Goal: Task Accomplishment & Management: Use online tool/utility

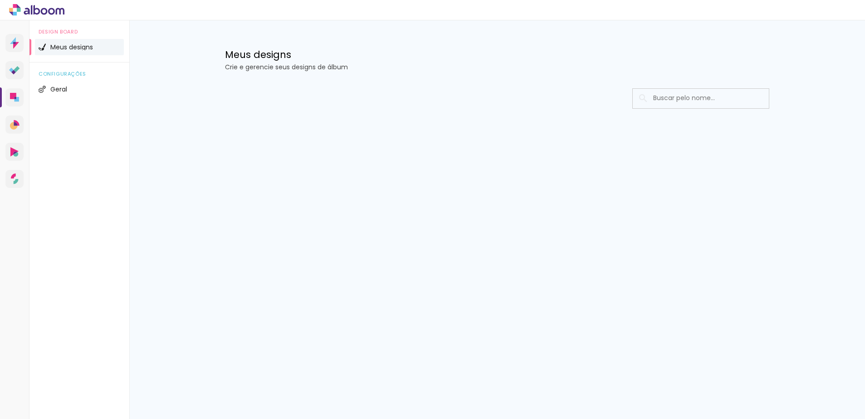
click at [659, 95] on input at bounding box center [712, 98] width 129 height 19
type input "monique"
type paper-input "monique"
click at [267, 64] on p "Crie e gerencie seus designs de álbum" at bounding box center [497, 67] width 544 height 6
click at [686, 126] on div at bounding box center [496, 125] width 589 height 93
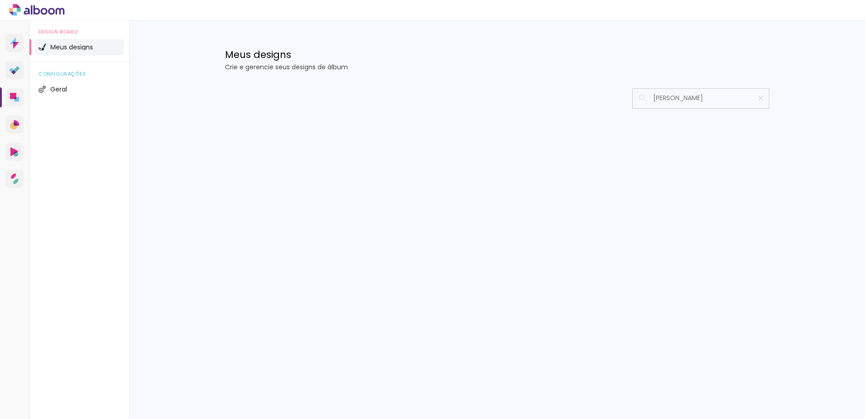
click at [266, 53] on h1 "Meus designs" at bounding box center [497, 55] width 544 height 10
click at [76, 48] on span "Meus designs" at bounding box center [71, 47] width 43 height 6
click at [60, 44] on span "Meus designs" at bounding box center [71, 47] width 43 height 6
click at [58, 90] on span "Geral" at bounding box center [58, 89] width 17 height 6
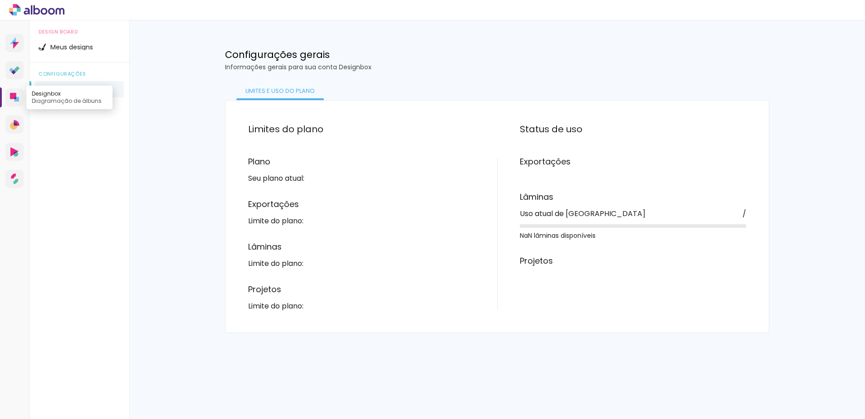
click at [20, 92] on link "Designbox Diagramação de álbuns" at bounding box center [14, 97] width 18 height 18
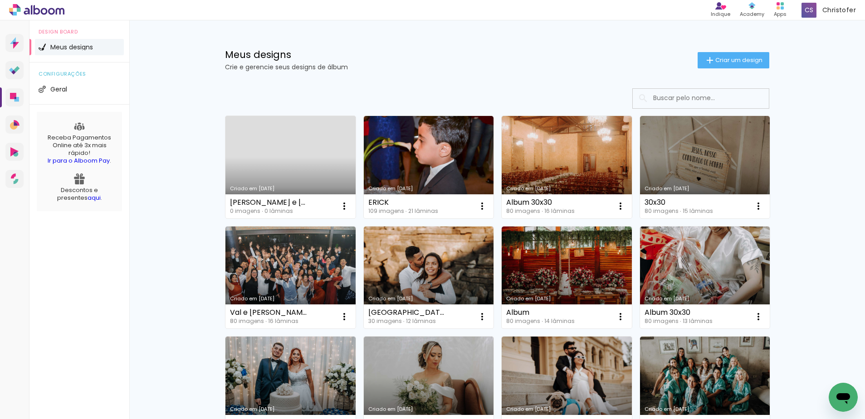
click at [287, 160] on link "Criado em [DATE]" at bounding box center [290, 167] width 130 height 102
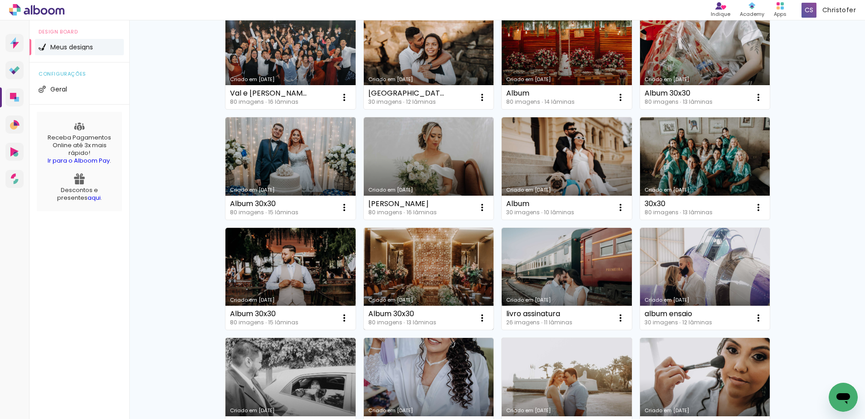
scroll to position [21, 0]
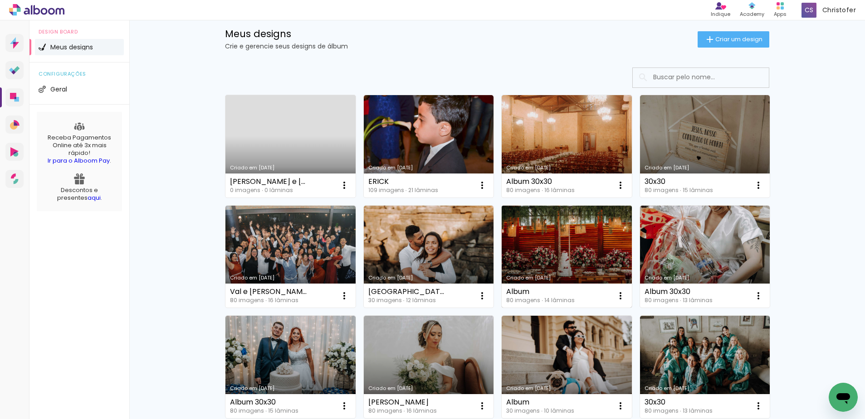
click at [577, 260] on link "Criado em [DATE]" at bounding box center [566, 257] width 130 height 102
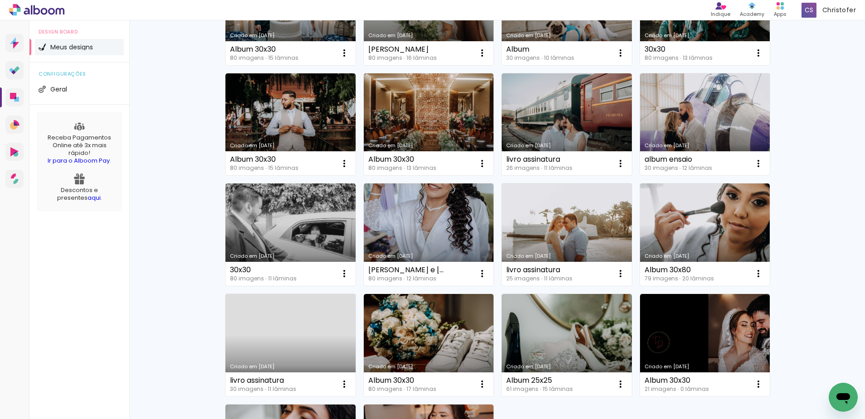
scroll to position [544, 0]
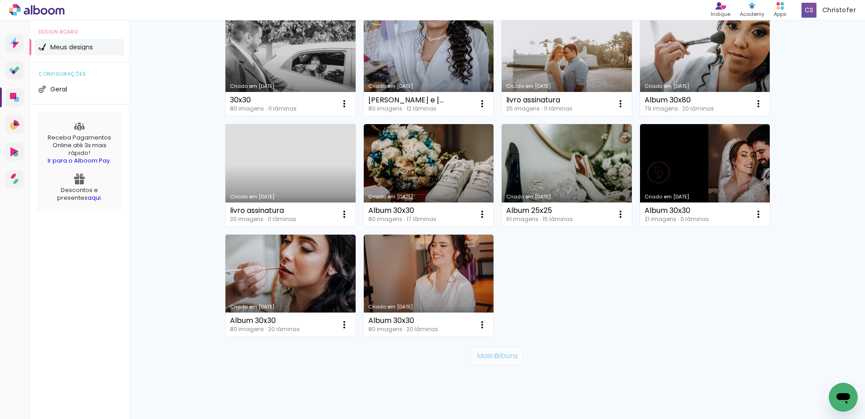
click at [0, 0] on slot "Mais álbuns" at bounding box center [0, 0] width 0 height 0
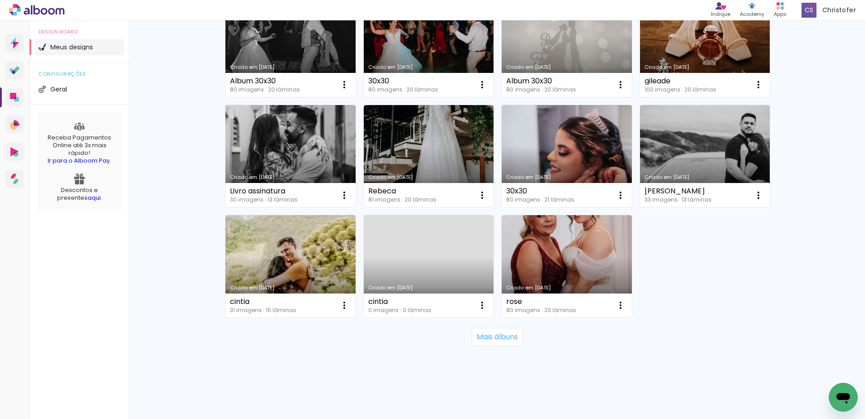
scroll to position [1227, 0]
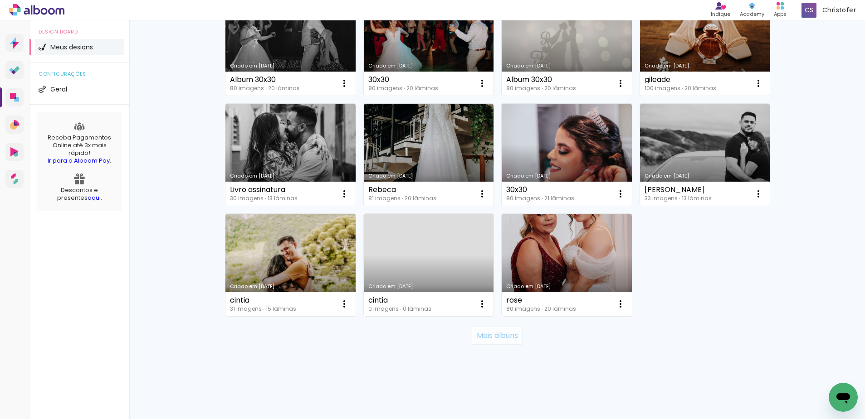
click at [0, 0] on slot "Mais álbuns" at bounding box center [0, 0] width 0 height 0
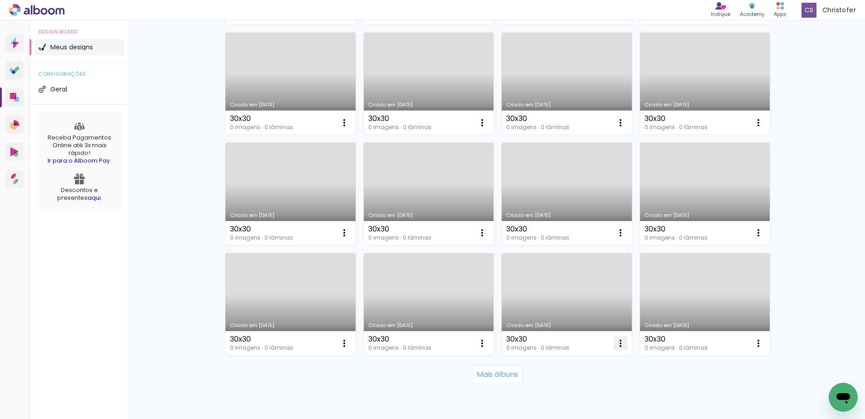
scroll to position [1890, 0]
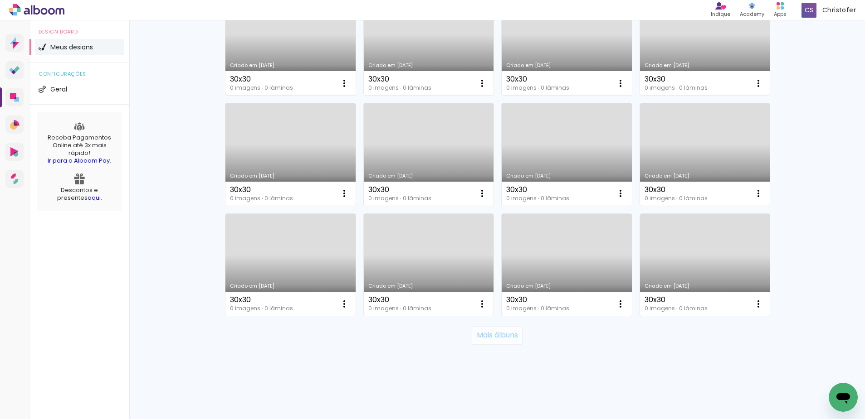
click at [0, 0] on slot "Mais álbuns" at bounding box center [0, 0] width 0 height 0
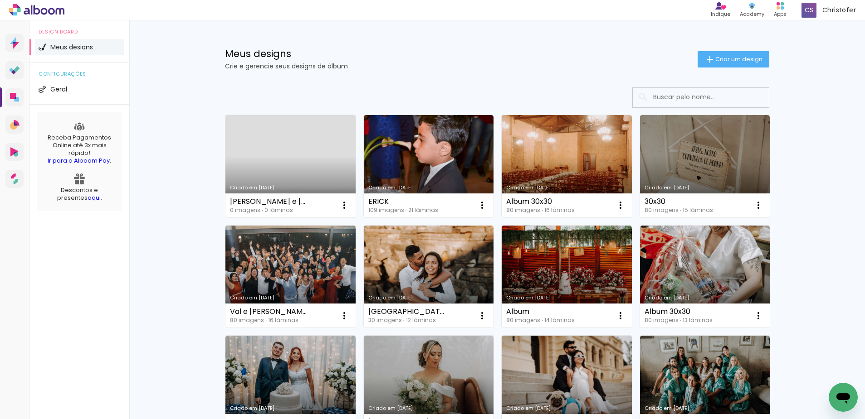
scroll to position [0, 0]
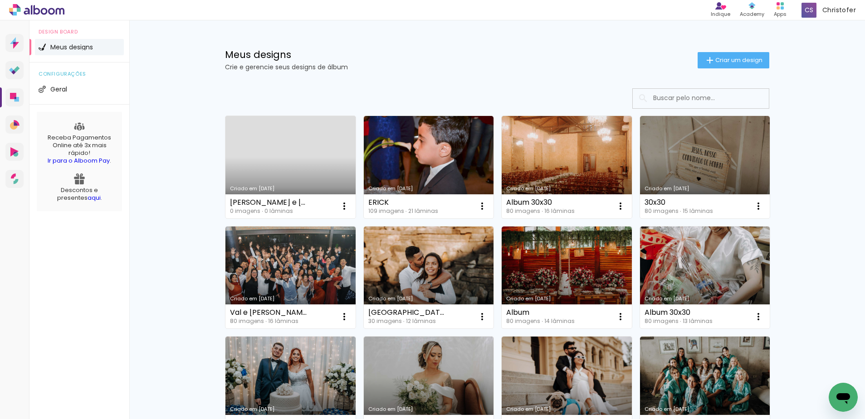
click at [309, 163] on link "Criado em [DATE]" at bounding box center [290, 167] width 130 height 102
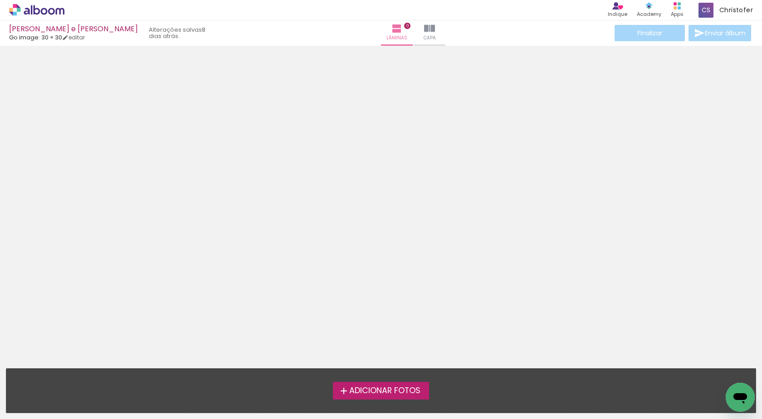
click at [379, 389] on span "Adicionar Fotos" at bounding box center [384, 391] width 71 height 8
click at [0, 0] on input "file" at bounding box center [0, 0] width 0 height 0
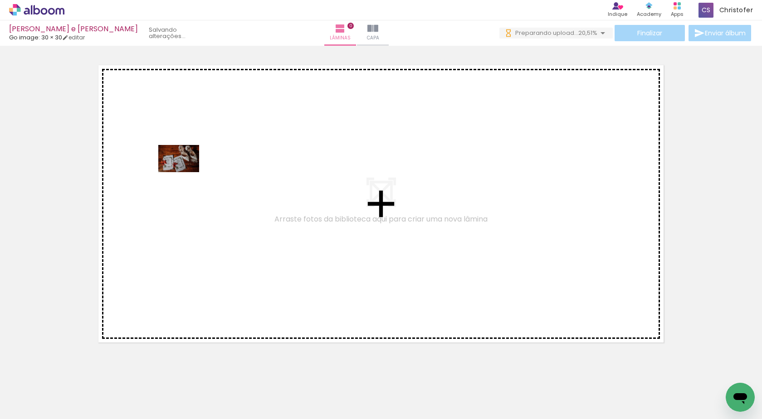
drag, startPoint x: 101, startPoint y: 376, endPoint x: 203, endPoint y: 133, distance: 264.0
click at [203, 133] on quentale-workspace at bounding box center [381, 209] width 762 height 419
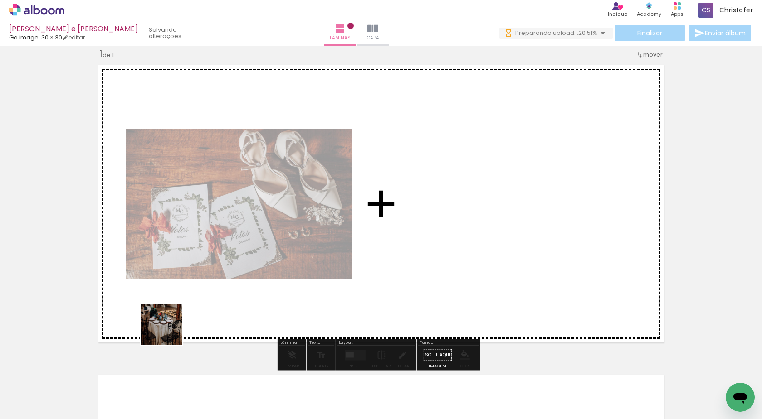
drag, startPoint x: 168, startPoint y: 331, endPoint x: 266, endPoint y: 170, distance: 188.4
click at [266, 170] on quentale-workspace at bounding box center [381, 209] width 762 height 419
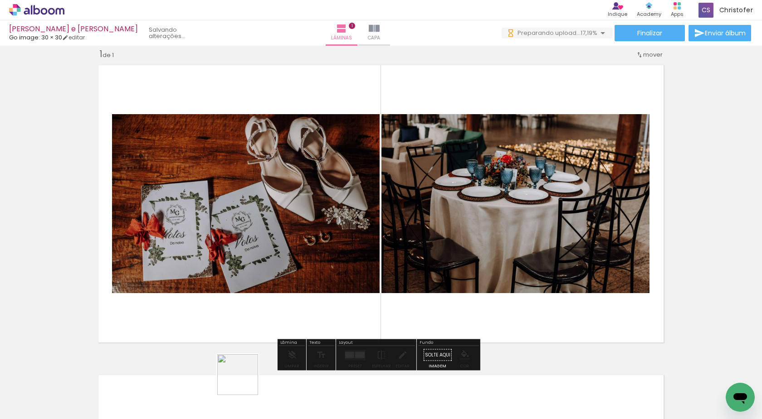
drag, startPoint x: 245, startPoint y: 400, endPoint x: 340, endPoint y: 378, distance: 97.3
click at [272, 245] on quentale-workspace at bounding box center [381, 209] width 762 height 419
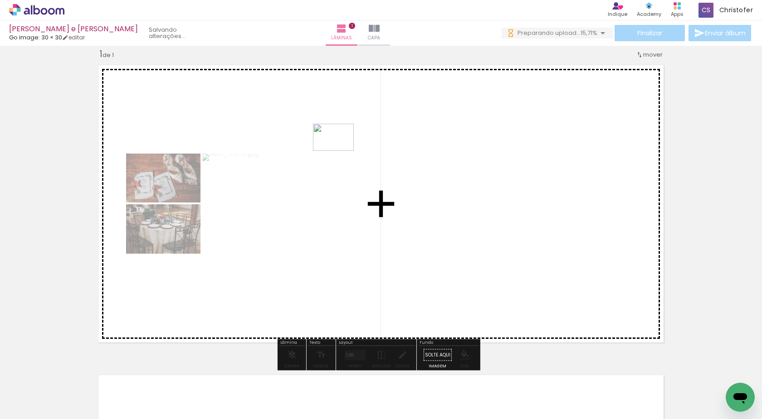
drag, startPoint x: 349, startPoint y: 398, endPoint x: 340, endPoint y: 151, distance: 247.3
click at [340, 151] on quentale-workspace at bounding box center [381, 209] width 762 height 419
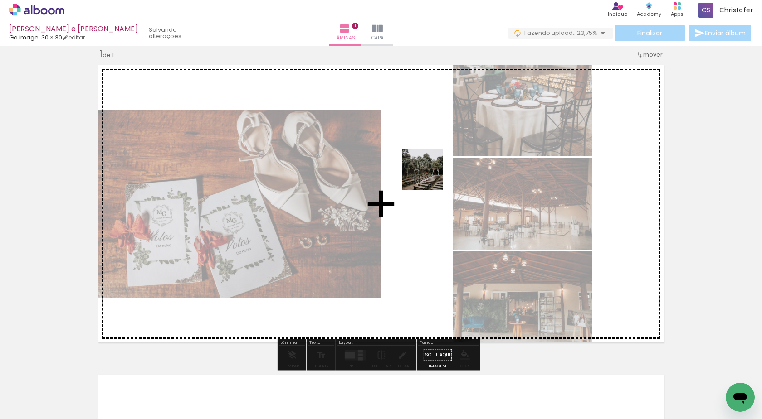
drag, startPoint x: 438, startPoint y: 353, endPoint x: 427, endPoint y: 172, distance: 181.2
click at [426, 140] on quentale-workspace at bounding box center [381, 209] width 762 height 419
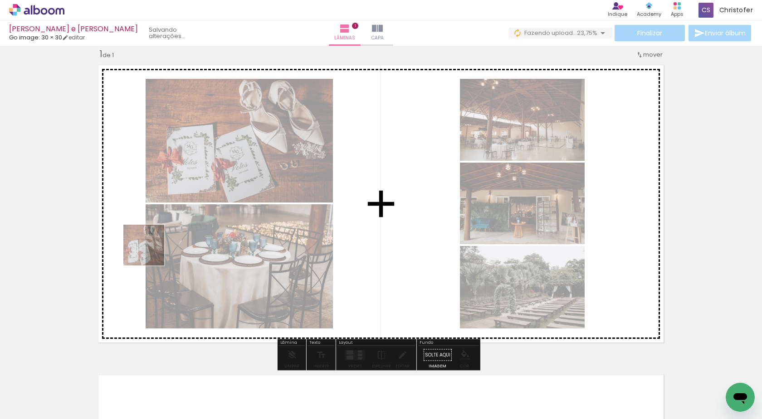
drag, startPoint x: 85, startPoint y: 391, endPoint x: 203, endPoint y: 195, distance: 228.8
click at [166, 218] on quentale-workspace at bounding box center [381, 209] width 762 height 419
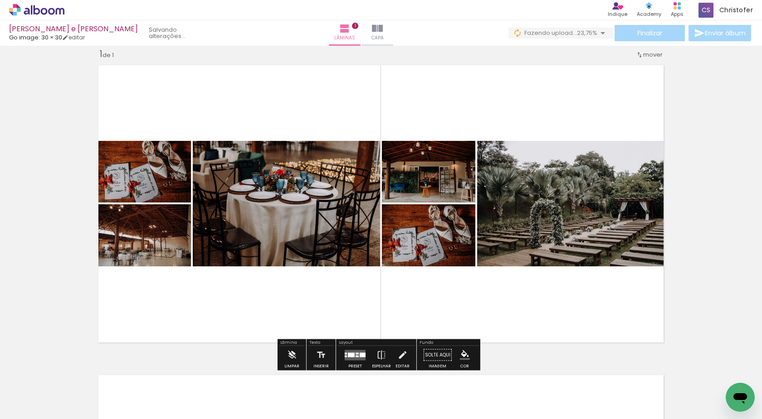
click at [352, 355] on div at bounding box center [351, 355] width 7 height 5
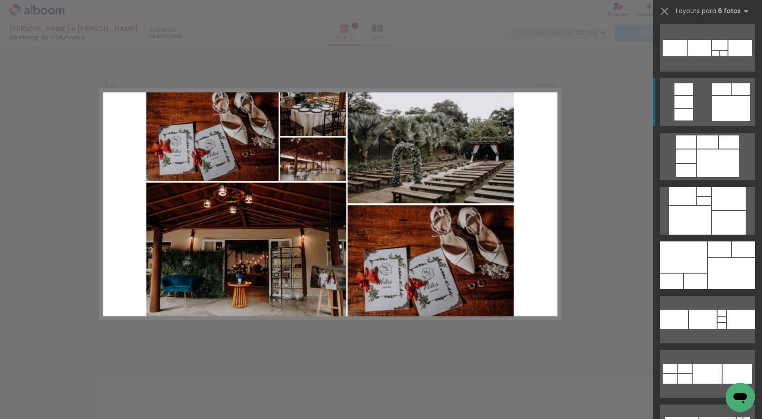
scroll to position [680, 0]
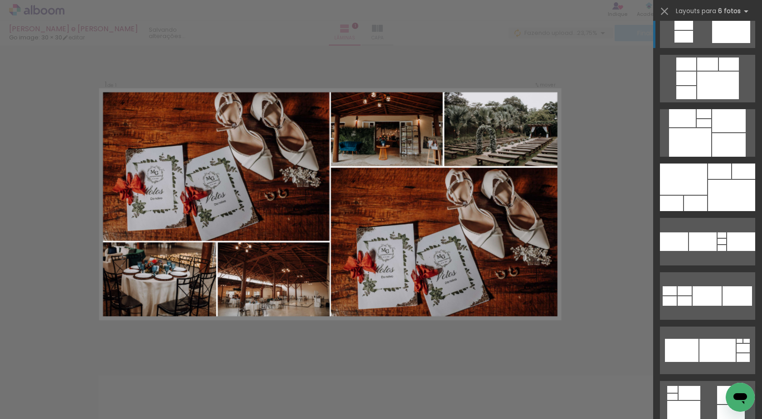
click at [718, 209] on div at bounding box center [731, 195] width 47 height 31
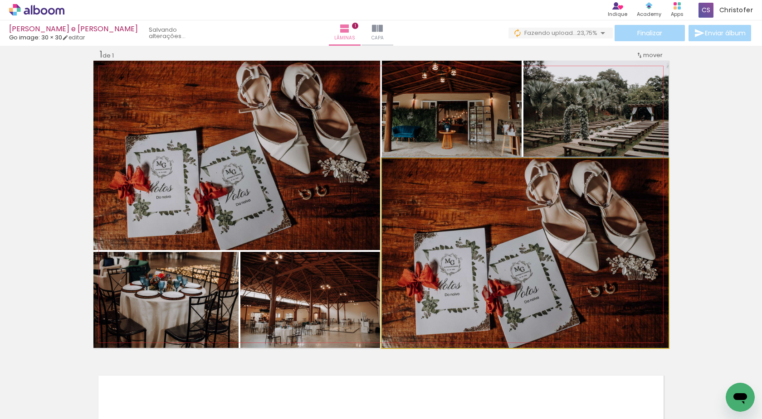
drag, startPoint x: 484, startPoint y: 263, endPoint x: 468, endPoint y: 243, distance: 25.6
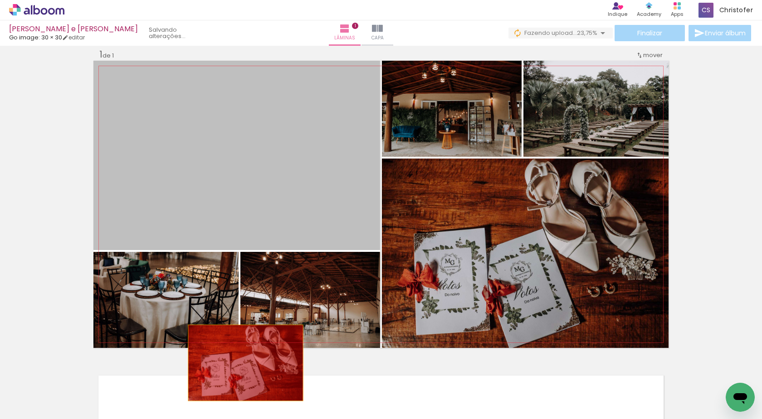
drag, startPoint x: 254, startPoint y: 186, endPoint x: 292, endPoint y: 416, distance: 233.4
click at [242, 364] on quentale-workspace at bounding box center [381, 209] width 762 height 419
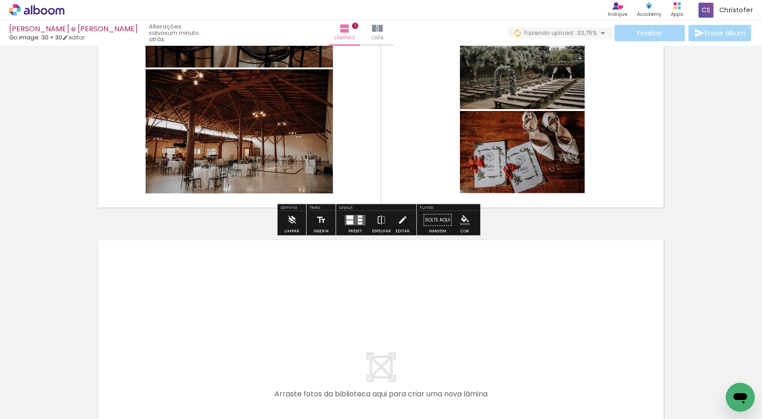
scroll to position [147, 0]
click at [135, 121] on quentale-layouter at bounding box center [380, 68] width 575 height 287
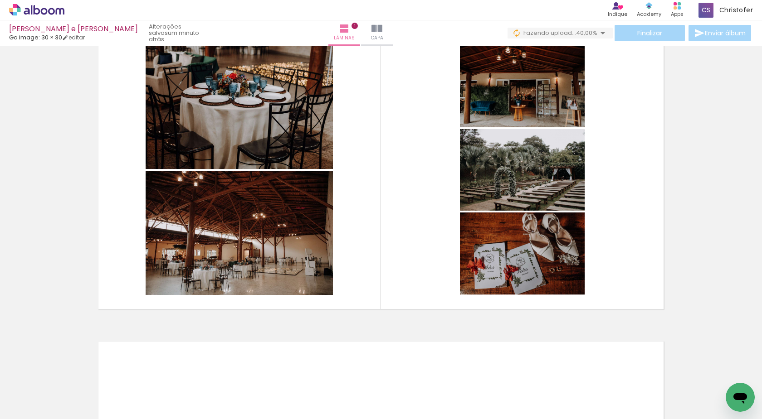
scroll to position [0, 3378]
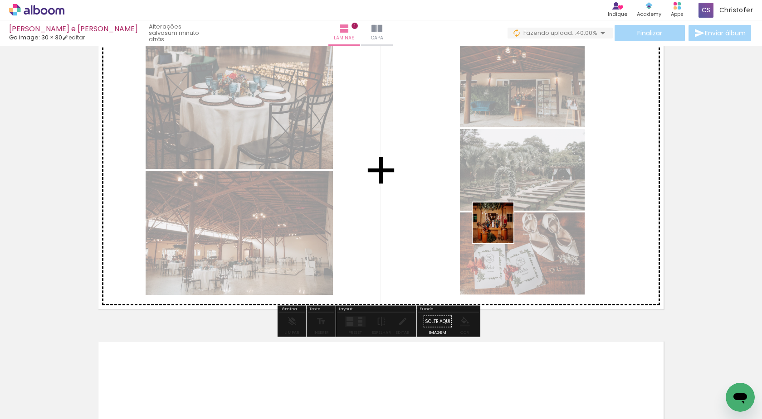
drag, startPoint x: 631, startPoint y: 389, endPoint x: 403, endPoint y: 285, distance: 250.6
click at [483, 194] on quentale-workspace at bounding box center [381, 209] width 762 height 419
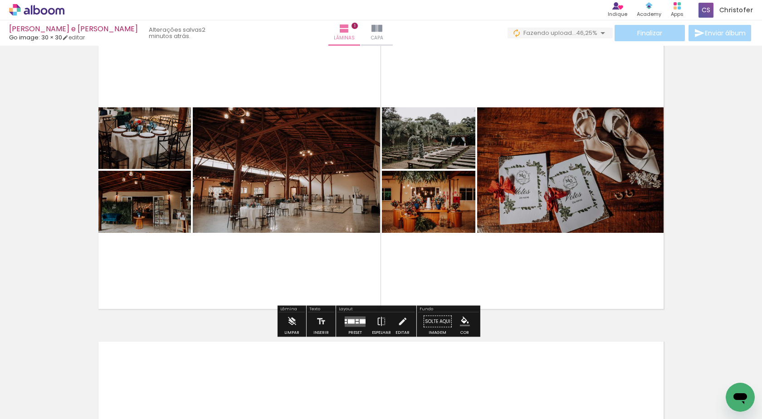
click at [328, 25] on div "Lâminas 1 Capa" at bounding box center [360, 32] width 65 height 25
drag, startPoint x: 358, startPoint y: 321, endPoint x: 308, endPoint y: 321, distance: 49.9
click at [357, 322] on quentale-layouter at bounding box center [355, 321] width 21 height 10
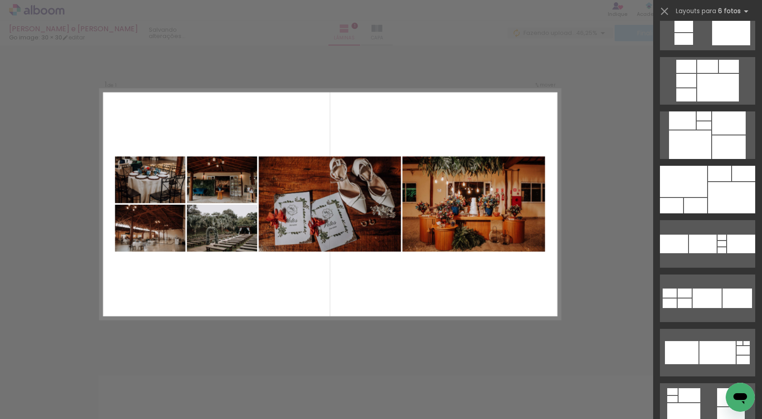
scroll to position [771, 0]
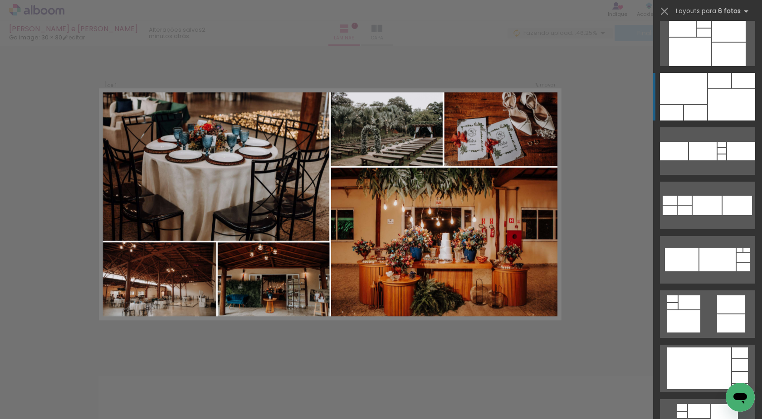
click at [726, 101] on div at bounding box center [731, 104] width 47 height 31
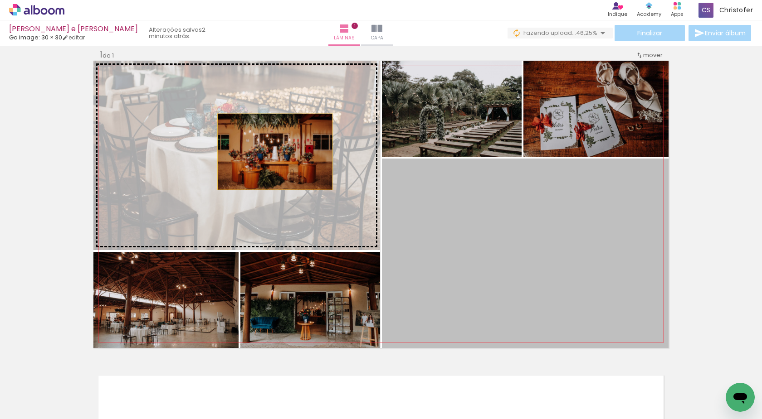
drag, startPoint x: 481, startPoint y: 257, endPoint x: 251, endPoint y: 135, distance: 260.8
click at [0, 0] on slot at bounding box center [0, 0] width 0 height 0
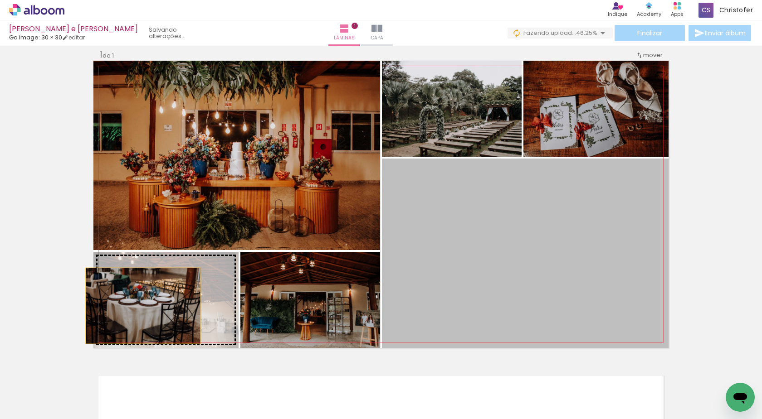
drag, startPoint x: 330, startPoint y: 300, endPoint x: 140, endPoint y: 306, distance: 190.5
click at [0, 0] on slot at bounding box center [0, 0] width 0 height 0
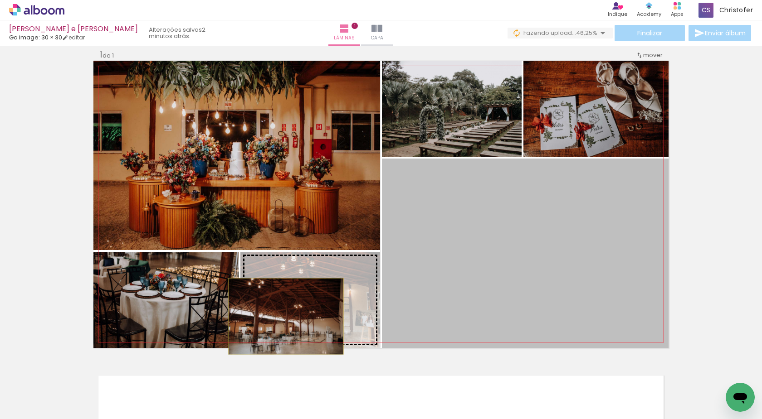
drag, startPoint x: 527, startPoint y: 276, endPoint x: 282, endPoint y: 316, distance: 247.8
click at [0, 0] on slot at bounding box center [0, 0] width 0 height 0
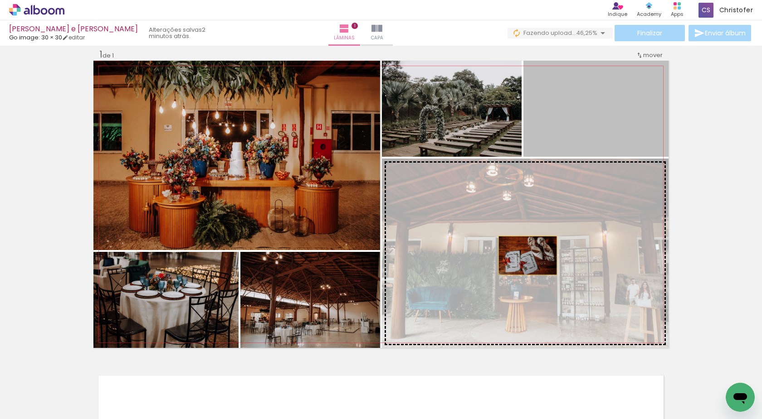
drag, startPoint x: 530, startPoint y: 113, endPoint x: 524, endPoint y: 256, distance: 143.0
click at [0, 0] on slot at bounding box center [0, 0] width 0 height 0
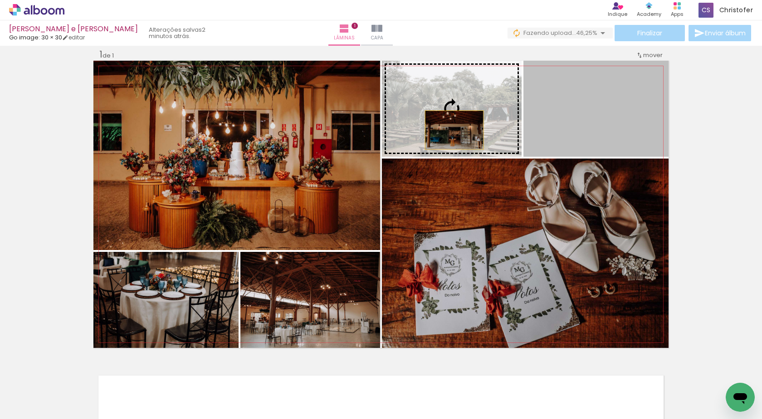
drag, startPoint x: 571, startPoint y: 136, endPoint x: 450, endPoint y: 130, distance: 120.8
click at [0, 0] on slot at bounding box center [0, 0] width 0 height 0
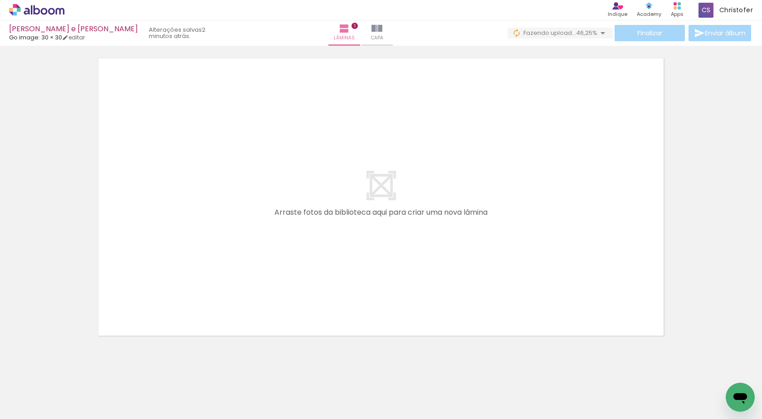
scroll to position [339, 0]
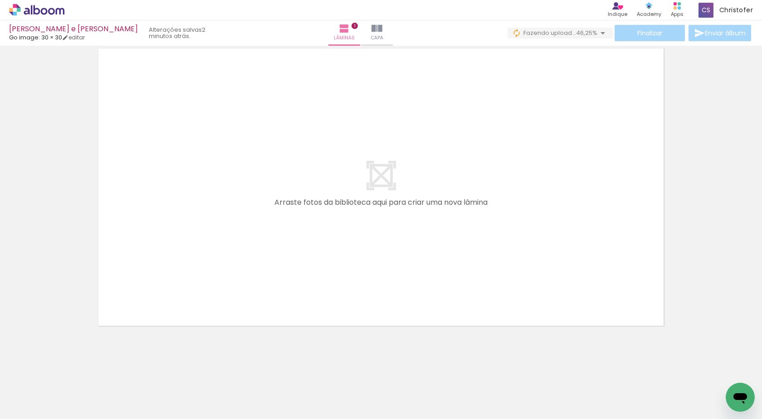
click at [300, 146] on quentale-layouter at bounding box center [380, 187] width 575 height 287
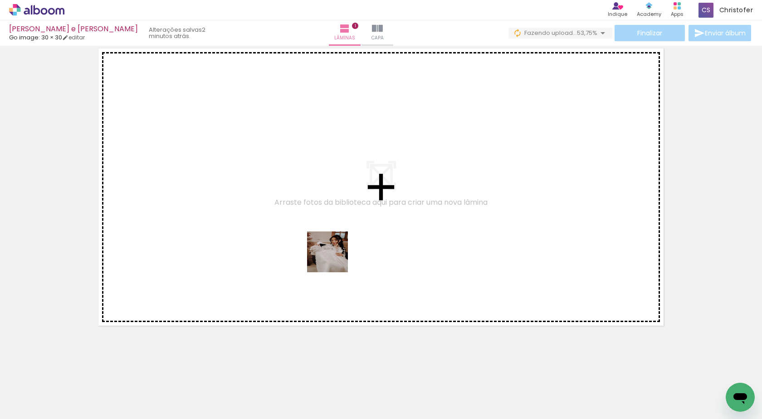
drag, startPoint x: 308, startPoint y: 379, endPoint x: 263, endPoint y: 387, distance: 45.0
click at [348, 225] on quentale-workspace at bounding box center [381, 209] width 762 height 419
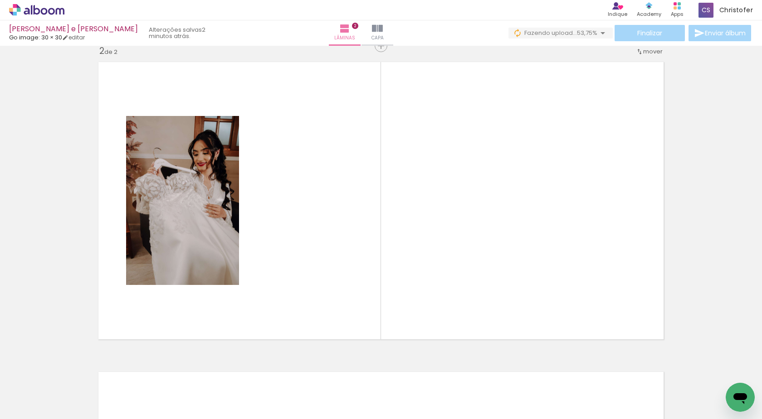
scroll to position [322, 0]
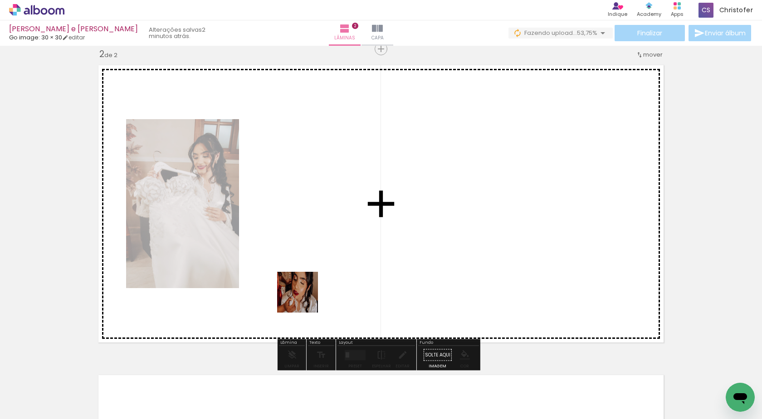
drag, startPoint x: 263, startPoint y: 388, endPoint x: 376, endPoint y: 181, distance: 235.3
click at [376, 181] on quentale-workspace at bounding box center [381, 209] width 762 height 419
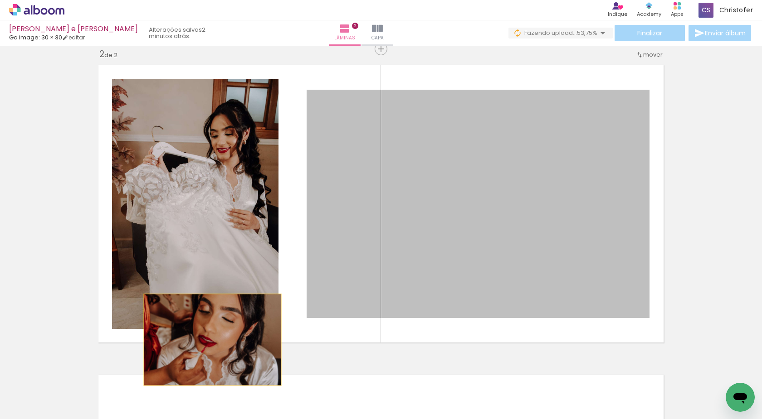
drag, startPoint x: 457, startPoint y: 175, endPoint x: 202, endPoint y: 419, distance: 352.4
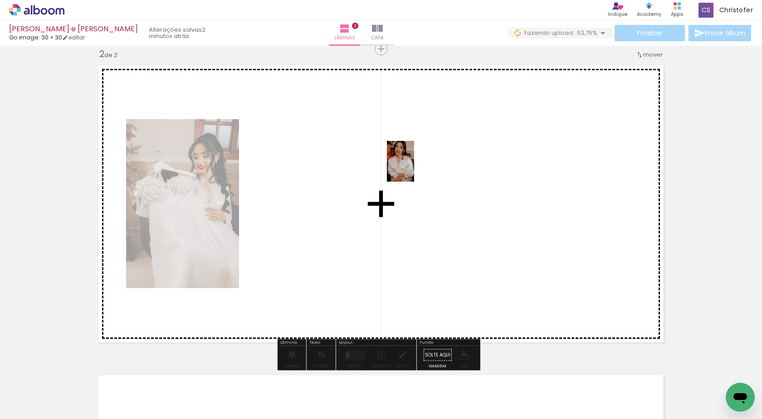
drag, startPoint x: 288, startPoint y: 287, endPoint x: 414, endPoint y: 168, distance: 172.9
click at [414, 168] on quentale-workspace at bounding box center [381, 209] width 762 height 419
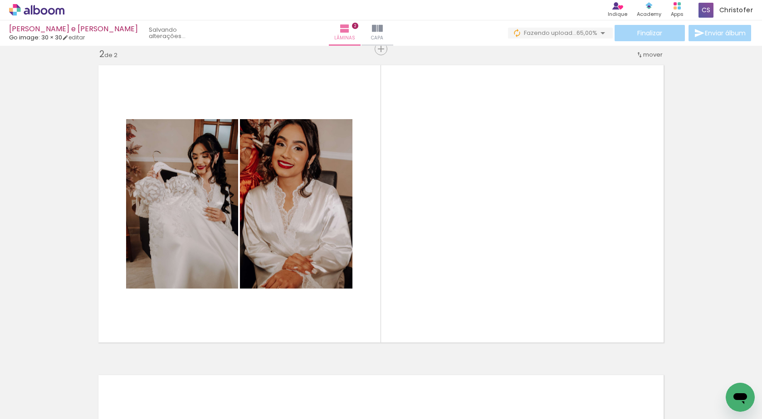
scroll to position [0, 2024]
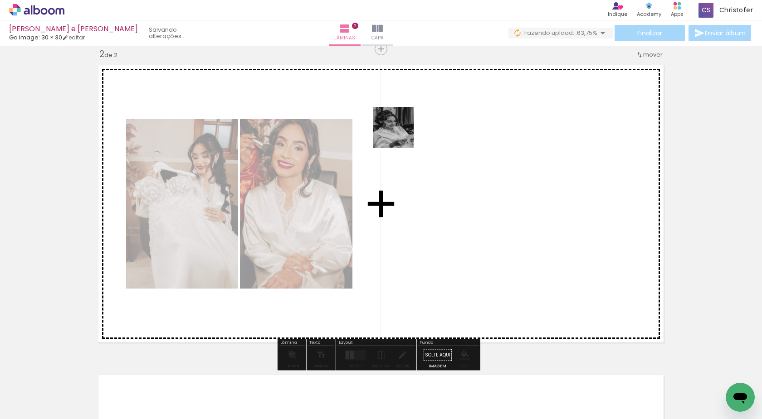
drag, startPoint x: 472, startPoint y: 251, endPoint x: 384, endPoint y: 149, distance: 135.0
click at [392, 115] on quentale-workspace at bounding box center [381, 209] width 762 height 419
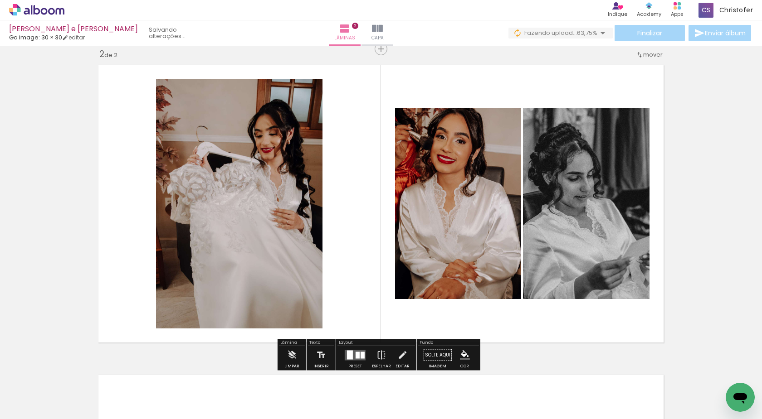
click at [357, 360] on quentale-layouter at bounding box center [355, 355] width 21 height 10
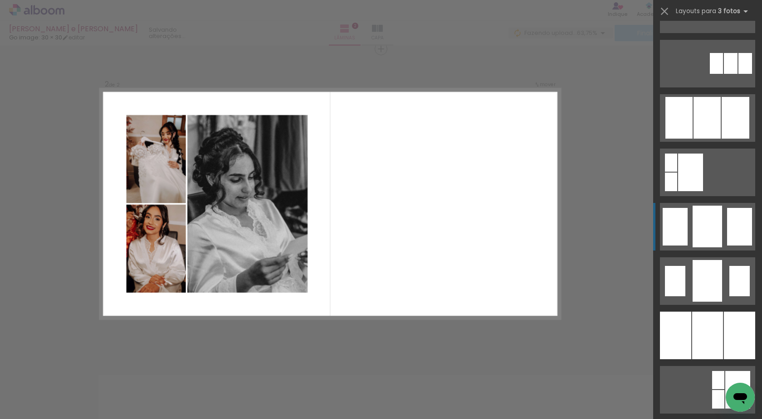
scroll to position [589, 0]
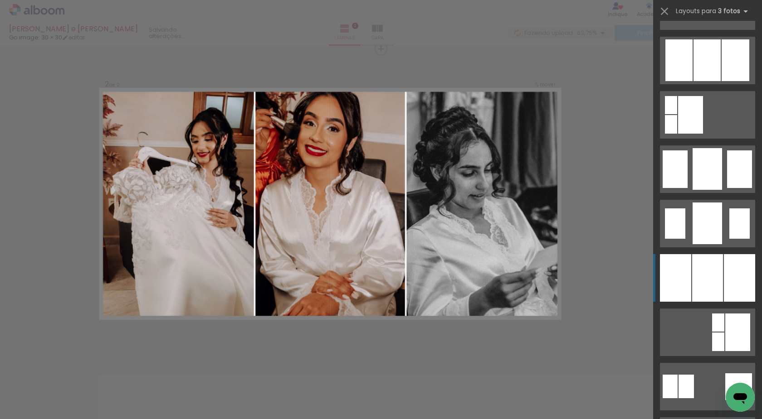
click at [726, 264] on div at bounding box center [739, 278] width 31 height 48
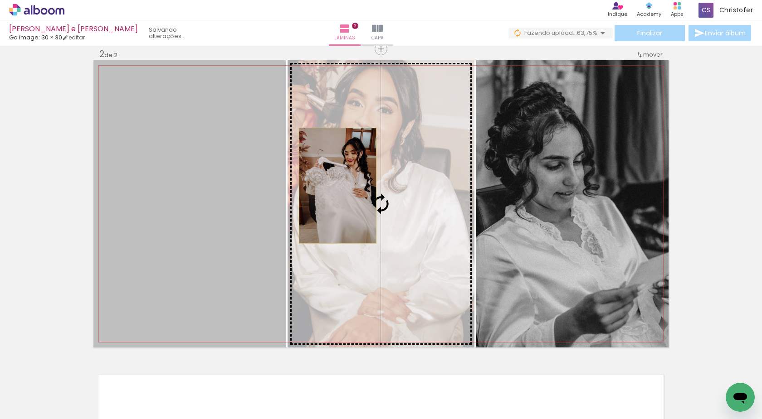
drag, startPoint x: 251, startPoint y: 216, endPoint x: 335, endPoint y: 186, distance: 88.8
click at [0, 0] on slot at bounding box center [0, 0] width 0 height 0
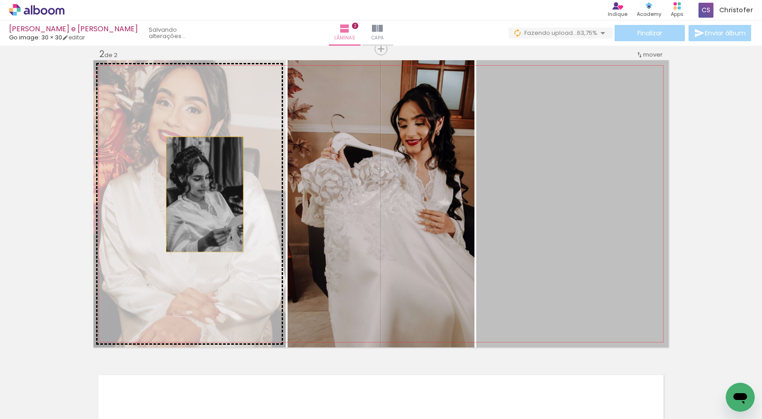
drag, startPoint x: 546, startPoint y: 175, endPoint x: 152, endPoint y: 195, distance: 394.5
click at [0, 0] on slot at bounding box center [0, 0] width 0 height 0
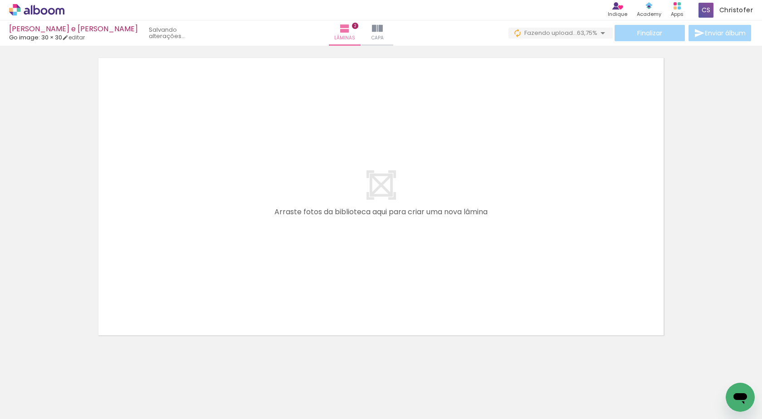
scroll to position [0, 0]
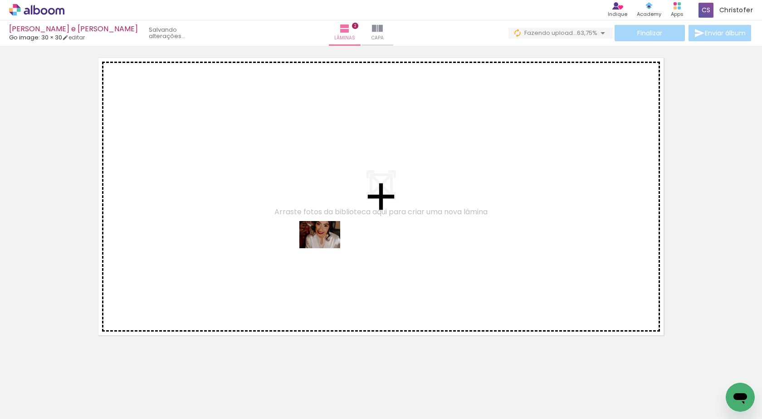
drag, startPoint x: 308, startPoint y: 388, endPoint x: 326, endPoint y: 248, distance: 140.9
click at [326, 248] on quentale-workspace at bounding box center [381, 209] width 762 height 419
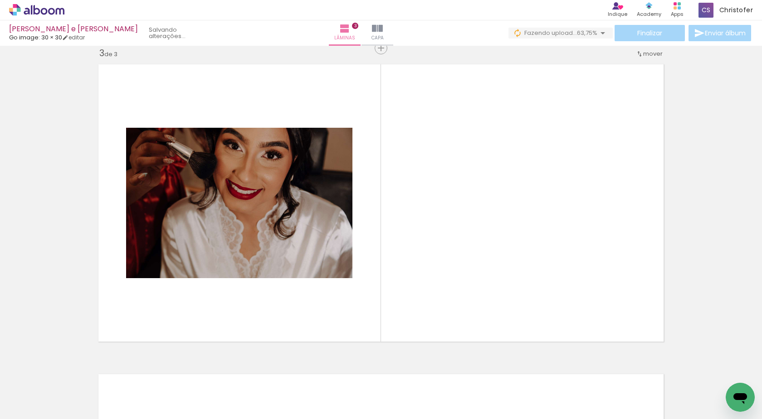
scroll to position [632, 0]
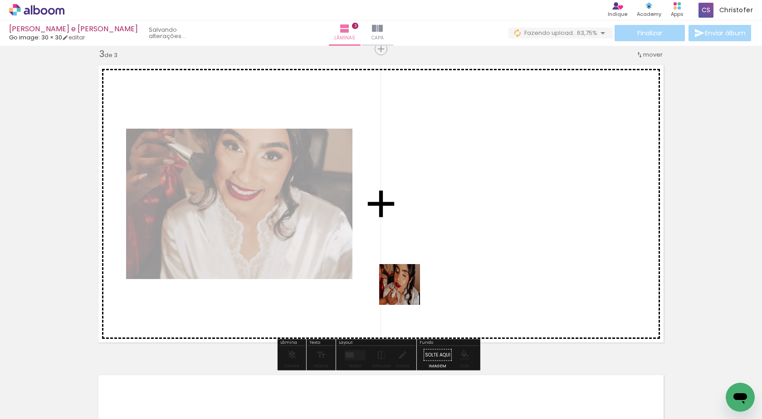
drag, startPoint x: 395, startPoint y: 351, endPoint x: 428, endPoint y: 216, distance: 139.4
click at [428, 216] on quentale-workspace at bounding box center [381, 209] width 762 height 419
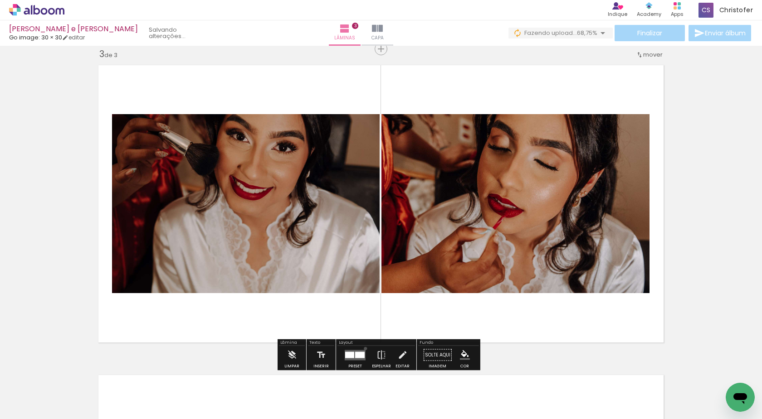
click at [363, 349] on div at bounding box center [355, 355] width 24 height 18
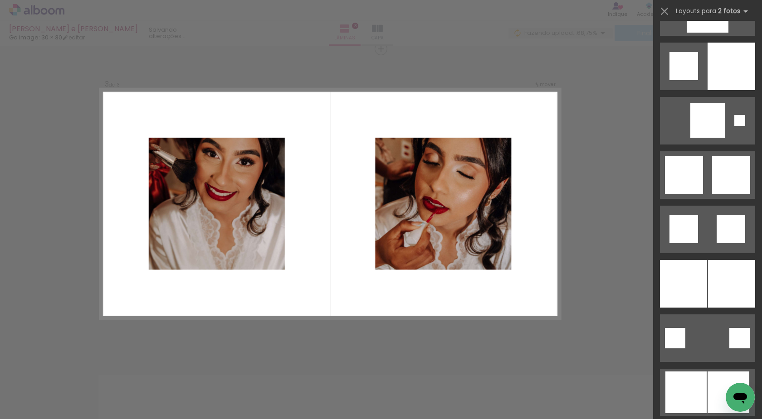
scroll to position [2312, 0]
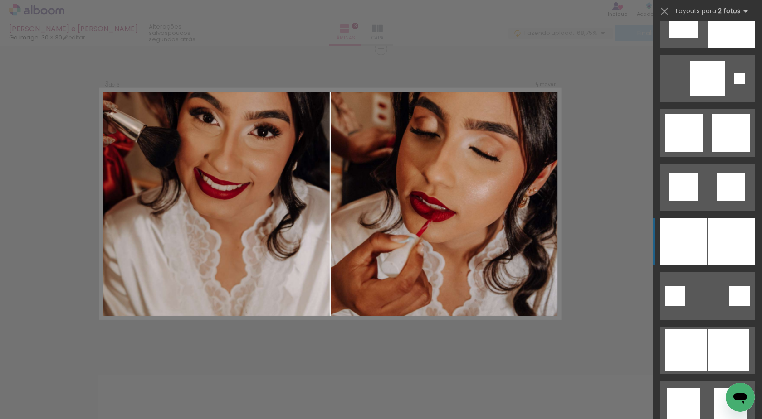
click at [724, 244] on div at bounding box center [731, 242] width 47 height 48
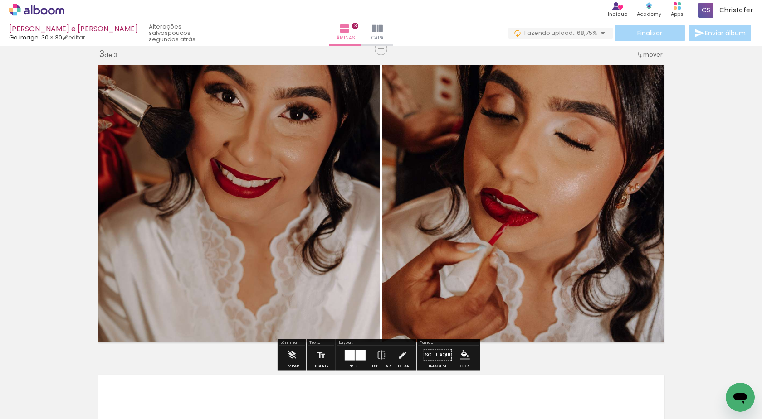
click at [716, 179] on div "Inserir lâmina 1 de 3 Inserir lâmina 2 de 3 Inserir lâmina 3 de 3" at bounding box center [381, 37] width 762 height 1241
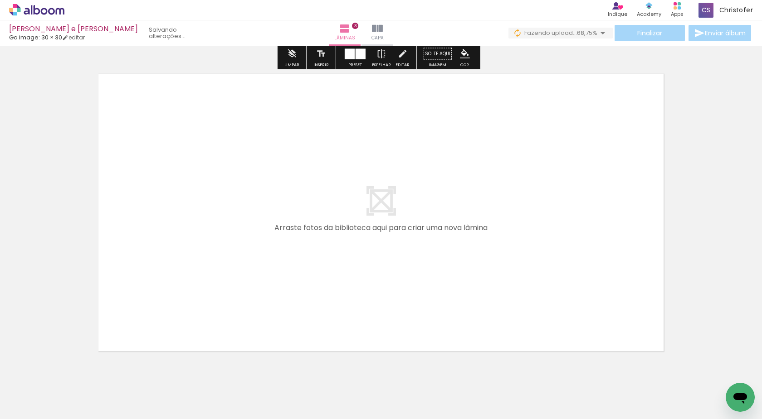
scroll to position [949, 0]
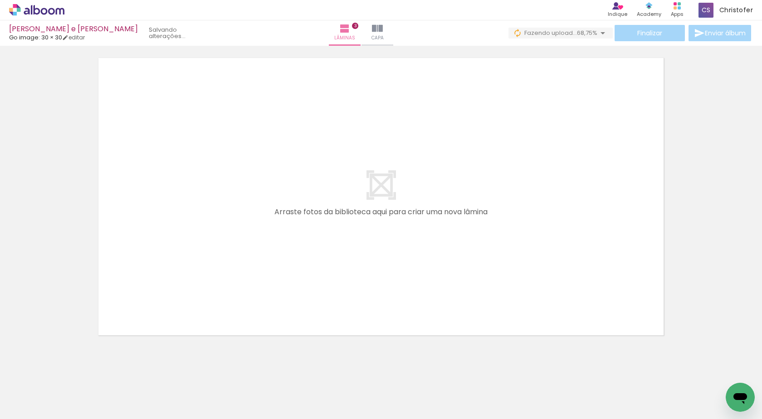
click at [370, 136] on quentale-layouter at bounding box center [380, 196] width 575 height 287
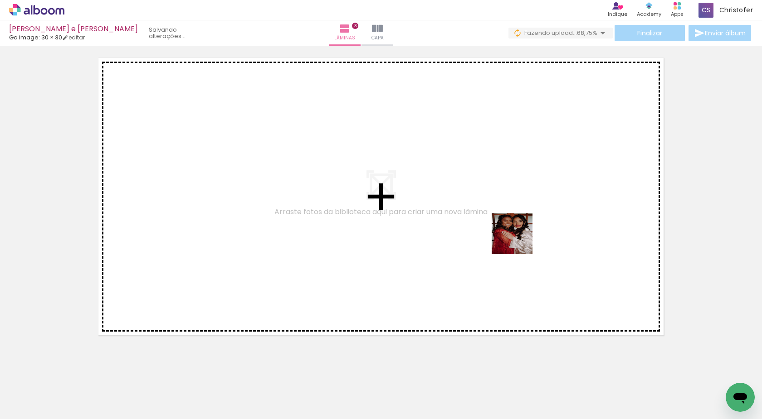
drag, startPoint x: 514, startPoint y: 265, endPoint x: 520, endPoint y: 205, distance: 60.1
click at [527, 197] on quentale-workspace at bounding box center [381, 209] width 762 height 419
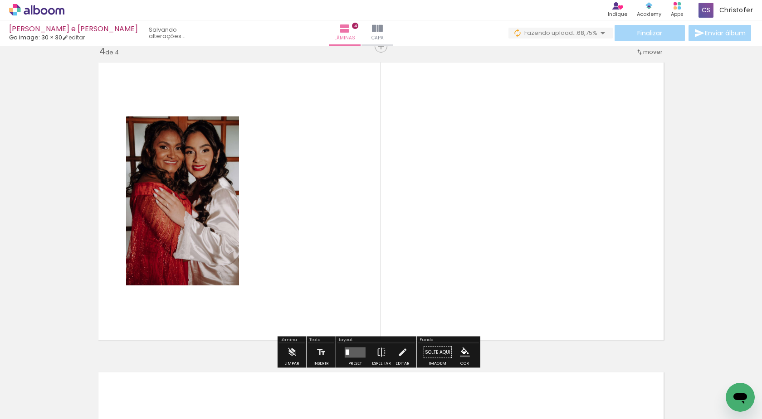
scroll to position [942, 0]
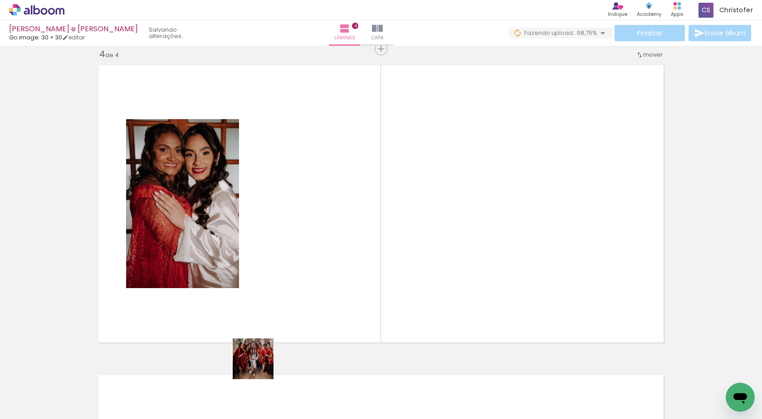
drag, startPoint x: 260, startPoint y: 366, endPoint x: 342, endPoint y: 192, distance: 192.5
click at [342, 192] on quentale-workspace at bounding box center [381, 209] width 762 height 419
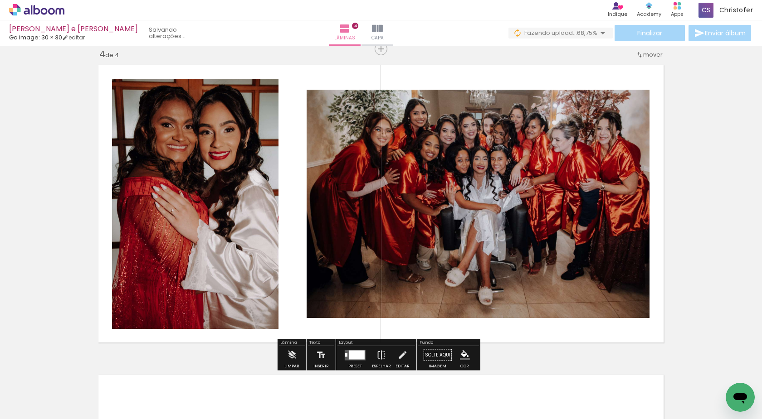
click at [353, 354] on div at bounding box center [357, 354] width 16 height 9
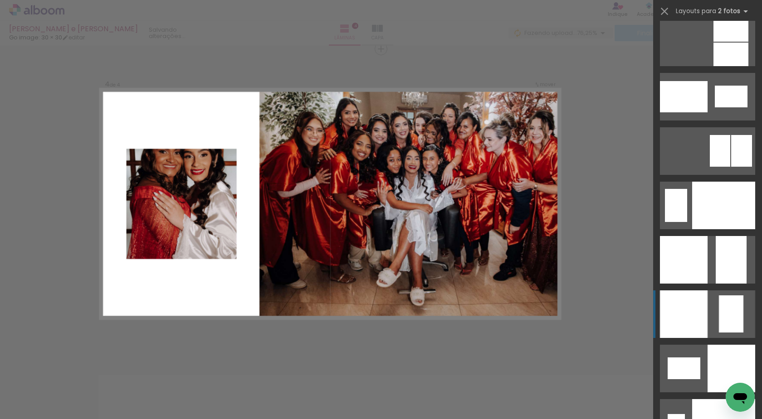
scroll to position [3672, 0]
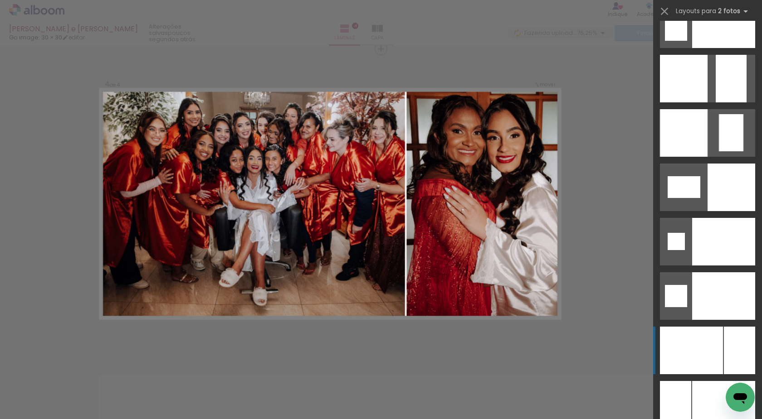
click at [710, 348] on div at bounding box center [691, 351] width 63 height 48
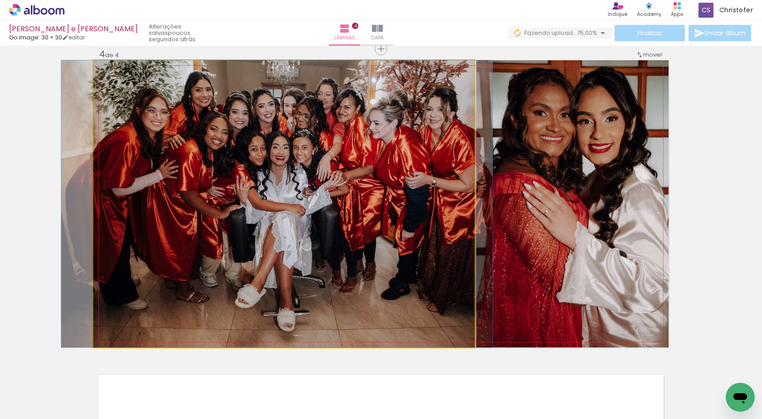
drag, startPoint x: 345, startPoint y: 236, endPoint x: 339, endPoint y: 236, distance: 6.8
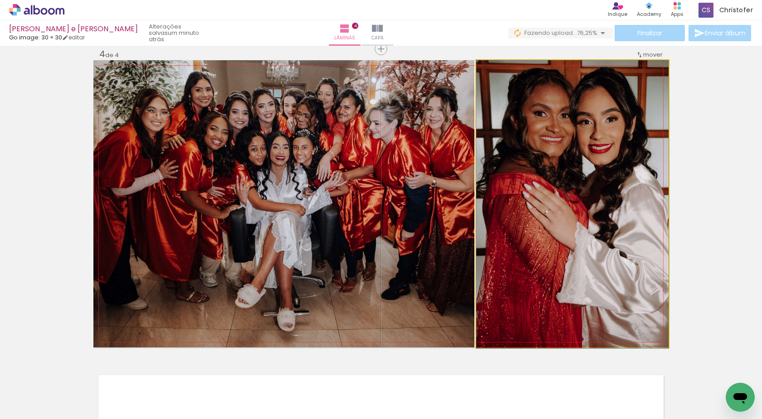
drag, startPoint x: 619, startPoint y: 248, endPoint x: 588, endPoint y: 249, distance: 30.9
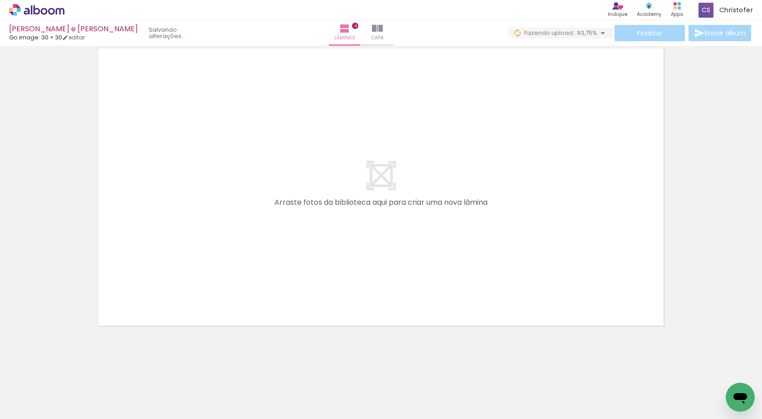
scroll to position [0, 1984]
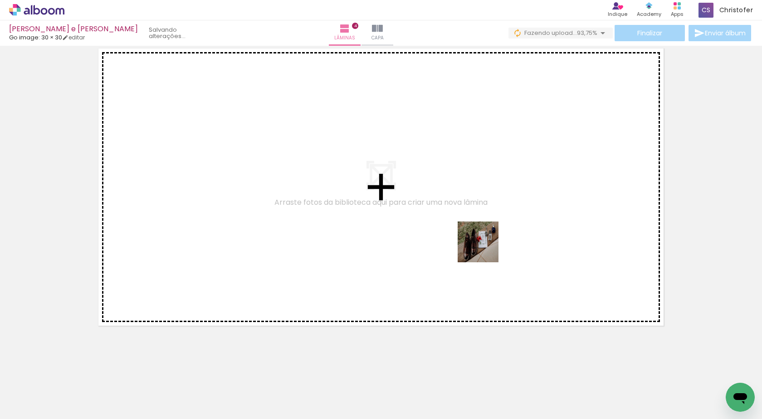
drag, startPoint x: 499, startPoint y: 394, endPoint x: 479, endPoint y: 195, distance: 200.0
click at [480, 194] on quentale-workspace at bounding box center [381, 209] width 762 height 419
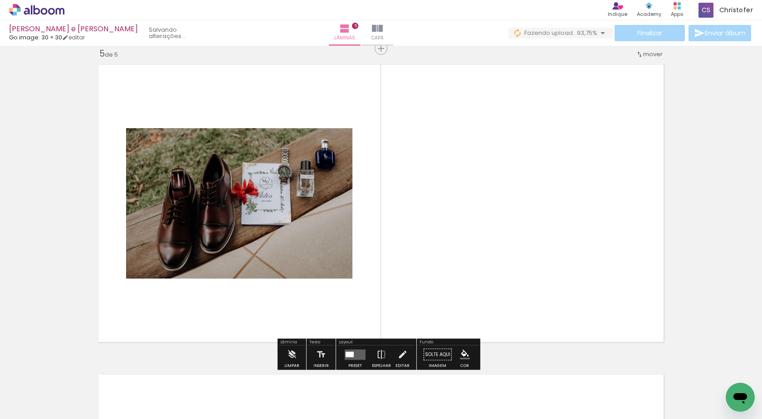
scroll to position [1252, 0]
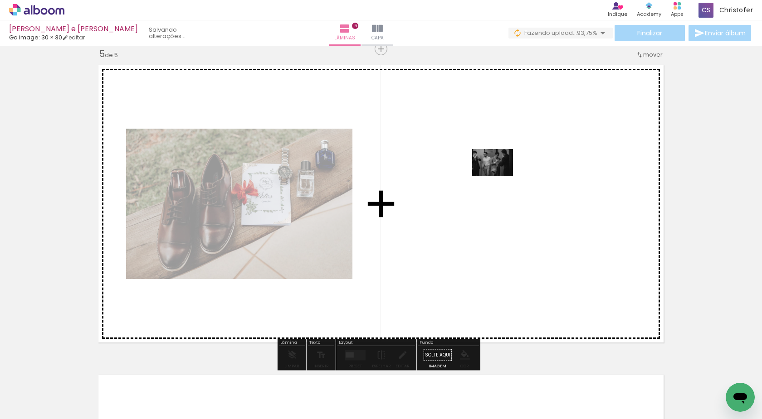
drag, startPoint x: 700, startPoint y: 390, endPoint x: 498, endPoint y: 173, distance: 296.1
click at [498, 173] on quentale-workspace at bounding box center [381, 209] width 762 height 419
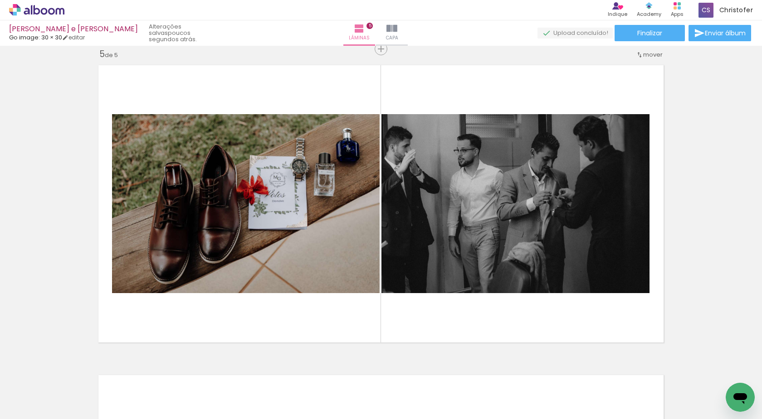
scroll to position [0, 0]
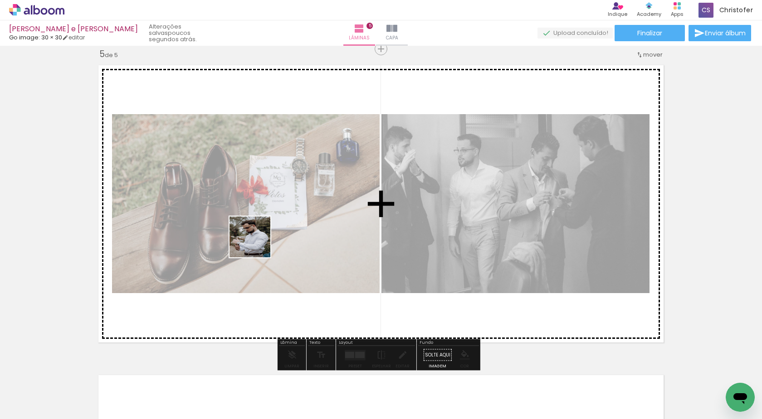
drag, startPoint x: 202, startPoint y: 392, endPoint x: 220, endPoint y: 285, distance: 108.5
click at [268, 220] on quentale-workspace at bounding box center [381, 209] width 762 height 419
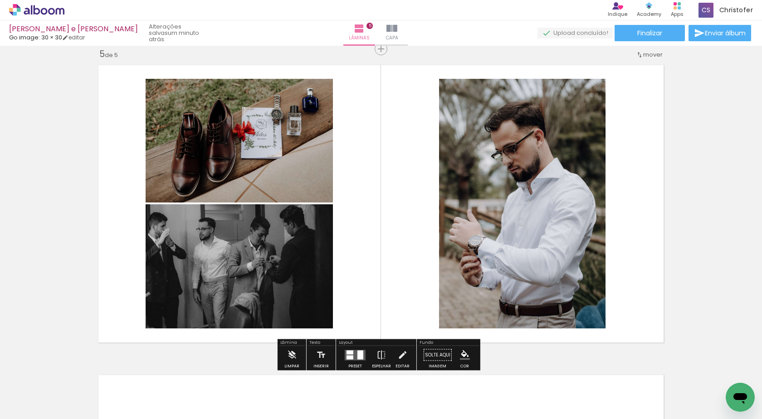
scroll to position [3672, 0]
click at [379, 209] on quentale-layouter at bounding box center [380, 203] width 575 height 287
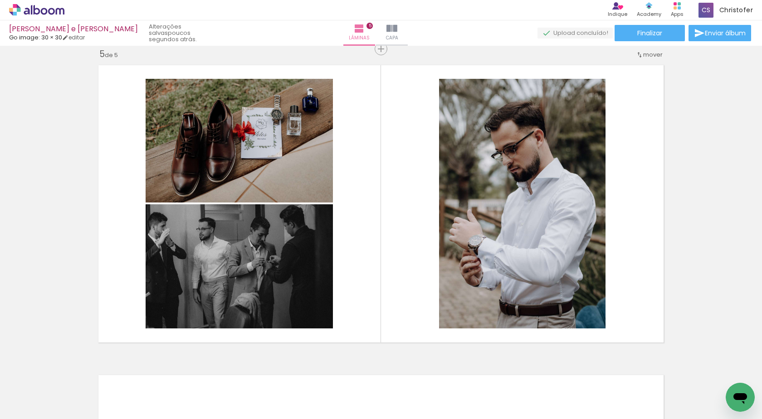
scroll to position [0, 2129]
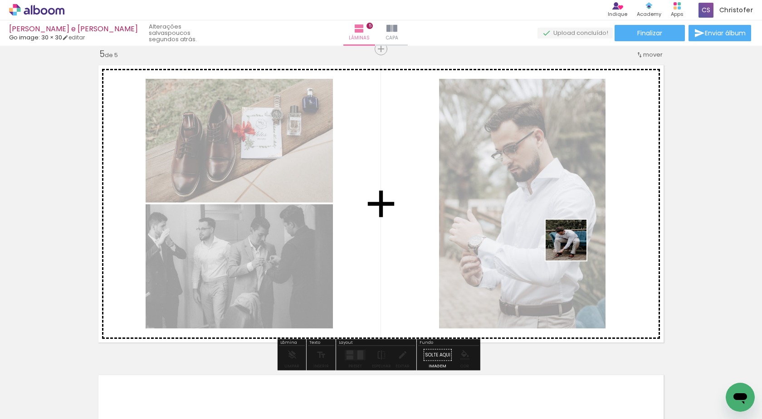
drag, startPoint x: 605, startPoint y: 390, endPoint x: 531, endPoint y: 184, distance: 219.0
click at [550, 132] on quentale-workspace at bounding box center [381, 209] width 762 height 419
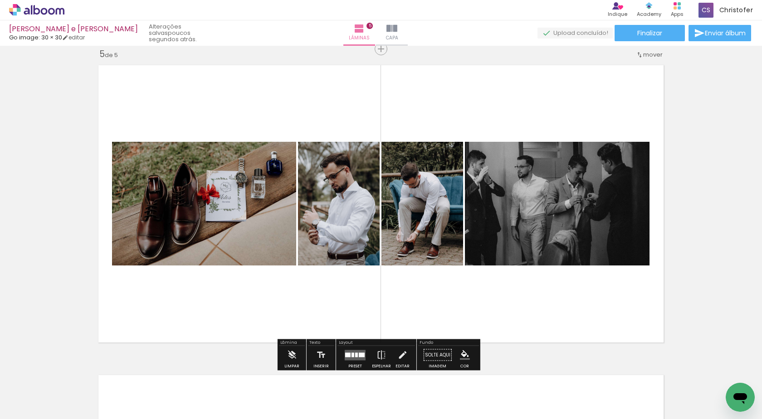
click at [351, 353] on div at bounding box center [352, 355] width 3 height 5
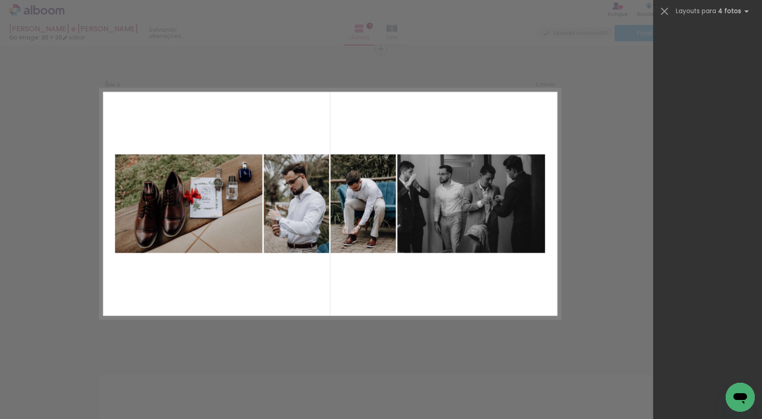
scroll to position [0, 0]
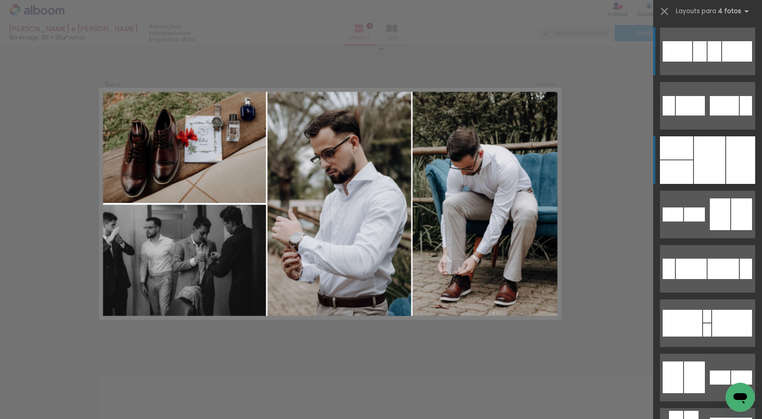
click at [703, 161] on div at bounding box center [709, 160] width 31 height 48
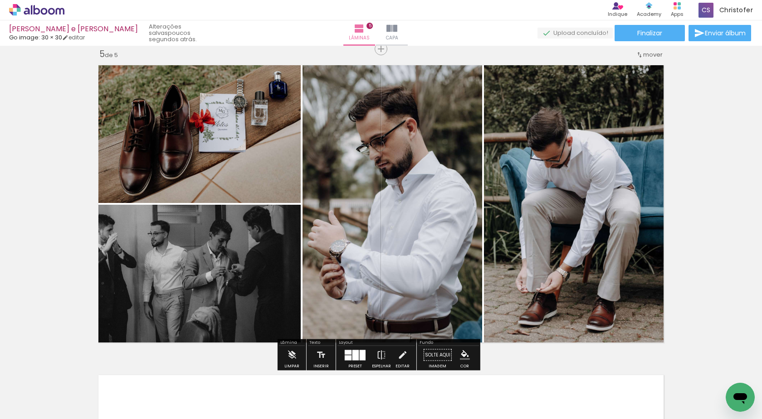
click at [426, 217] on quentale-photo at bounding box center [392, 203] width 180 height 287
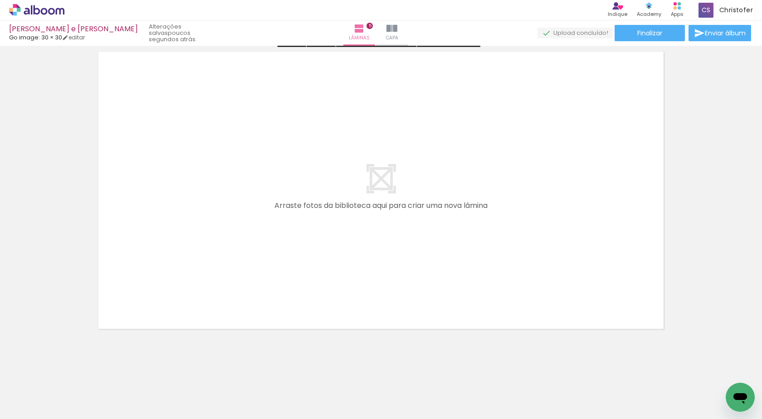
scroll to position [1579, 0]
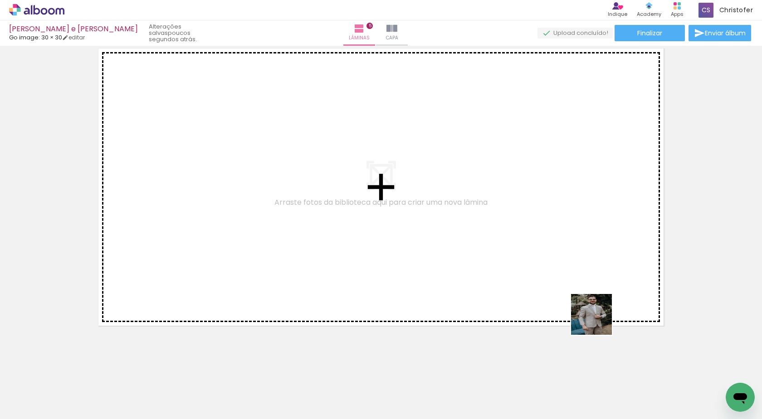
drag, startPoint x: 598, startPoint y: 321, endPoint x: 595, endPoint y: 307, distance: 14.8
click at [541, 223] on quentale-workspace at bounding box center [381, 209] width 762 height 419
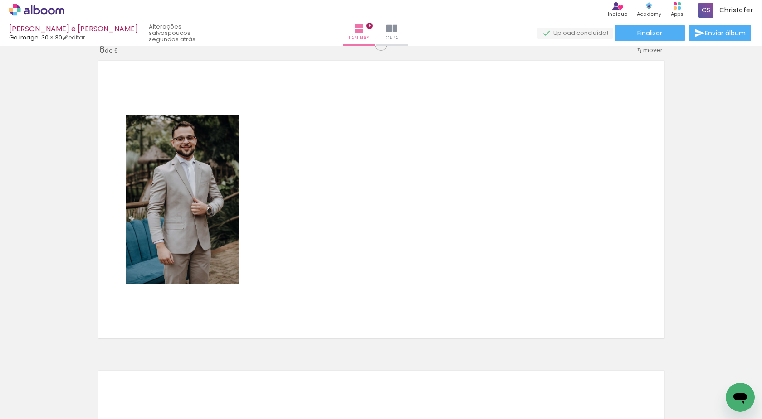
scroll to position [1562, 0]
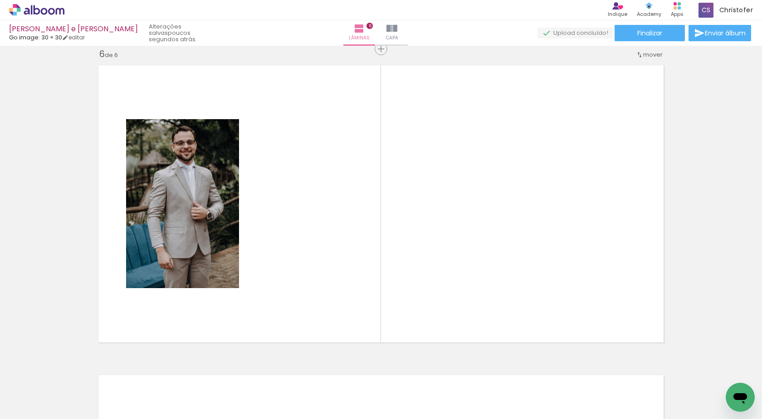
drag, startPoint x: 568, startPoint y: 275, endPoint x: 535, endPoint y: 310, distance: 47.8
click at [515, 208] on quentale-workspace at bounding box center [381, 209] width 762 height 419
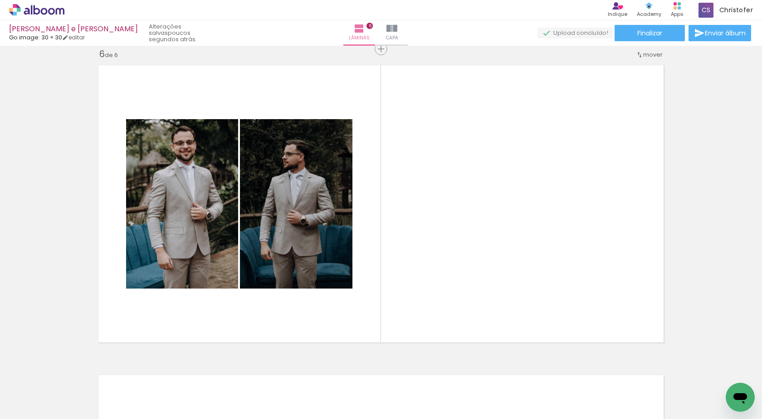
scroll to position [0, 2421]
drag, startPoint x: 467, startPoint y: 232, endPoint x: 469, endPoint y: 197, distance: 34.5
click at [469, 198] on quentale-workspace at bounding box center [381, 209] width 762 height 419
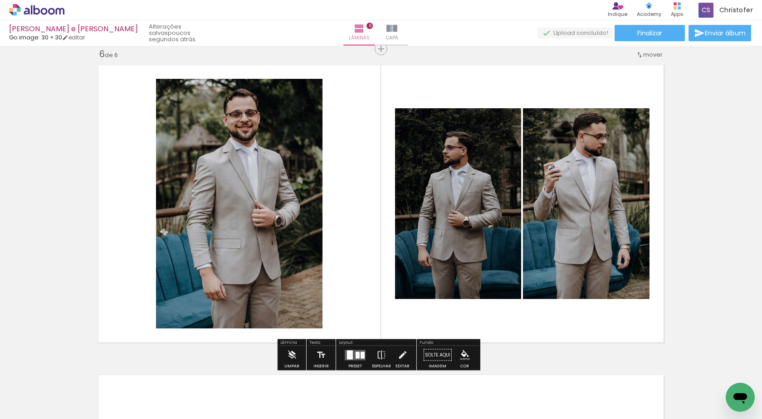
click at [359, 359] on quentale-layouter at bounding box center [355, 355] width 21 height 10
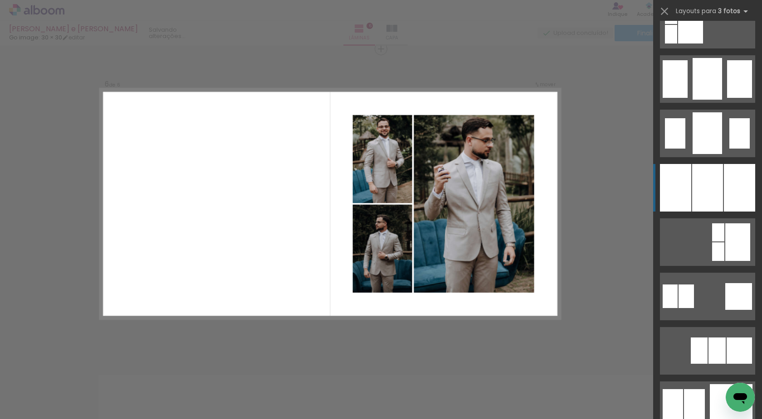
scroll to position [680, 0]
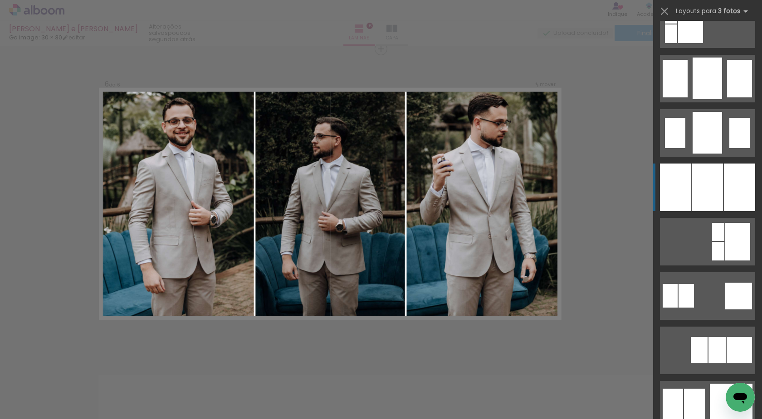
click at [710, 183] on div at bounding box center [707, 188] width 31 height 48
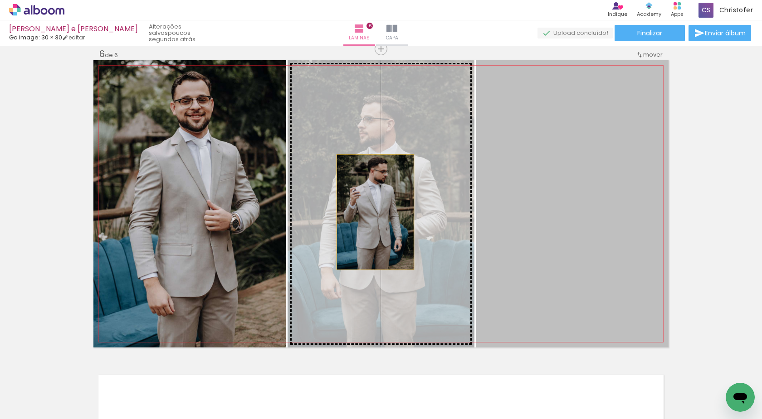
drag, startPoint x: 540, startPoint y: 202, endPoint x: 325, endPoint y: 209, distance: 215.0
click at [0, 0] on slot at bounding box center [0, 0] width 0 height 0
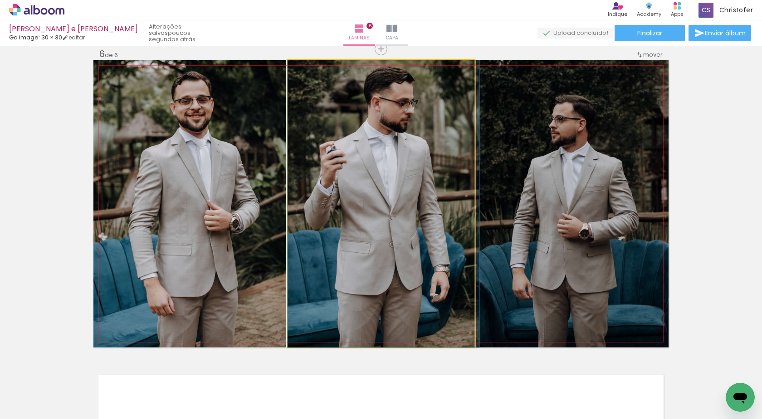
drag, startPoint x: 372, startPoint y: 252, endPoint x: 381, endPoint y: 252, distance: 9.1
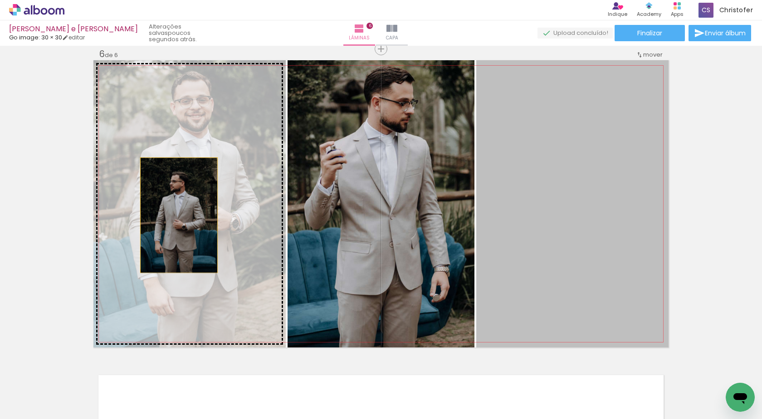
drag, startPoint x: 567, startPoint y: 224, endPoint x: 175, endPoint y: 215, distance: 392.3
click at [0, 0] on slot at bounding box center [0, 0] width 0 height 0
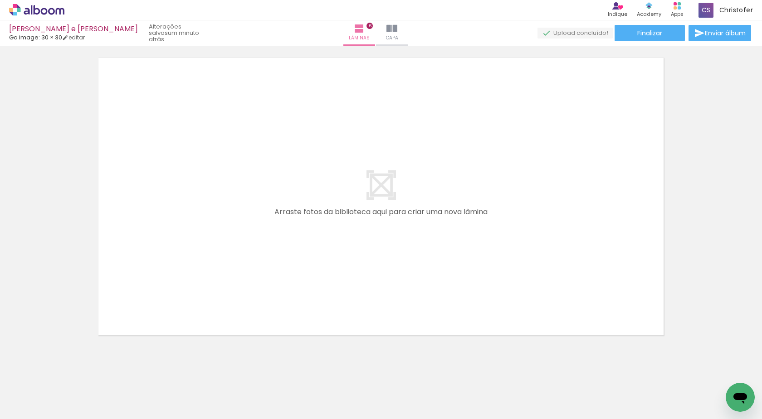
scroll to position [0, 165]
drag, startPoint x: 447, startPoint y: 398, endPoint x: 452, endPoint y: 253, distance: 145.2
click at [425, 192] on quentale-workspace at bounding box center [381, 209] width 762 height 419
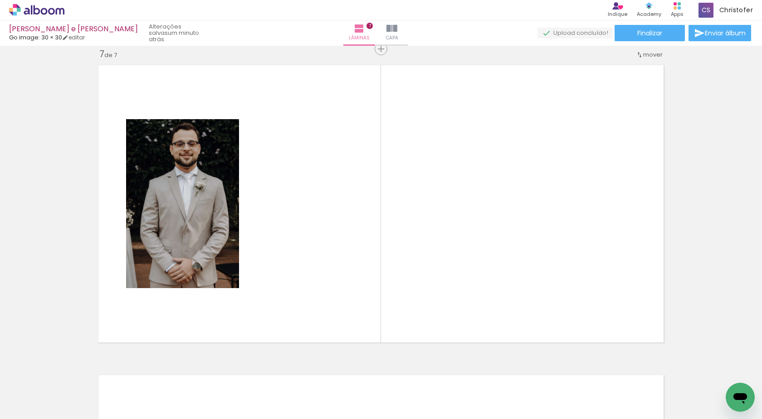
scroll to position [0, 1502]
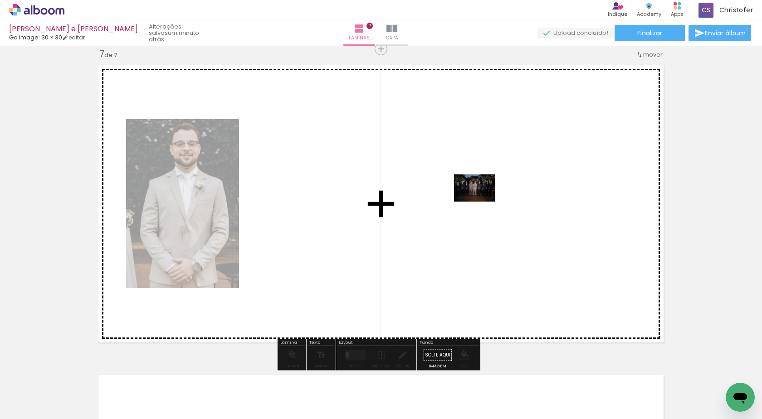
drag, startPoint x: 478, startPoint y: 297, endPoint x: 481, endPoint y: 202, distance: 95.2
click at [481, 202] on quentale-workspace at bounding box center [381, 209] width 762 height 419
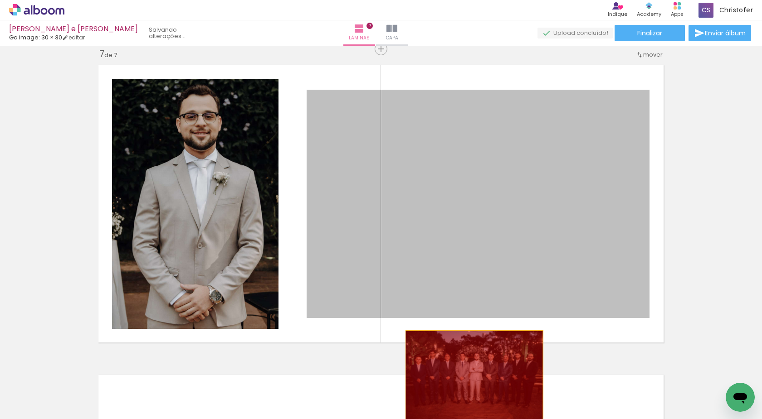
drag, startPoint x: 481, startPoint y: 219, endPoint x: 471, endPoint y: 377, distance: 158.1
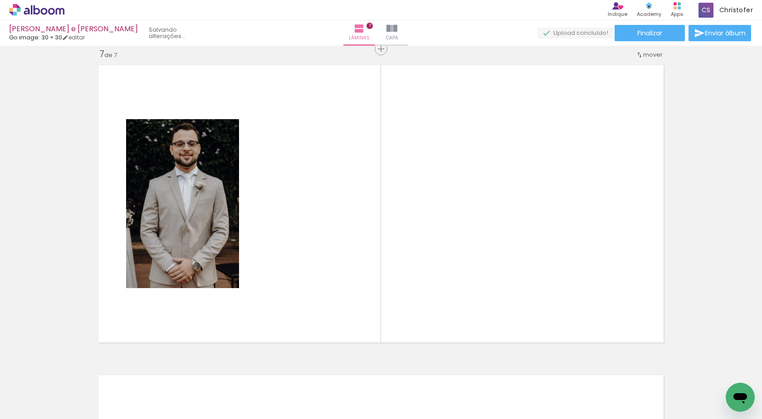
scroll to position [0, 2601]
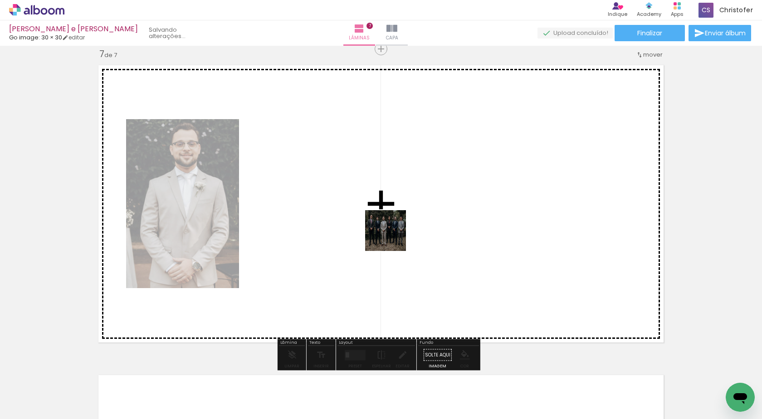
drag, startPoint x: 392, startPoint y: 238, endPoint x: 423, endPoint y: 140, distance: 102.4
click at [423, 140] on quentale-workspace at bounding box center [381, 209] width 762 height 419
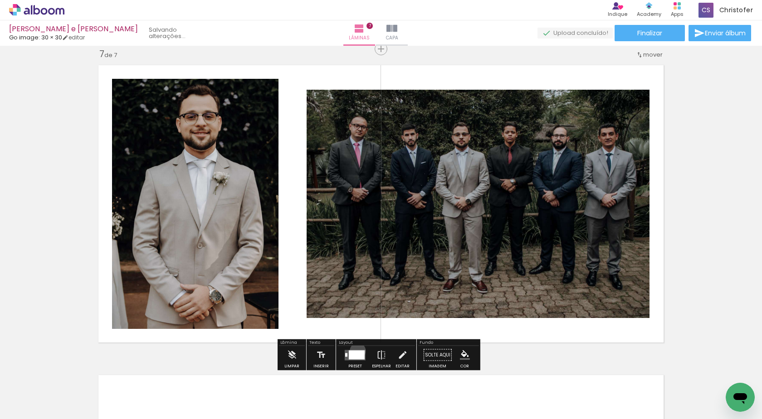
click at [355, 350] on div at bounding box center [357, 354] width 16 height 9
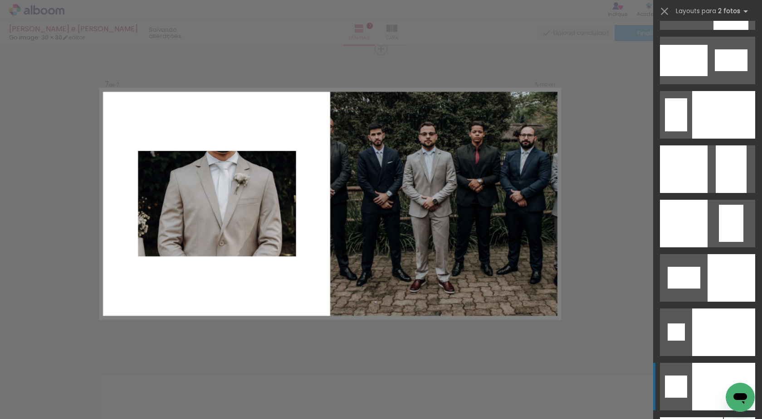
scroll to position [3808, 0]
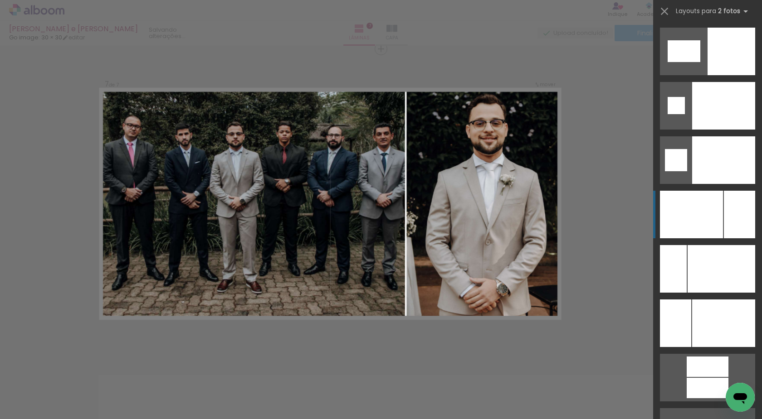
click at [724, 213] on div at bounding box center [739, 215] width 31 height 48
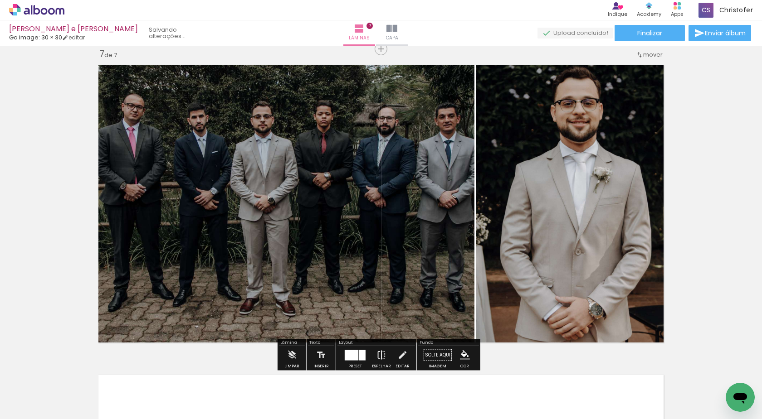
click at [379, 353] on iron-icon at bounding box center [381, 355] width 10 height 18
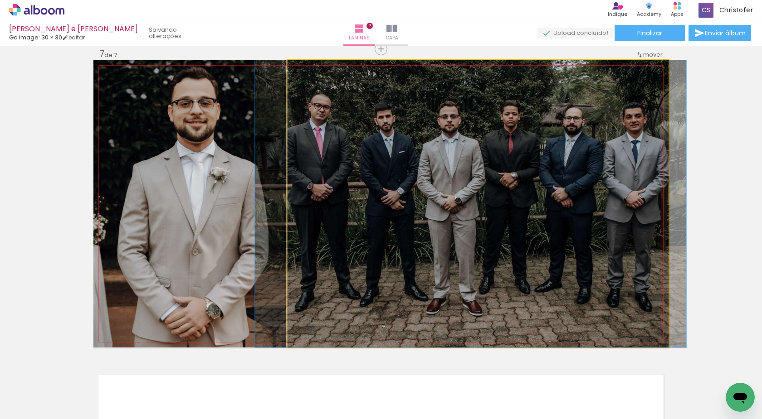
drag, startPoint x: 534, startPoint y: 287, endPoint x: 528, endPoint y: 283, distance: 6.9
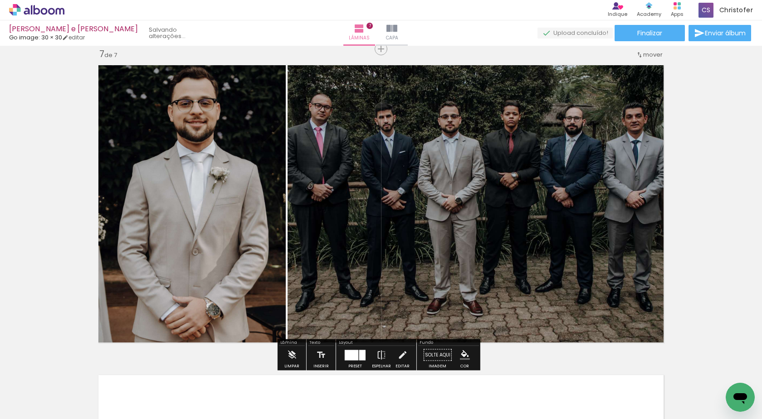
click at [259, 231] on quentale-photo at bounding box center [189, 203] width 192 height 287
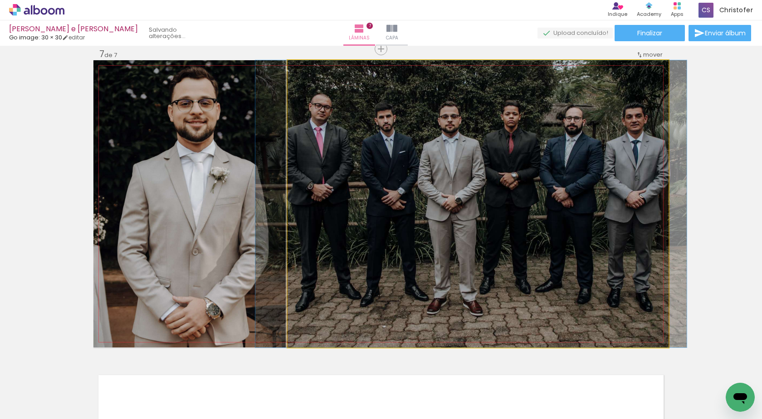
click at [483, 182] on quentale-photo at bounding box center [477, 203] width 381 height 287
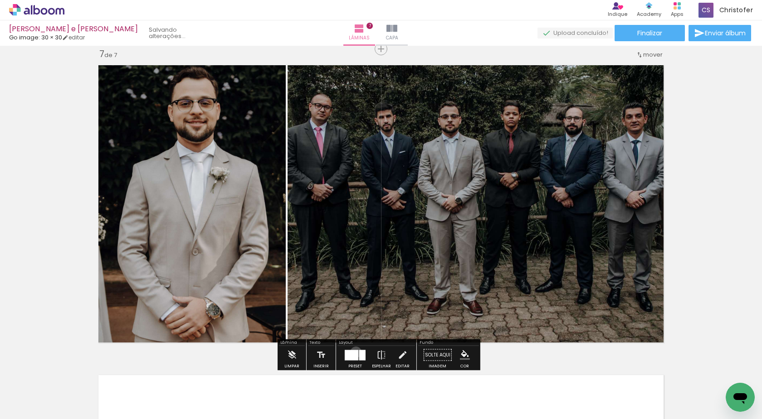
click at [354, 352] on div at bounding box center [352, 355] width 14 height 10
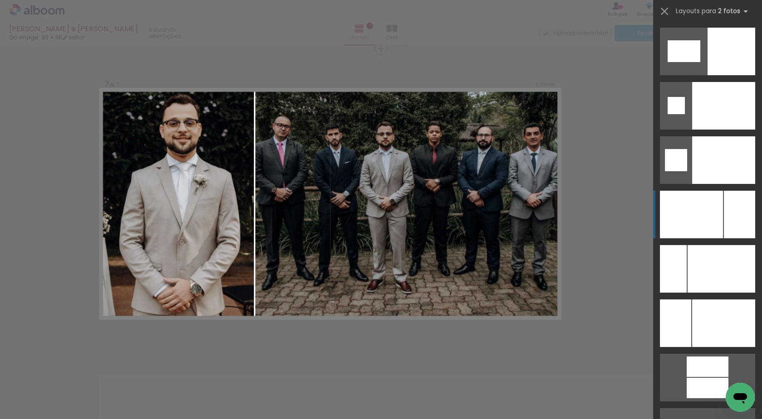
scroll to position [3972, 0]
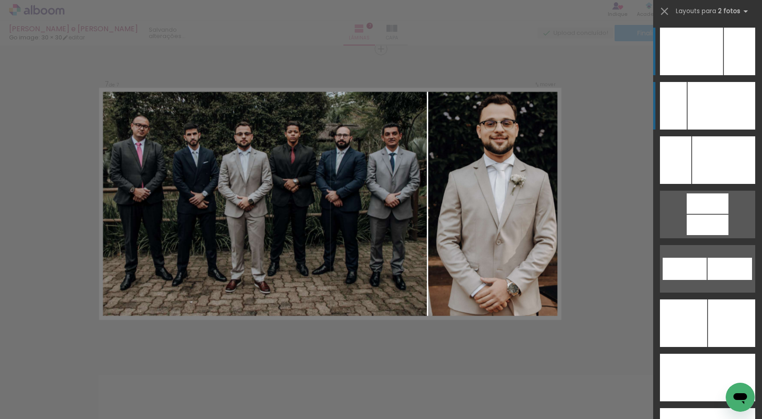
click at [710, 112] on div at bounding box center [721, 106] width 68 height 48
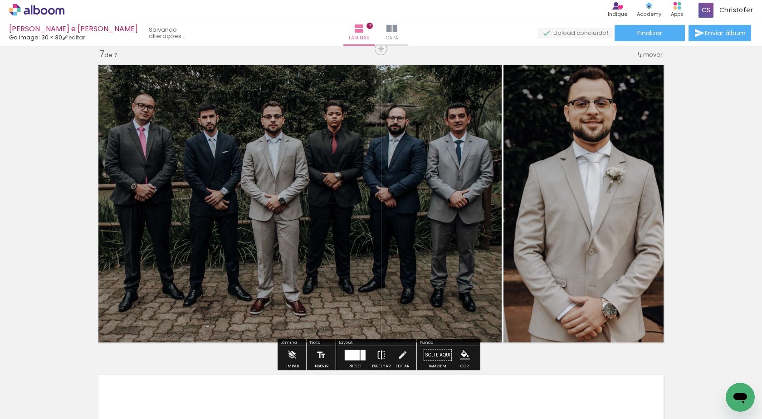
click at [382, 362] on iron-icon at bounding box center [381, 355] width 10 height 18
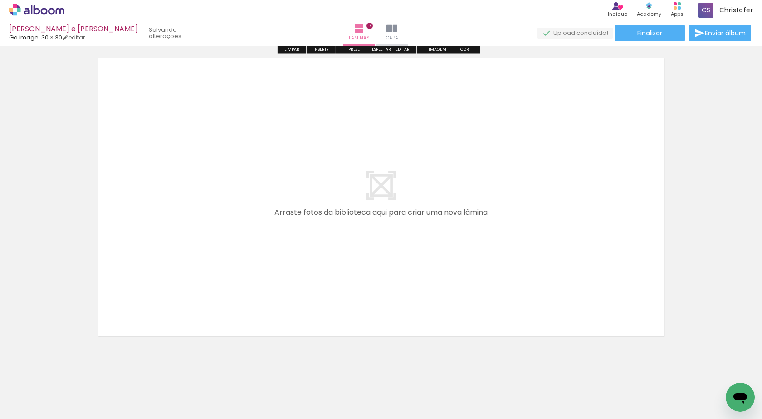
scroll to position [2190, 0]
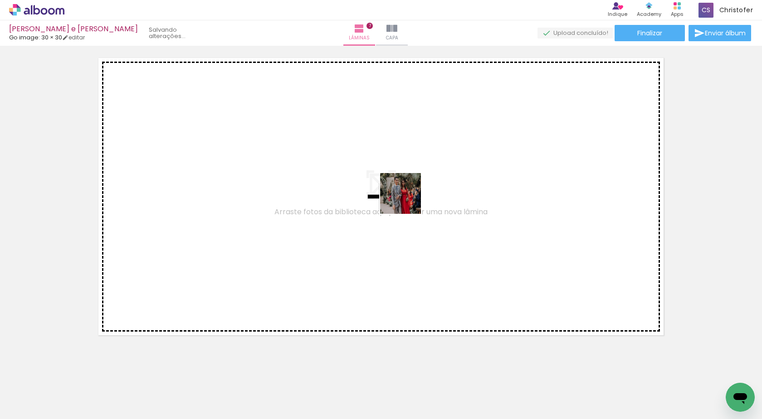
drag, startPoint x: 477, startPoint y: 381, endPoint x: 415, endPoint y: 229, distance: 163.7
click at [408, 186] on quentale-workspace at bounding box center [381, 209] width 762 height 419
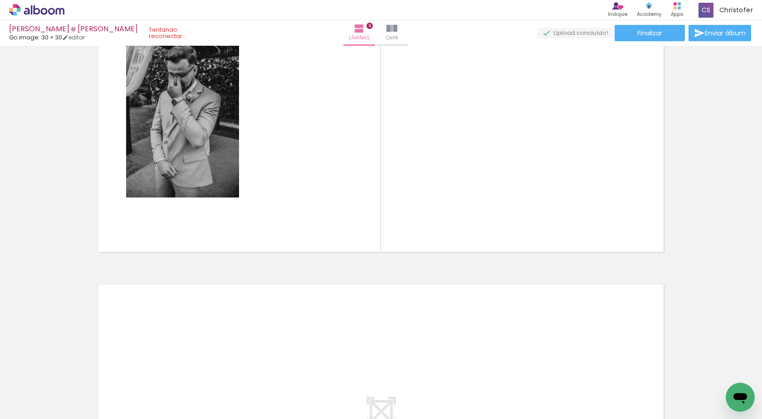
scroll to position [0, 3378]
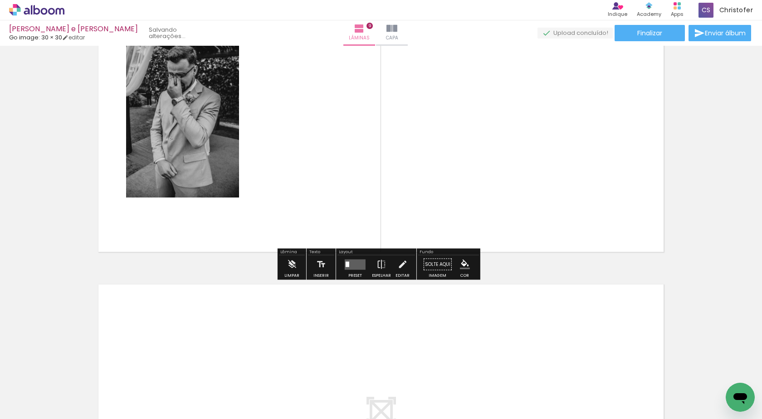
click at [286, 111] on quentale-layouter at bounding box center [380, 113] width 575 height 287
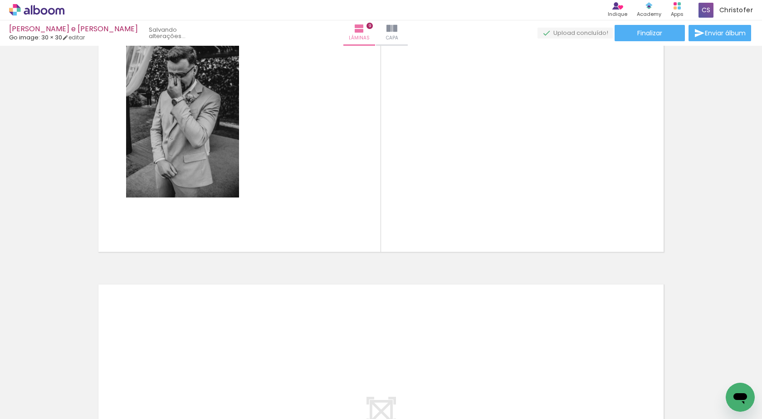
click at [33, 406] on span "Adicionar Fotos" at bounding box center [32, 407] width 27 height 10
click at [0, 0] on input "file" at bounding box center [0, 0] width 0 height 0
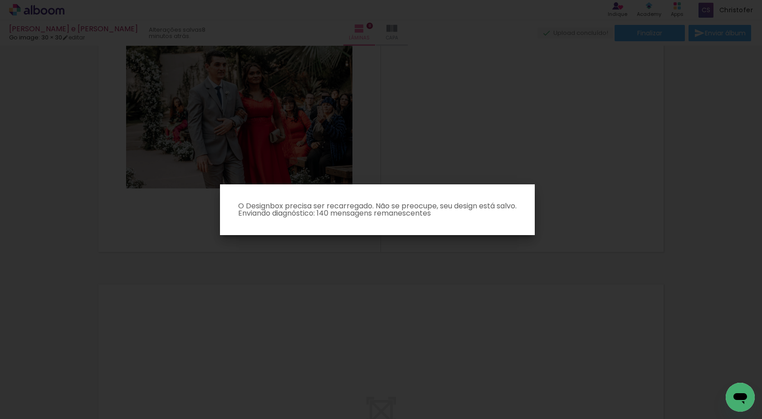
scroll to position [0, 3378]
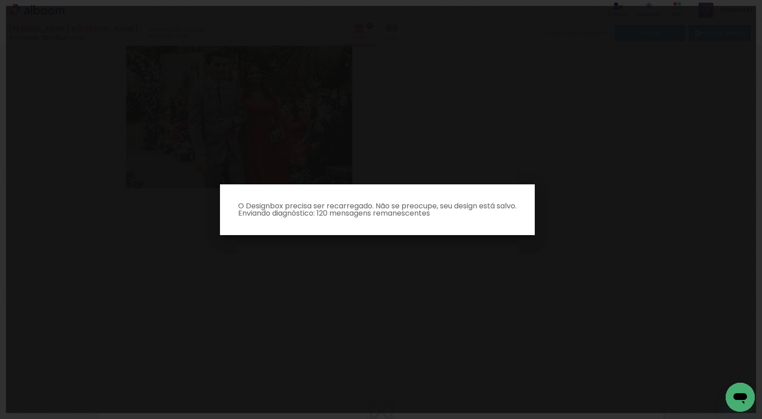
scroll to position [0, 3378]
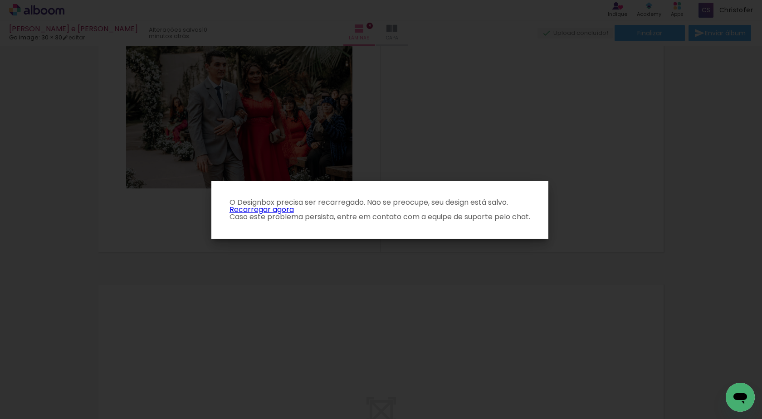
click at [257, 208] on link "Recarregar agora" at bounding box center [261, 209] width 64 height 10
click at [274, 207] on link "Recarregar agora" at bounding box center [261, 209] width 64 height 10
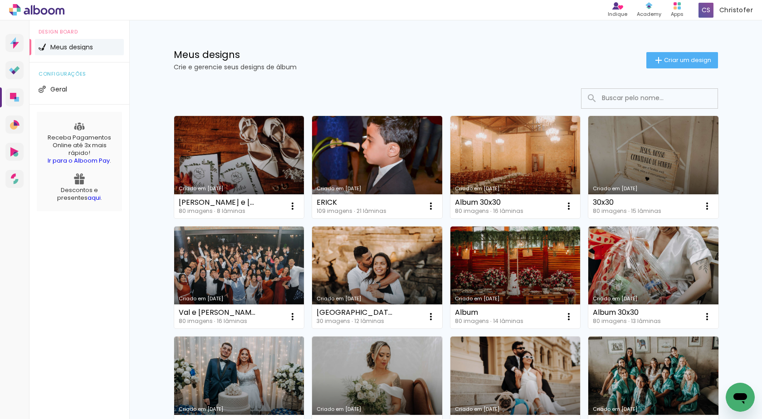
click at [248, 147] on link "Criado em [DATE]" at bounding box center [239, 167] width 130 height 102
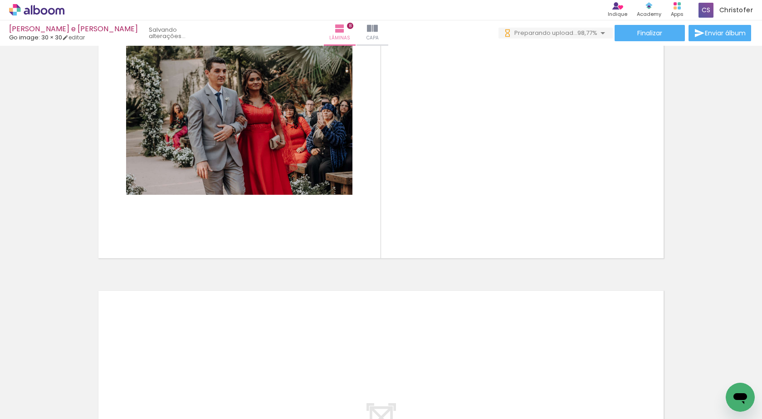
scroll to position [0, 3428]
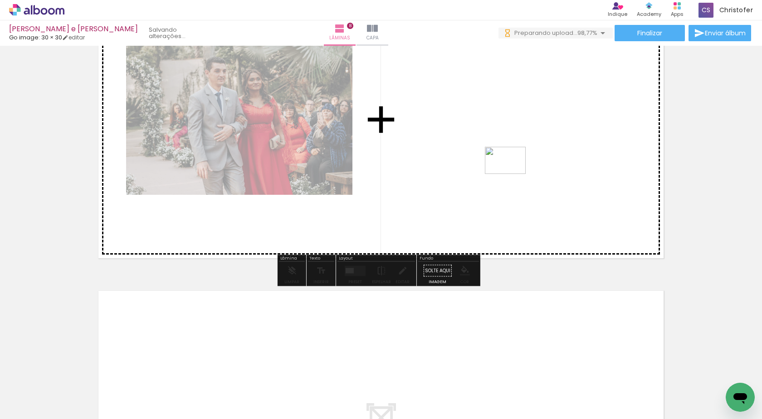
drag, startPoint x: 700, startPoint y: 384, endPoint x: 512, endPoint y: 174, distance: 281.9
click at [512, 174] on quentale-workspace at bounding box center [381, 209] width 762 height 419
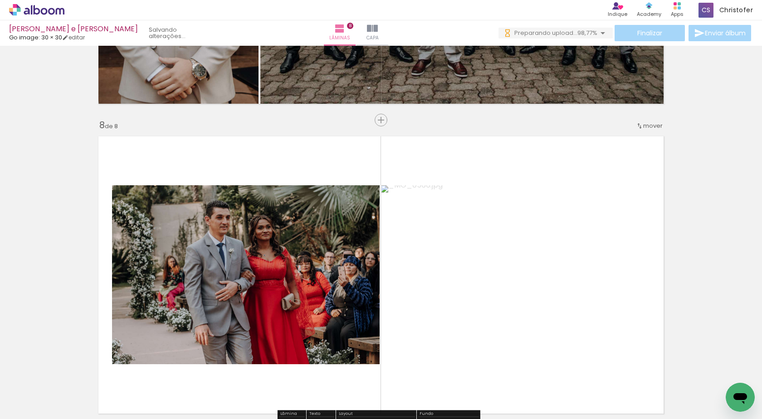
scroll to position [2176, 0]
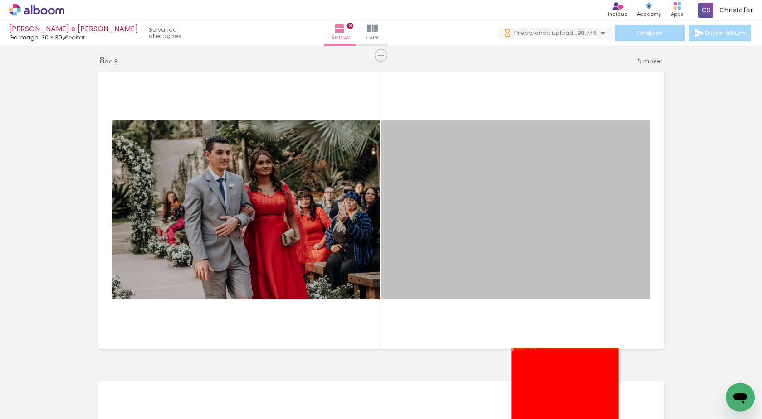
drag, startPoint x: 532, startPoint y: 215, endPoint x: 561, endPoint y: 384, distance: 171.7
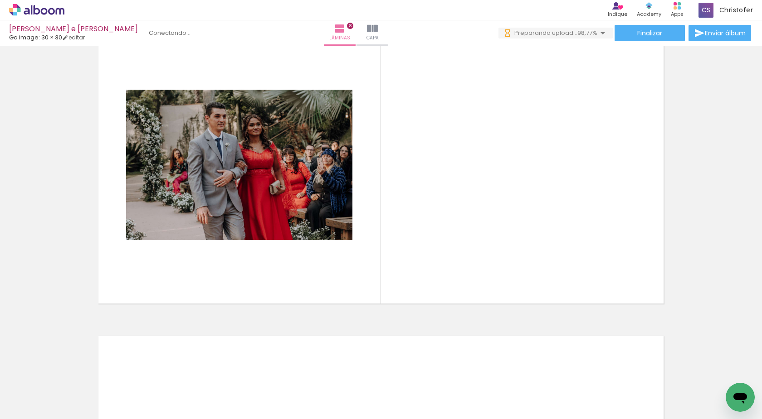
scroll to position [0, 363]
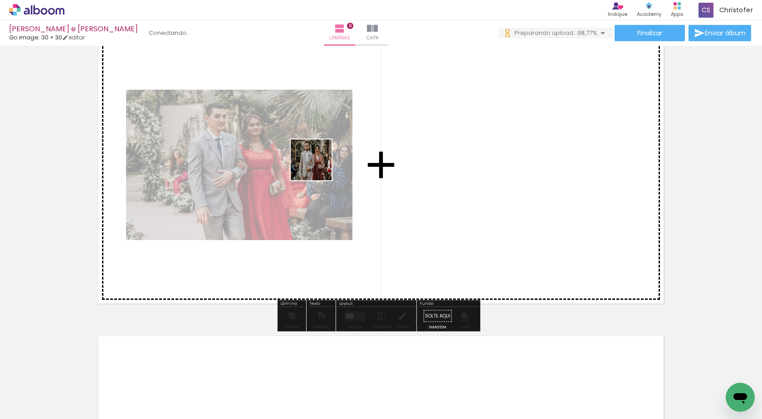
drag, startPoint x: 186, startPoint y: 384, endPoint x: 324, endPoint y: 154, distance: 267.9
click at [324, 154] on quentale-workspace at bounding box center [381, 209] width 762 height 419
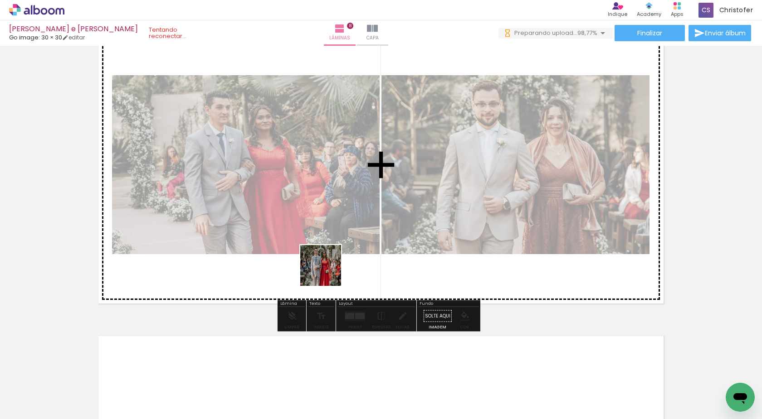
drag, startPoint x: 327, startPoint y: 272, endPoint x: 365, endPoint y: 326, distance: 64.8
click at [351, 226] on quentale-workspace at bounding box center [381, 209] width 762 height 419
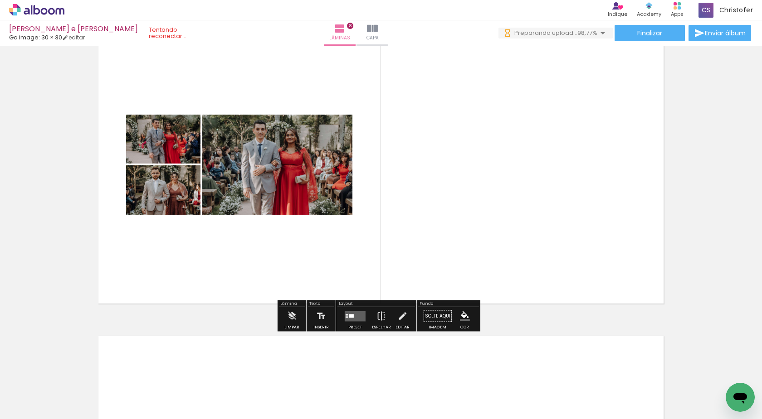
drag, startPoint x: 344, startPoint y: 384, endPoint x: 419, endPoint y: 277, distance: 130.1
click at [392, 227] on quentale-workspace at bounding box center [381, 209] width 762 height 419
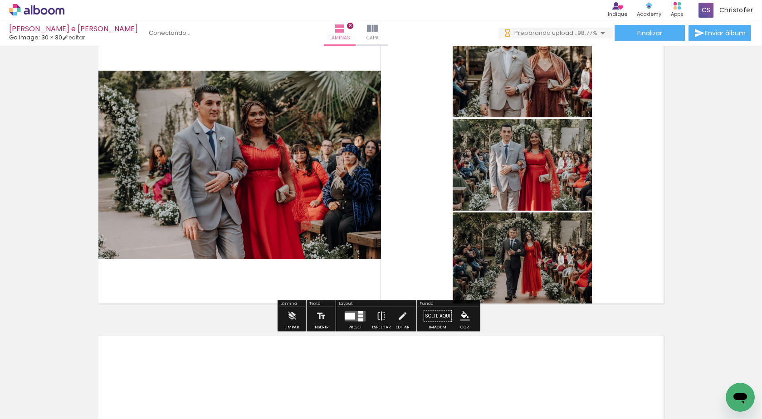
click at [244, 181] on quentale-photo at bounding box center [236, 165] width 287 height 189
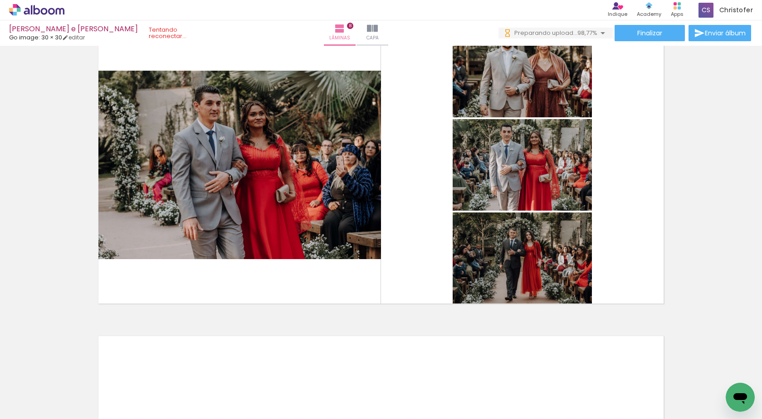
scroll to position [0, 2591]
drag, startPoint x: 452, startPoint y: 390, endPoint x: 456, endPoint y: 149, distance: 241.2
click at [462, 104] on quentale-workspace at bounding box center [381, 209] width 762 height 419
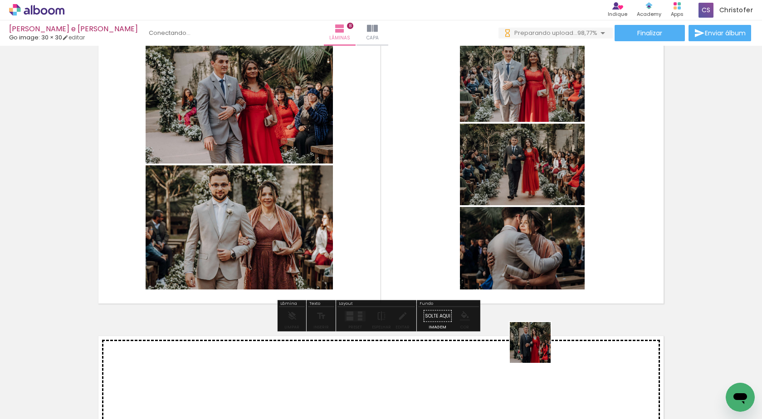
drag, startPoint x: 557, startPoint y: 393, endPoint x: 452, endPoint y: 141, distance: 273.3
click at [452, 141] on quentale-workspace at bounding box center [381, 209] width 762 height 419
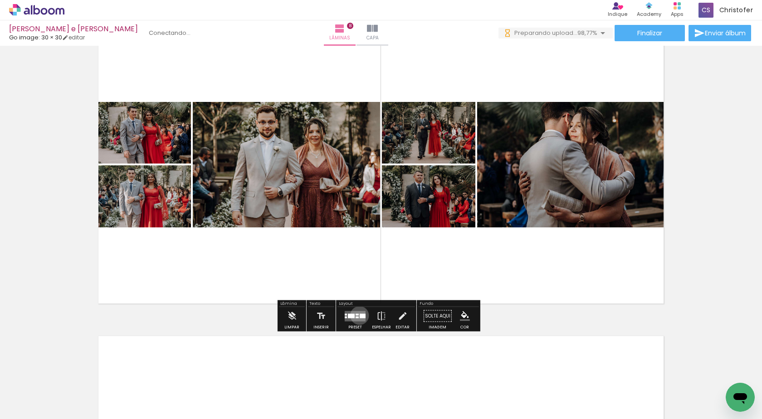
click at [360, 315] on div at bounding box center [363, 316] width 6 height 5
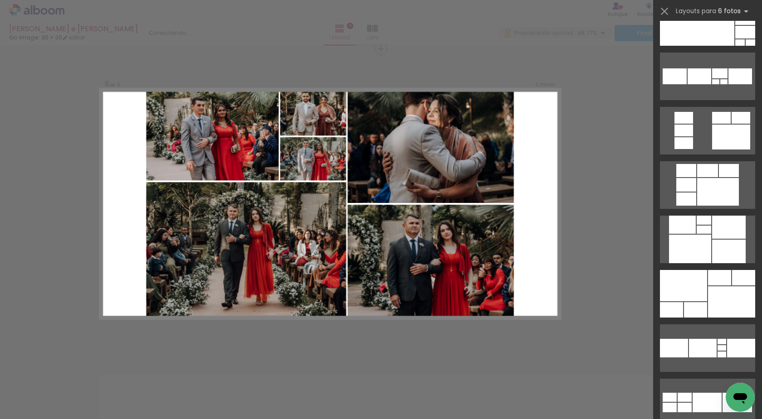
scroll to position [635, 0]
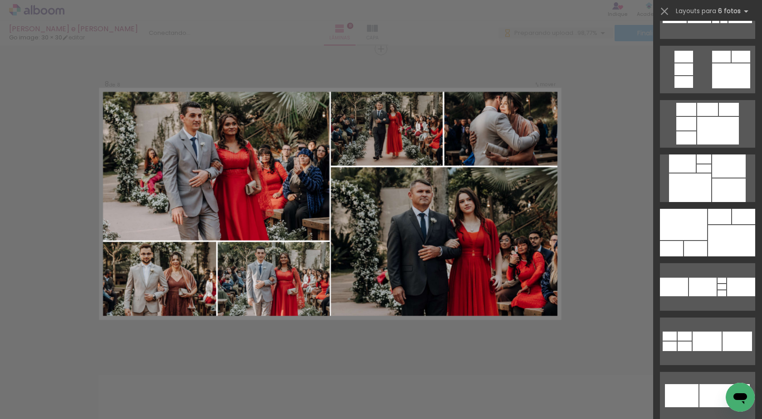
click at [720, 230] on div at bounding box center [731, 240] width 47 height 31
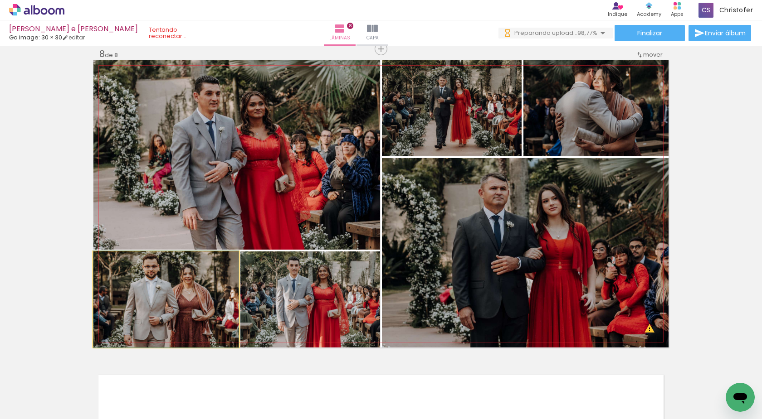
drag, startPoint x: 181, startPoint y: 306, endPoint x: 193, endPoint y: 284, distance: 24.7
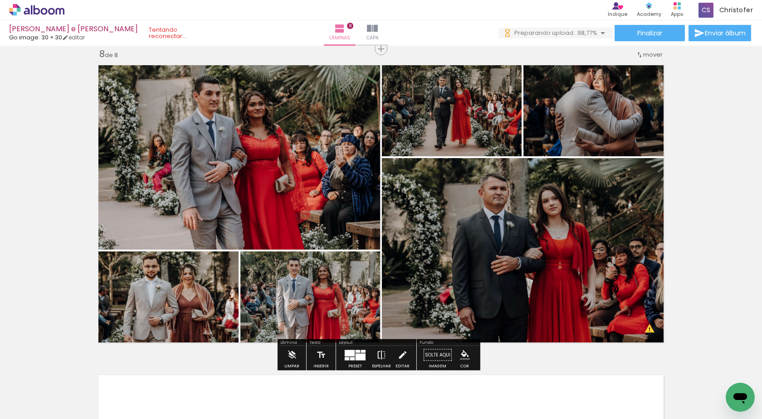
click at [382, 355] on iron-icon at bounding box center [381, 355] width 10 height 18
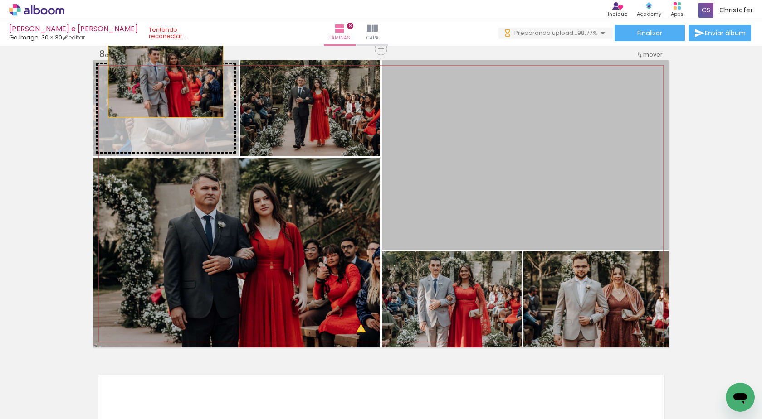
drag, startPoint x: 570, startPoint y: 178, endPoint x: 154, endPoint y: 116, distance: 420.4
click at [0, 0] on slot at bounding box center [0, 0] width 0 height 0
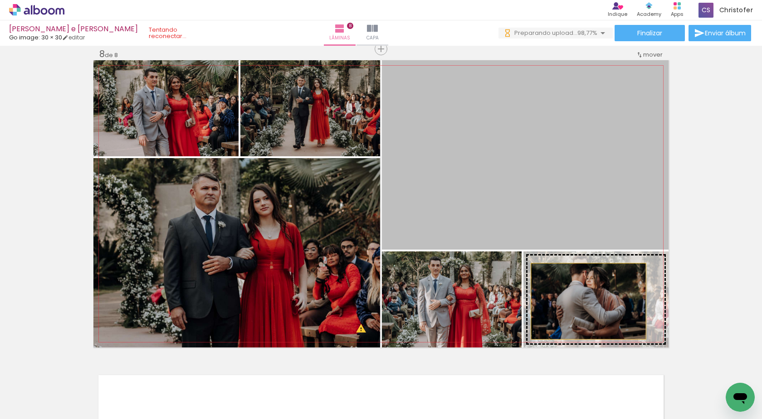
drag, startPoint x: 492, startPoint y: 173, endPoint x: 585, endPoint y: 301, distance: 158.8
click at [0, 0] on slot at bounding box center [0, 0] width 0 height 0
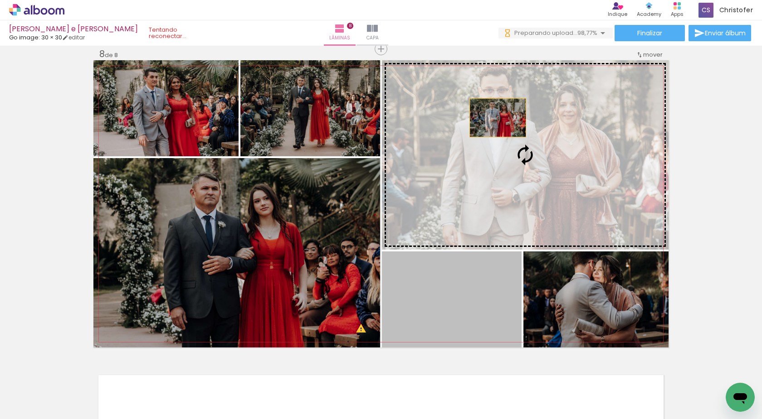
drag, startPoint x: 445, startPoint y: 312, endPoint x: 494, endPoint y: 117, distance: 200.6
click at [0, 0] on slot at bounding box center [0, 0] width 0 height 0
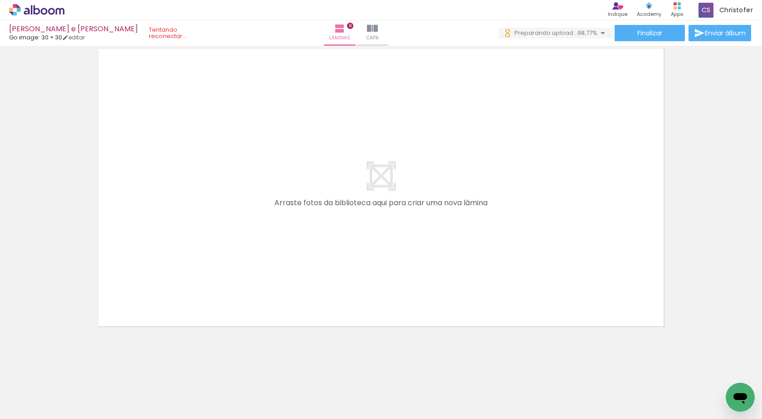
scroll to position [2509, 0]
click at [387, 170] on quentale-layouter at bounding box center [380, 187] width 575 height 287
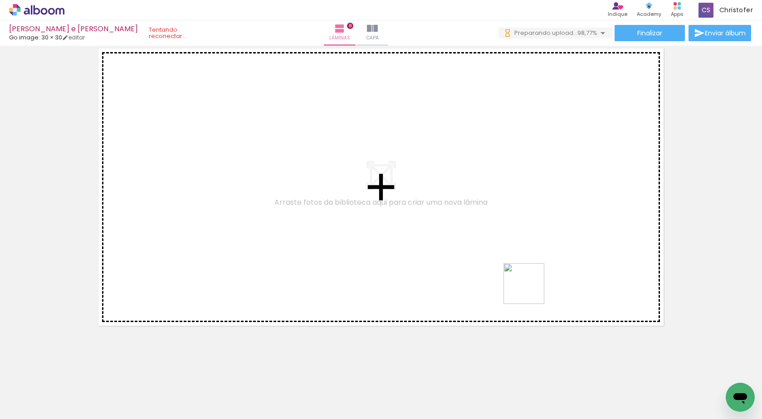
drag, startPoint x: 715, startPoint y: 392, endPoint x: 407, endPoint y: 227, distance: 350.1
click at [441, 194] on quentale-workspace at bounding box center [381, 209] width 762 height 419
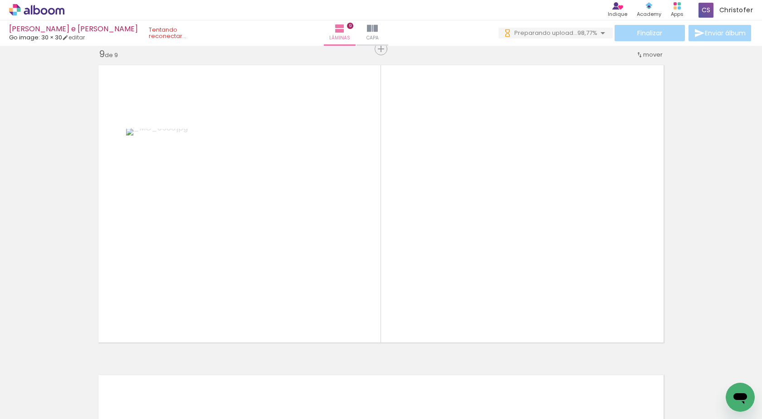
scroll to position [0, 1954]
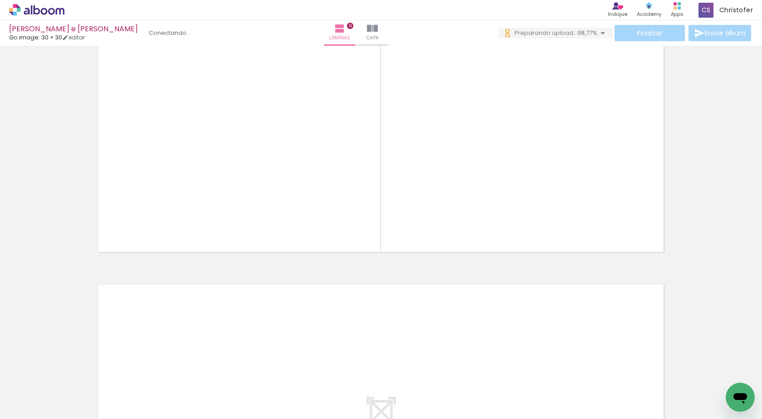
scroll to position [0, 535]
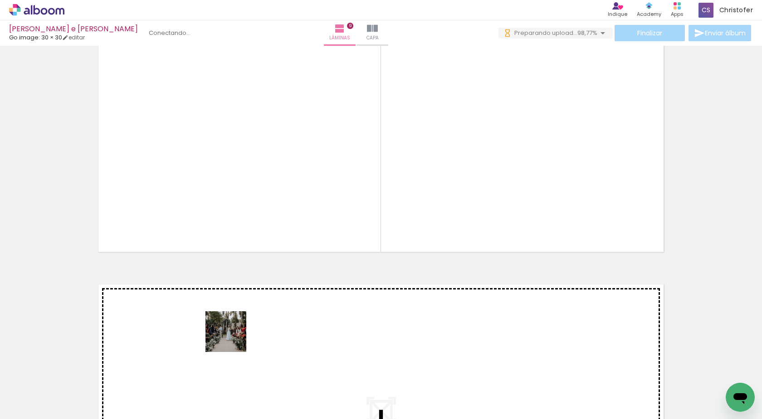
drag, startPoint x: 221, startPoint y: 394, endPoint x: 46, endPoint y: 306, distance: 196.3
click at [278, 118] on quentale-workspace at bounding box center [381, 209] width 762 height 419
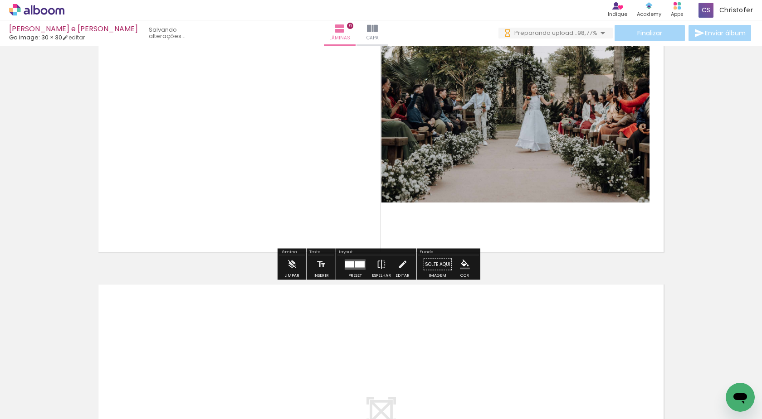
click at [349, 265] on div at bounding box center [349, 264] width 9 height 6
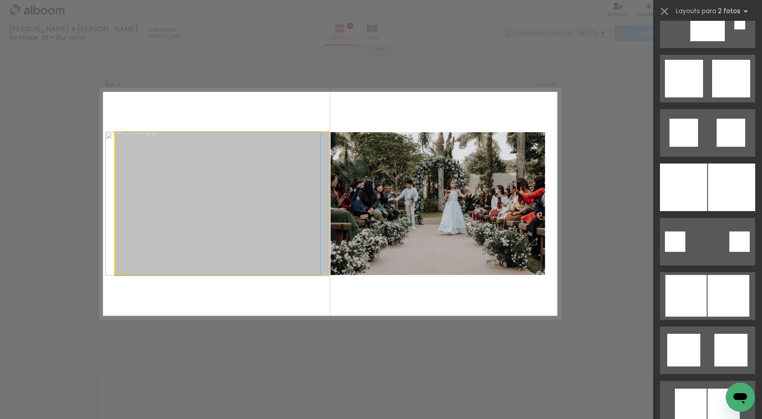
scroll to position [0, 0]
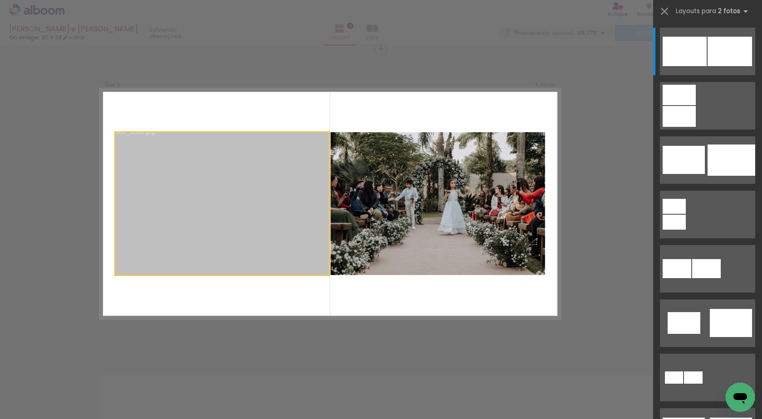
drag, startPoint x: 235, startPoint y: 260, endPoint x: 226, endPoint y: 325, distance: 65.0
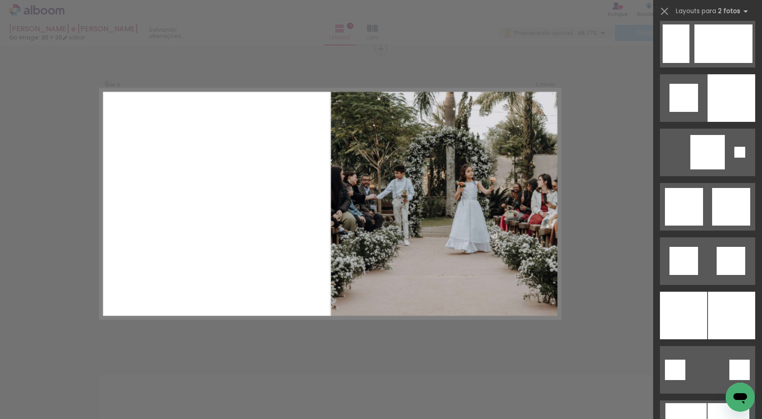
scroll to position [2267, 0]
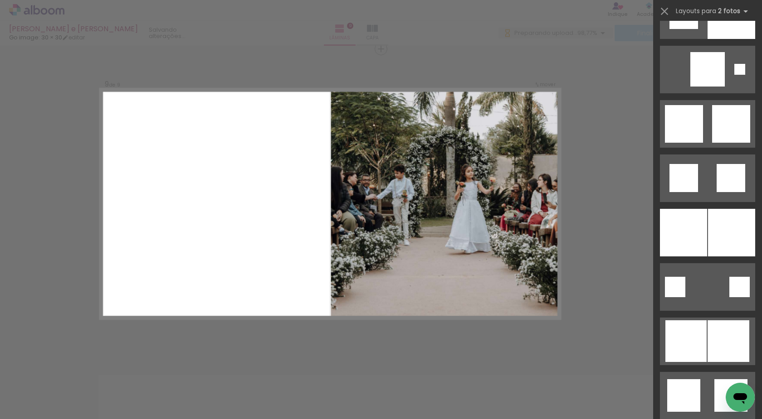
click at [701, 243] on div at bounding box center [683, 233] width 47 height 48
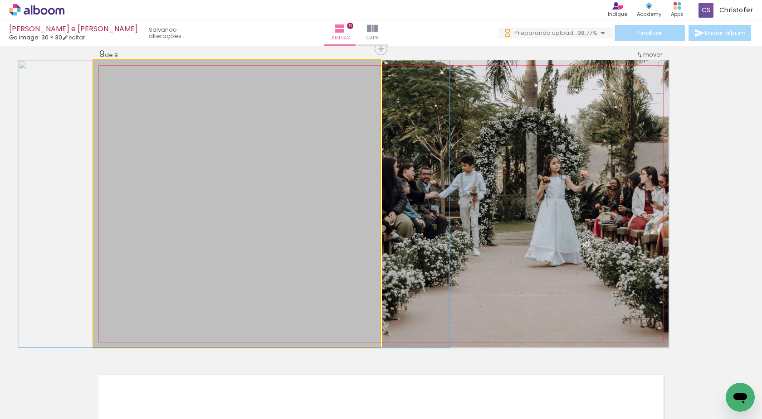
drag, startPoint x: 260, startPoint y: 262, endPoint x: 258, endPoint y: 222, distance: 40.4
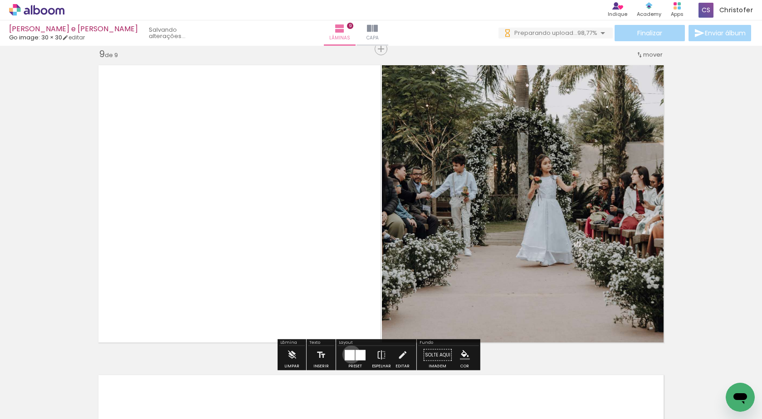
click at [349, 355] on div at bounding box center [350, 355] width 10 height 10
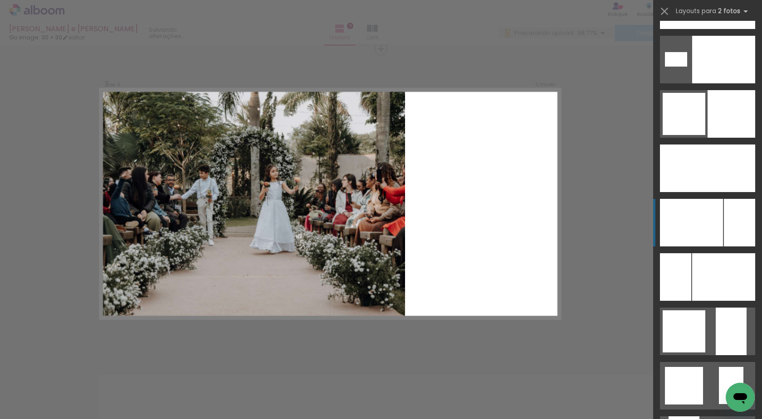
scroll to position [2992, 0]
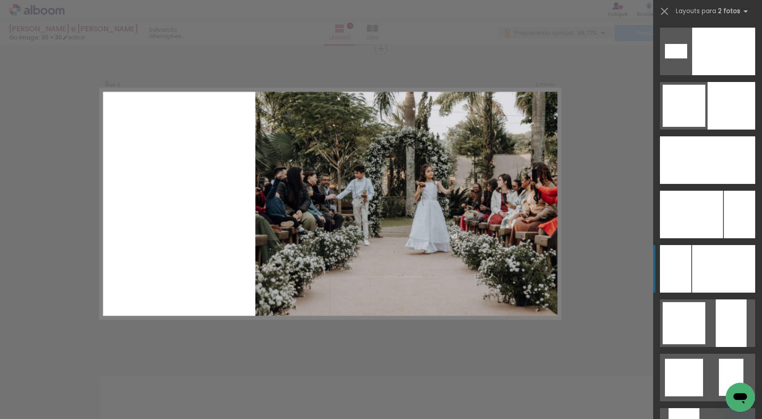
click at [703, 270] on div at bounding box center [723, 269] width 63 height 48
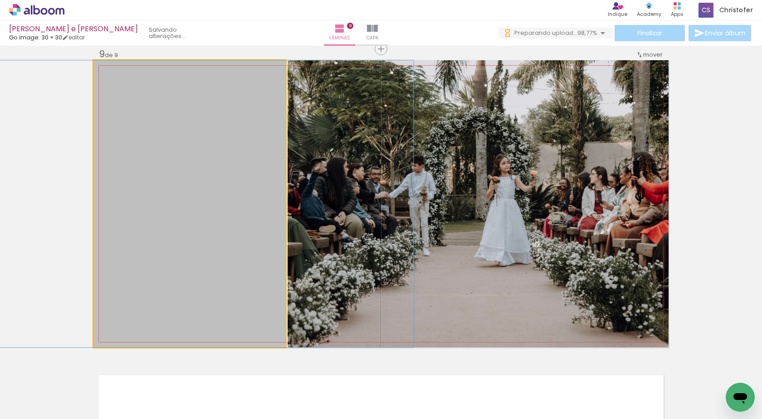
drag, startPoint x: 224, startPoint y: 289, endPoint x: 240, endPoint y: 281, distance: 18.0
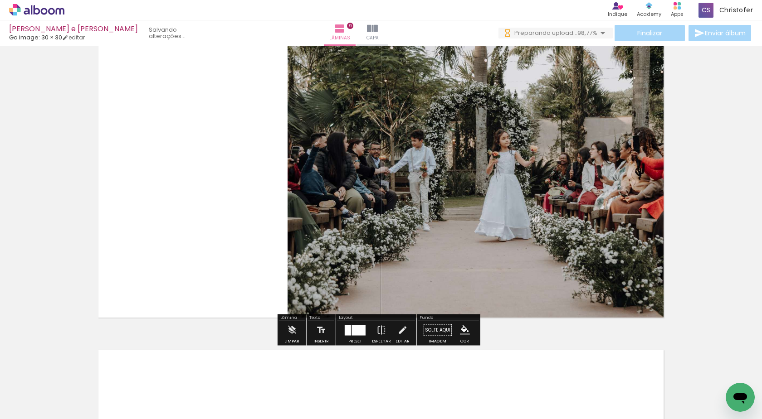
scroll to position [2538, 0]
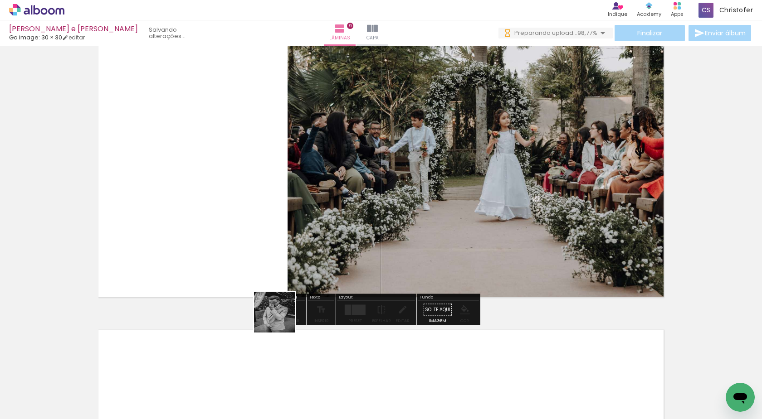
drag, startPoint x: 281, startPoint y: 319, endPoint x: 318, endPoint y: 188, distance: 136.6
click at [307, 180] on quentale-workspace at bounding box center [381, 209] width 762 height 419
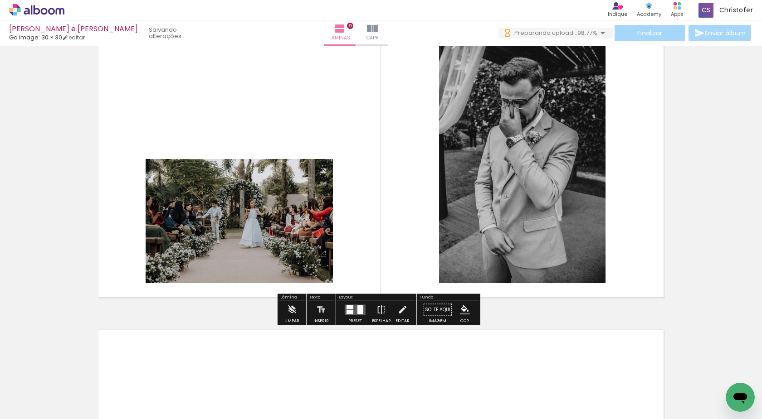
click at [347, 312] on div at bounding box center [349, 312] width 7 height 4
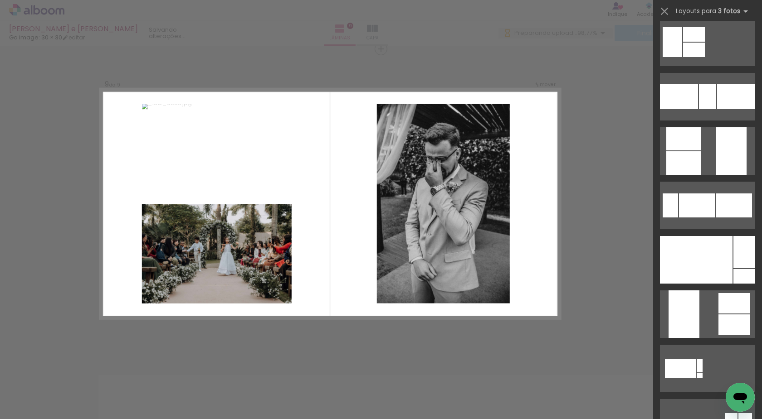
scroll to position [0, 0]
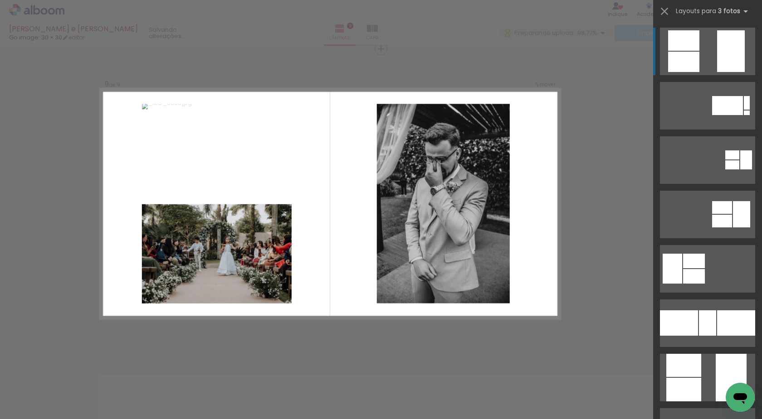
drag, startPoint x: 419, startPoint y: 291, endPoint x: 329, endPoint y: 273, distance: 92.4
click at [329, 273] on quentale-layouter at bounding box center [330, 204] width 460 height 230
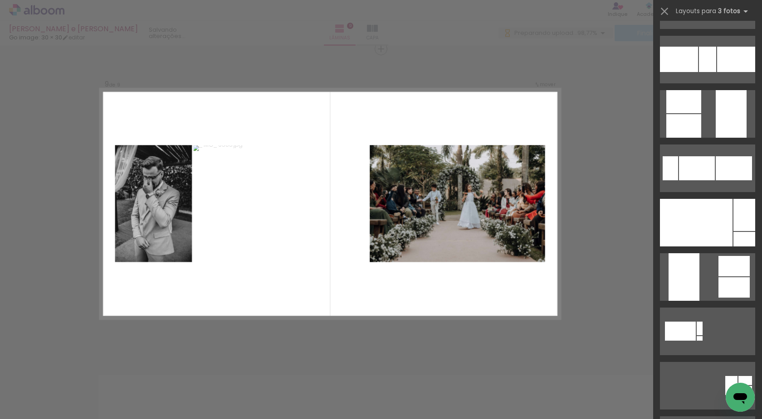
scroll to position [363, 0]
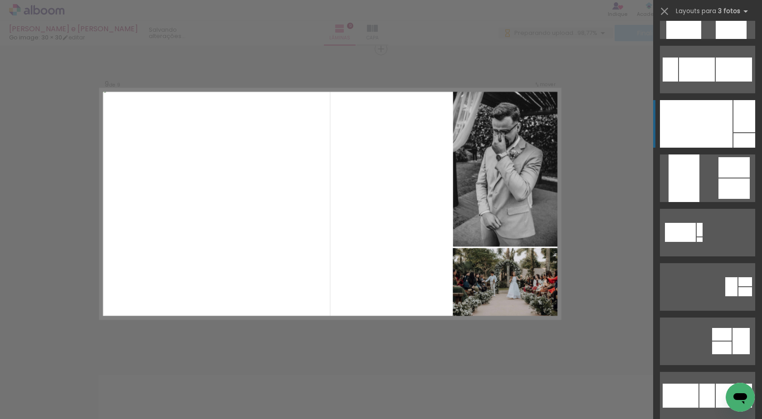
click at [727, 135] on div at bounding box center [696, 124] width 73 height 48
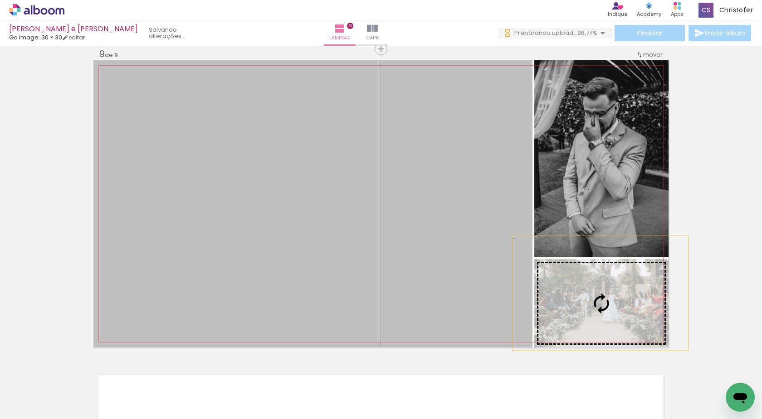
drag, startPoint x: 381, startPoint y: 224, endPoint x: 597, endPoint y: 293, distance: 226.8
click at [0, 0] on slot at bounding box center [0, 0] width 0 height 0
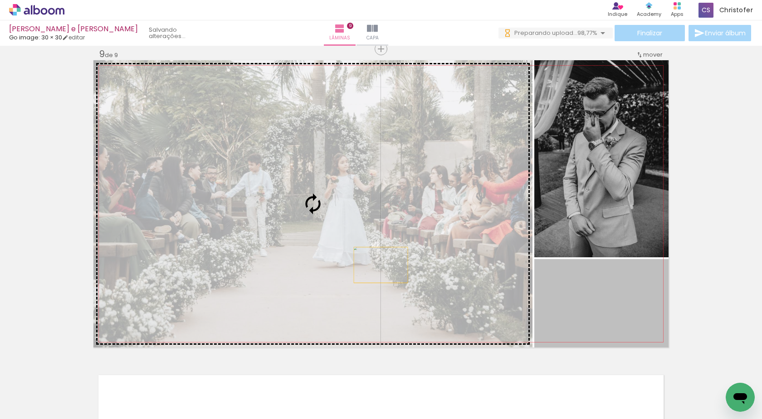
drag, startPoint x: 570, startPoint y: 326, endPoint x: 372, endPoint y: 263, distance: 208.3
click at [0, 0] on slot at bounding box center [0, 0] width 0 height 0
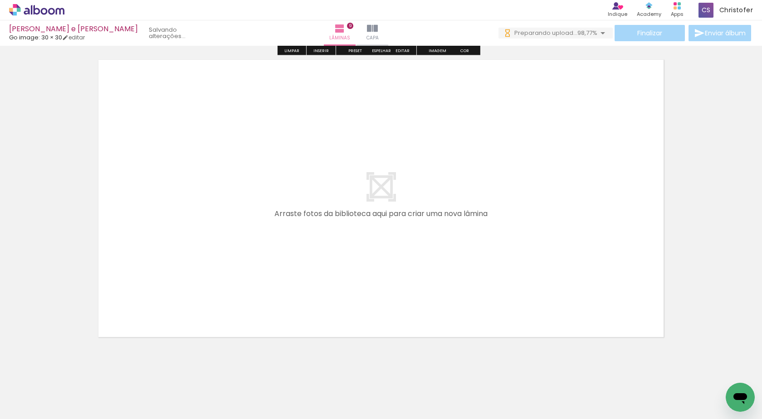
scroll to position [2820, 0]
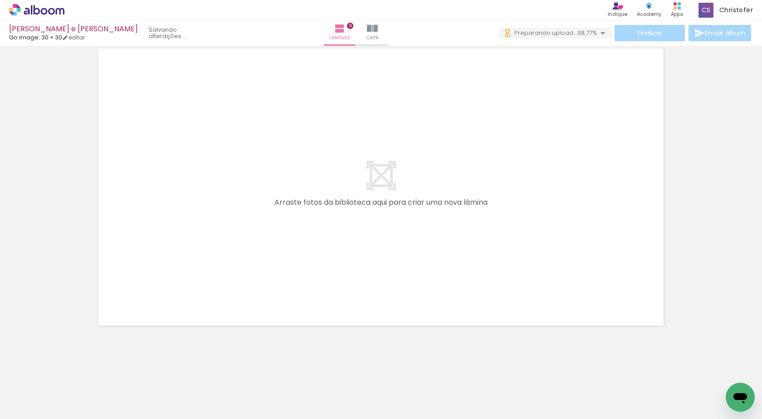
click at [416, 187] on quentale-layouter at bounding box center [380, 187] width 575 height 287
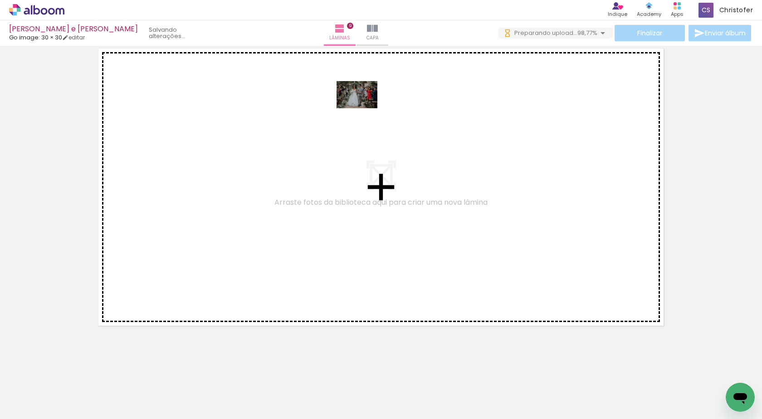
drag, startPoint x: 340, startPoint y: 239, endPoint x: 364, endPoint y: 108, distance: 132.7
click at [364, 108] on quentale-workspace at bounding box center [381, 209] width 762 height 419
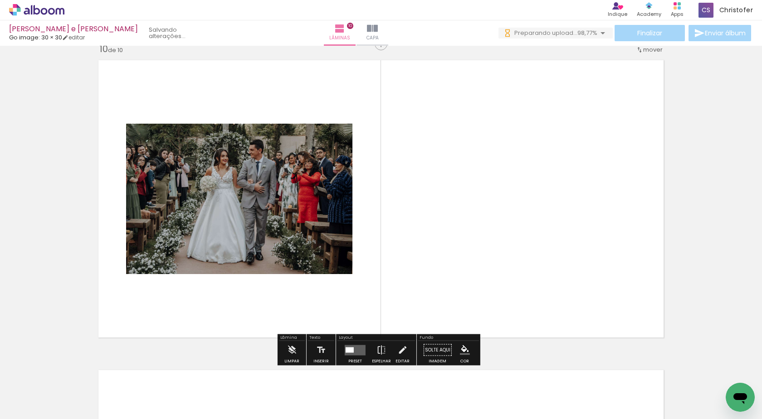
scroll to position [2803, 0]
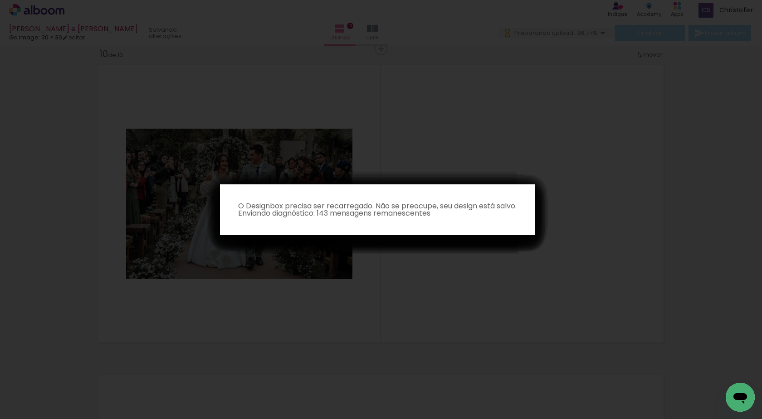
scroll to position [0, 535]
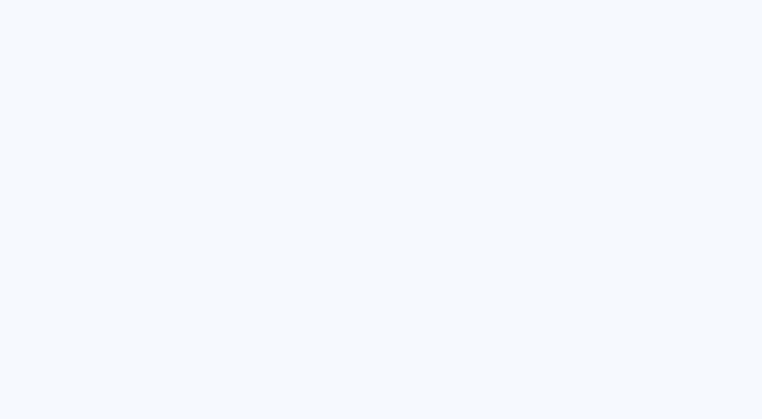
click at [598, 294] on quentale-app at bounding box center [381, 209] width 762 height 419
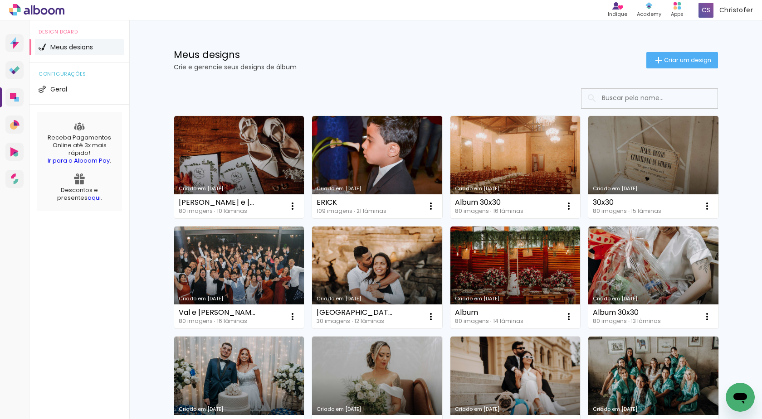
click at [261, 158] on link "Criado em 23/09/25" at bounding box center [239, 167] width 130 height 102
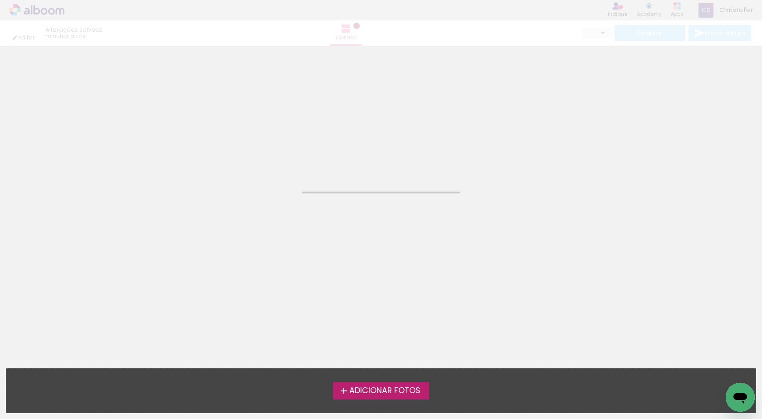
click at [344, 268] on neon-animated-pages "Confirmar Cancelar" at bounding box center [381, 233] width 762 height 374
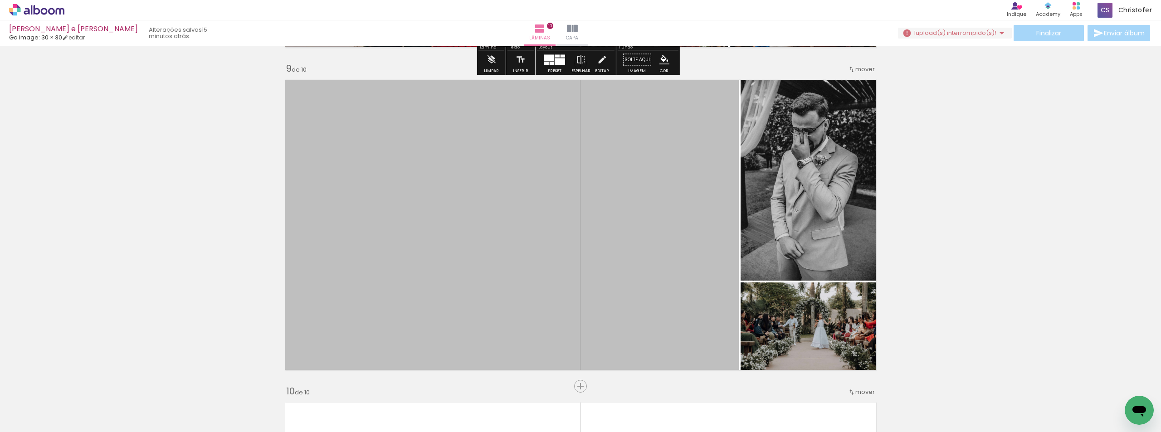
scroll to position [2675, 0]
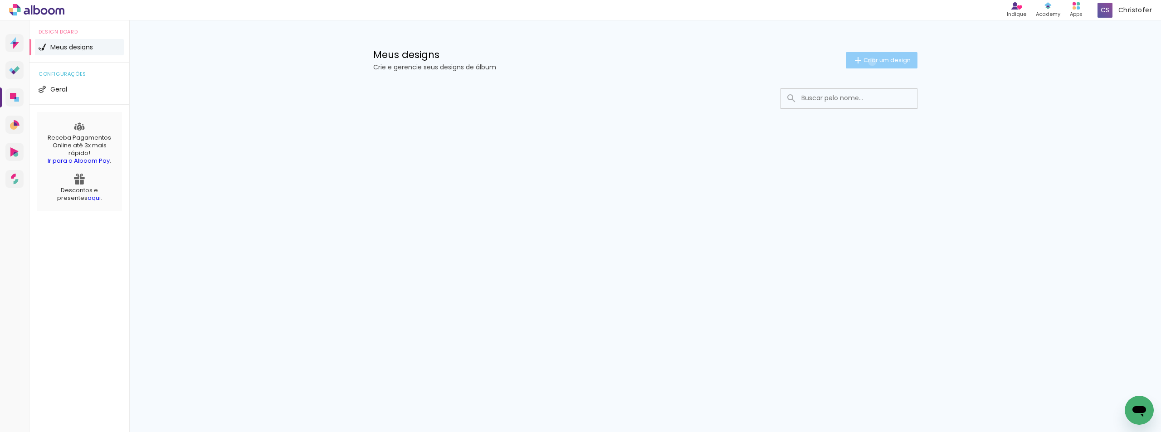
click at [870, 61] on span "Criar um design" at bounding box center [886, 60] width 47 height 6
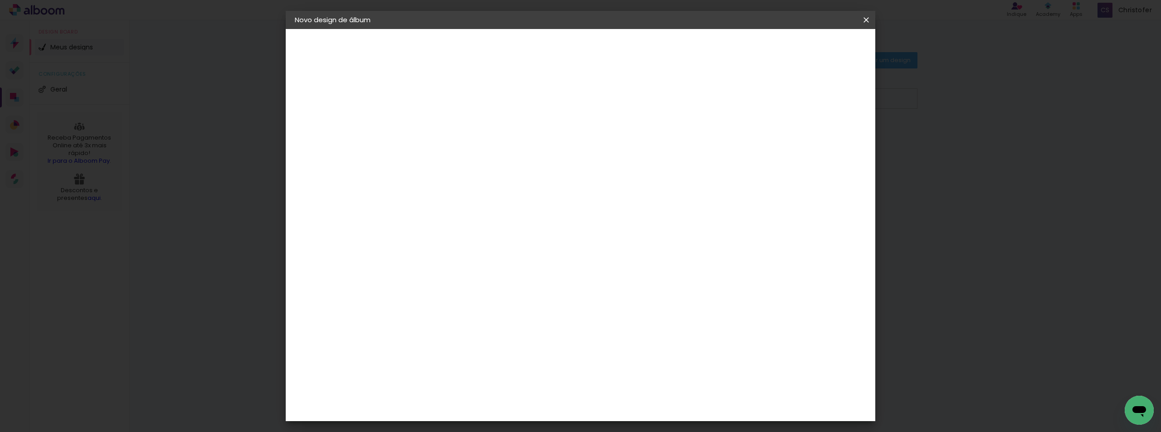
click at [443, 124] on input at bounding box center [443, 122] width 0 height 14
type input "restaura"
type paper-input "restaura"
click at [0, 0] on slot "Avançar" at bounding box center [0, 0] width 0 height 0
click at [494, 148] on iron-icon at bounding box center [489, 144] width 7 height 7
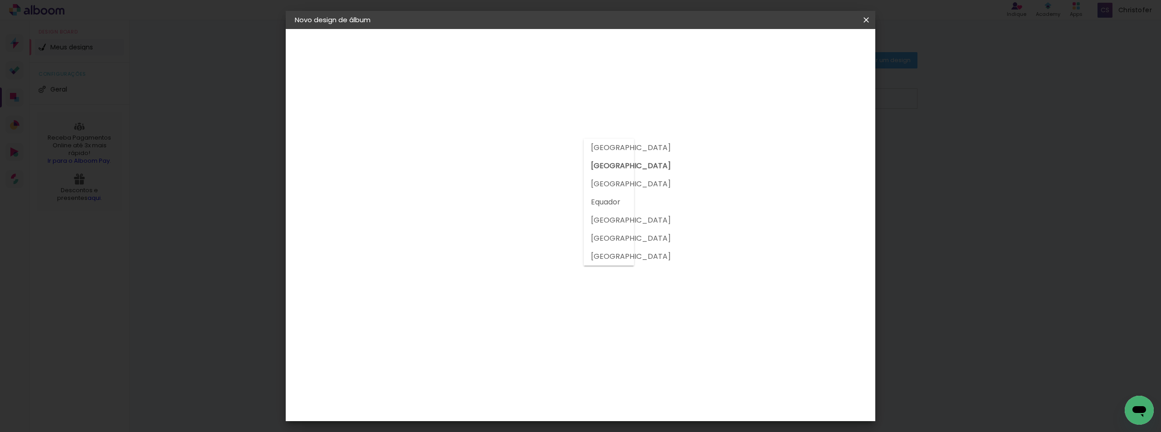
click at [507, 106] on div "Fornecedor Escolha um fornecedor ou avance com o tamanho livre. Voltar Avançar" at bounding box center [502, 67] width 199 height 77
click at [481, 174] on input at bounding box center [456, 172] width 73 height 11
click at [468, 173] on input at bounding box center [456, 172] width 73 height 11
type input "[PERSON_NAME]"
type paper-input "[PERSON_NAME]"
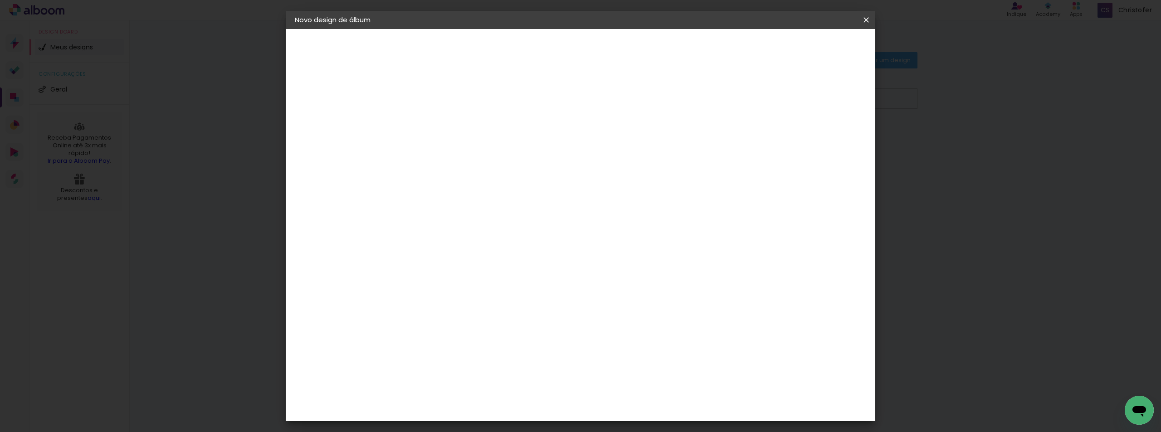
click at [584, 186] on div "Sugerir uma encadernadora" at bounding box center [556, 189] width 56 height 15
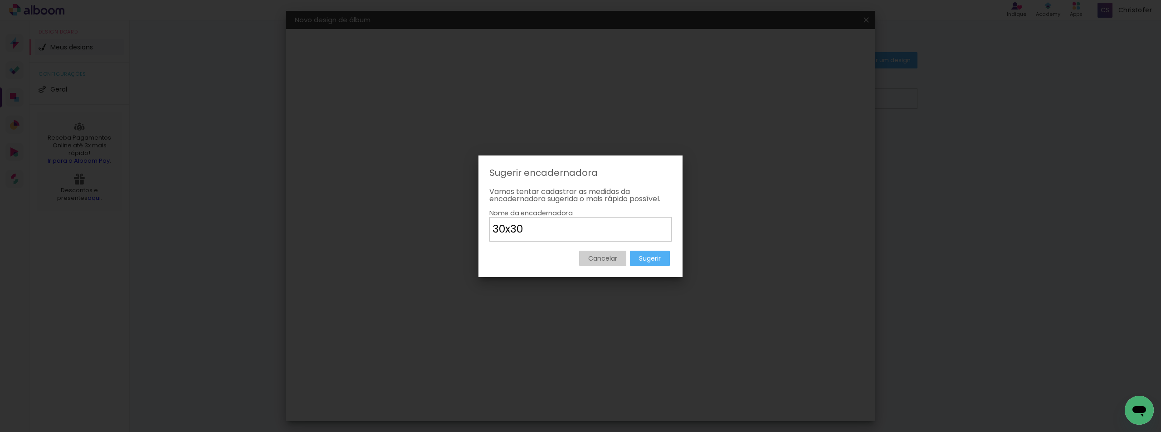
type input "30x30"
type paper-input "30x30"
click at [0, 0] on slot "Sugerir" at bounding box center [0, 0] width 0 height 0
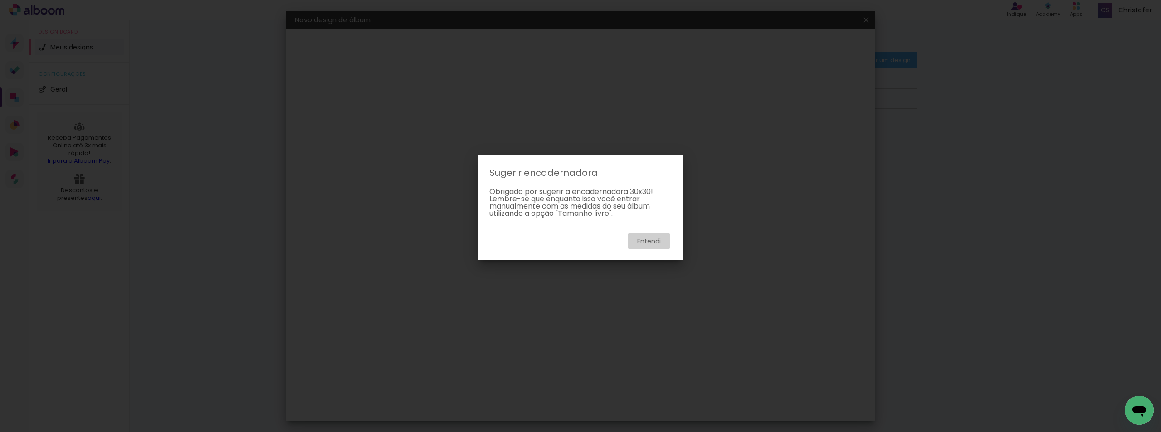
click at [665, 239] on paper-button "Entendi" at bounding box center [649, 240] width 42 height 15
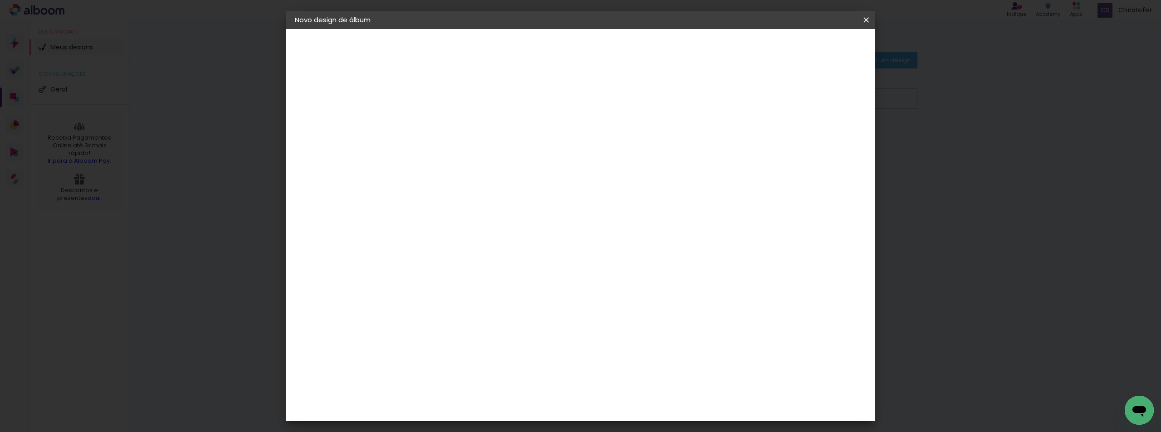
click at [588, 42] on div "Voltar Avançar" at bounding box center [543, 47] width 90 height 15
click at [588, 49] on div "Voltar Avançar" at bounding box center [543, 47] width 90 height 15
click at [588, 48] on div "Voltar Avançar" at bounding box center [543, 47] width 90 height 15
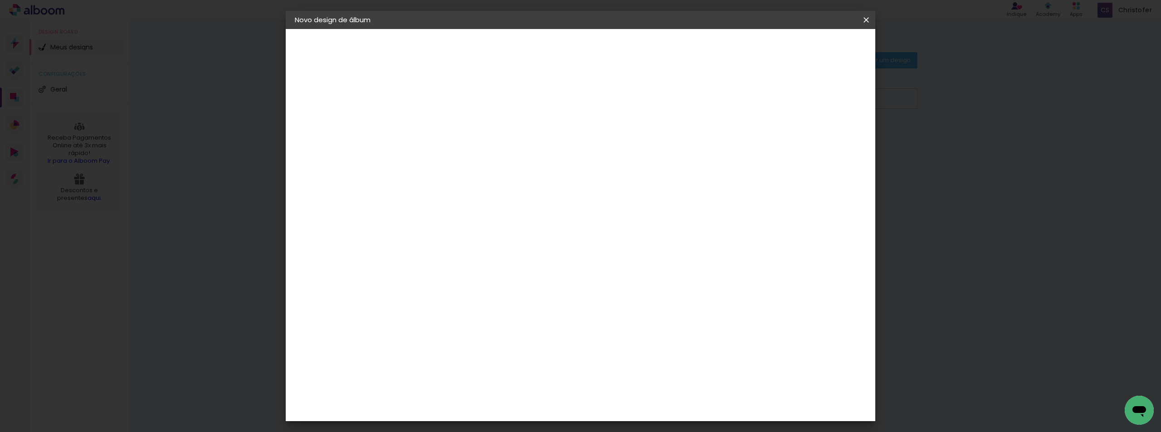
click at [588, 47] on div "Voltar Avançar" at bounding box center [543, 47] width 90 height 15
click at [0, 0] on slot "Novo design de álbum Iniciar design Iniciar design" at bounding box center [0, 0] width 0 height 0
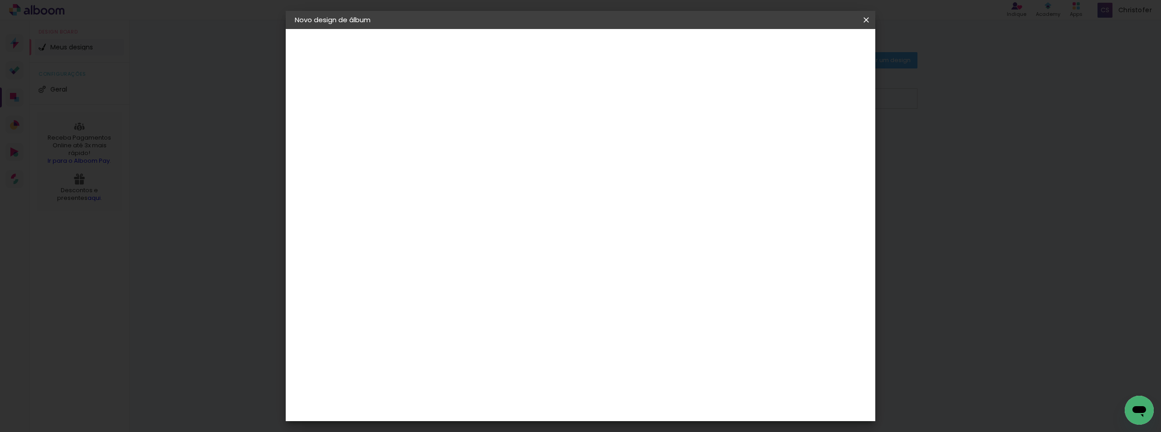
click at [0, 0] on slot "Tamanho Livre" at bounding box center [0, 0] width 0 height 0
click at [588, 143] on paper-item "Tamanho Livre" at bounding box center [548, 138] width 81 height 20
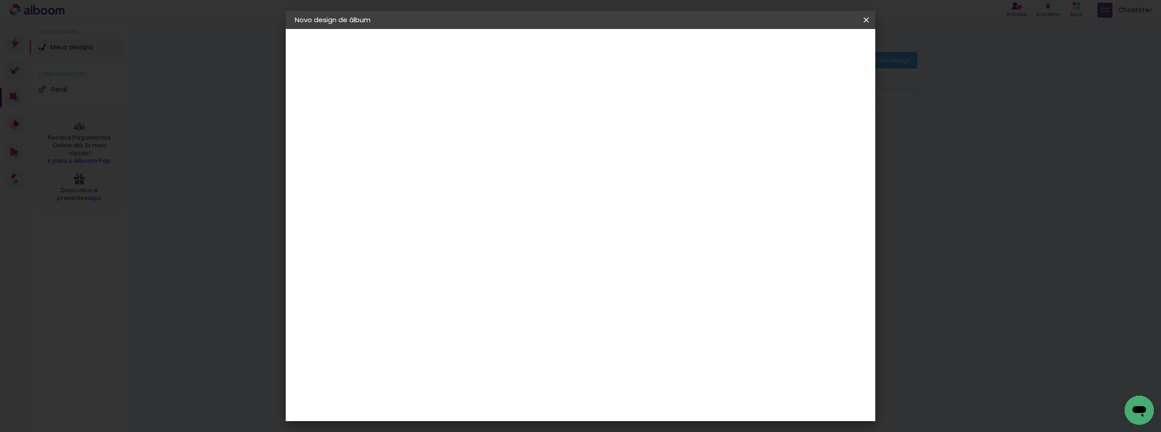
click at [588, 136] on paper-item "Tamanho Livre" at bounding box center [548, 138] width 81 height 20
click at [584, 186] on div "Sugerir uma encadernadora" at bounding box center [556, 189] width 56 height 15
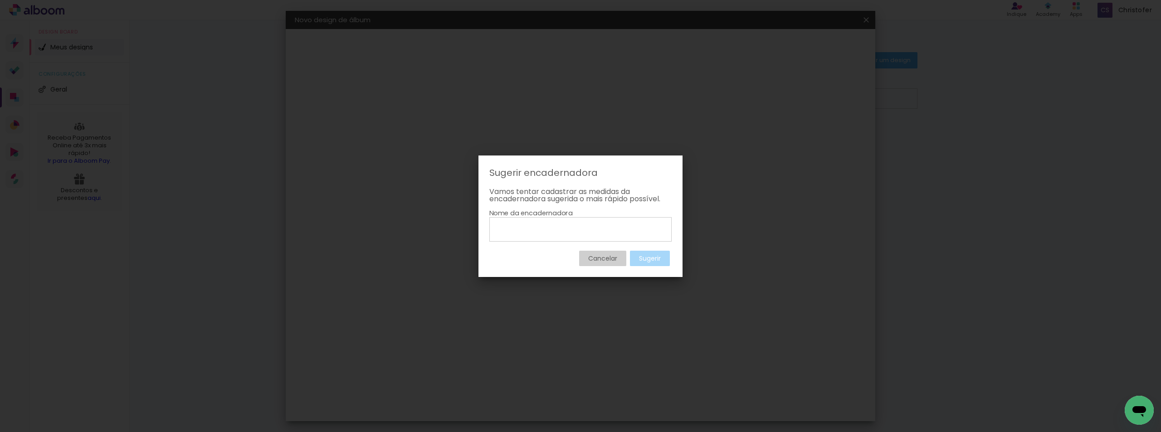
click at [437, 227] on iron-overlay-backdrop at bounding box center [580, 216] width 1161 height 432
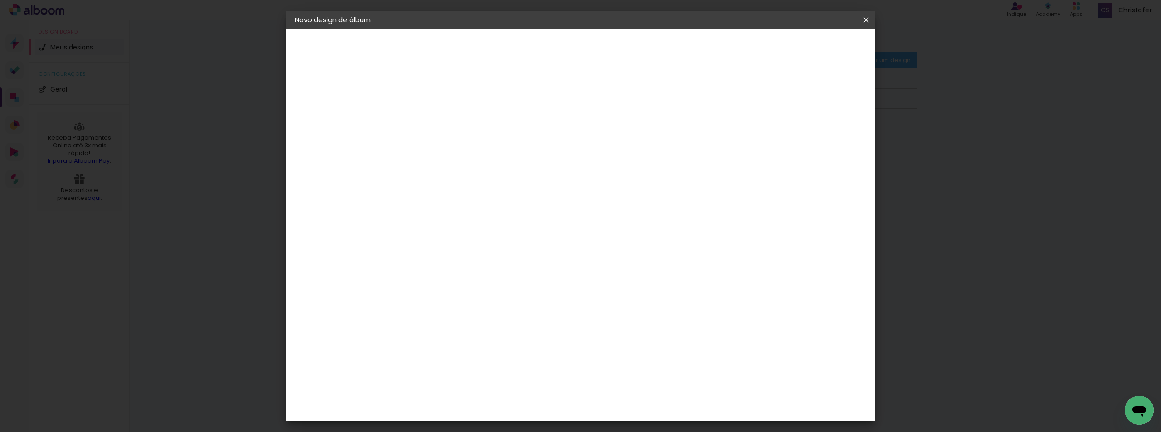
click at [860, 18] on paper-icon-button at bounding box center [866, 20] width 18 height 16
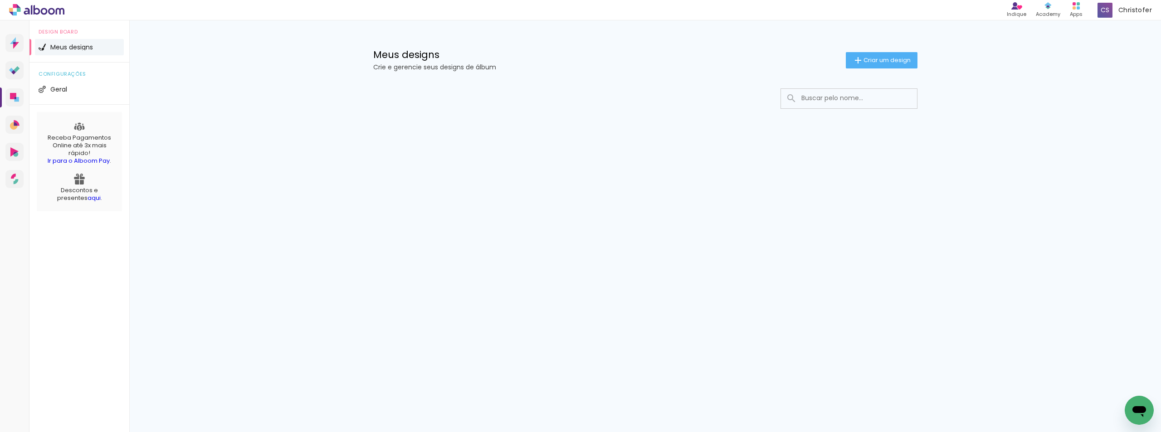
click at [842, 102] on input at bounding box center [861, 98] width 129 height 19
click at [881, 57] on span "Criar um design" at bounding box center [886, 60] width 47 height 6
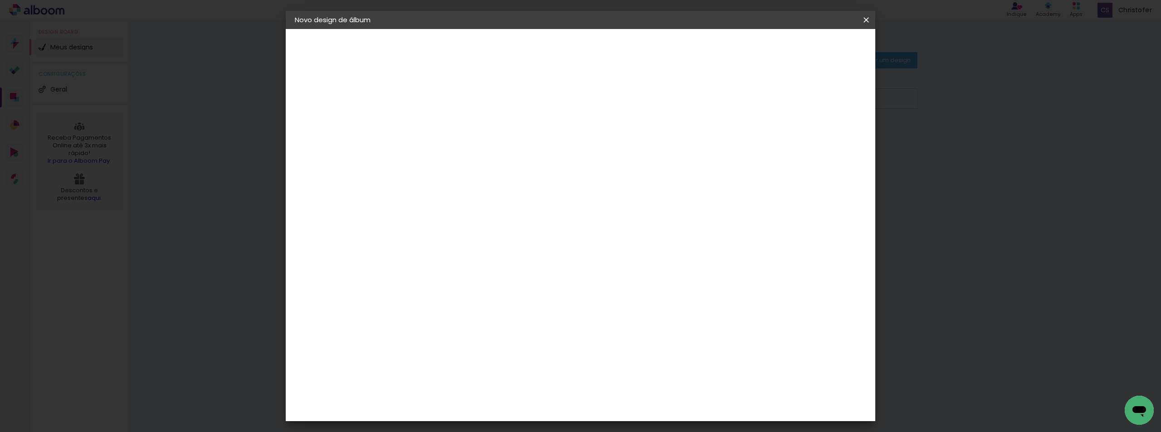
click at [443, 115] on input at bounding box center [443, 122] width 0 height 14
type input "30x30"
type paper-input "30x30"
click at [0, 0] on slot "Avançar" at bounding box center [0, 0] width 0 height 0
click at [448, 170] on input "monique" at bounding box center [456, 172] width 73 height 11
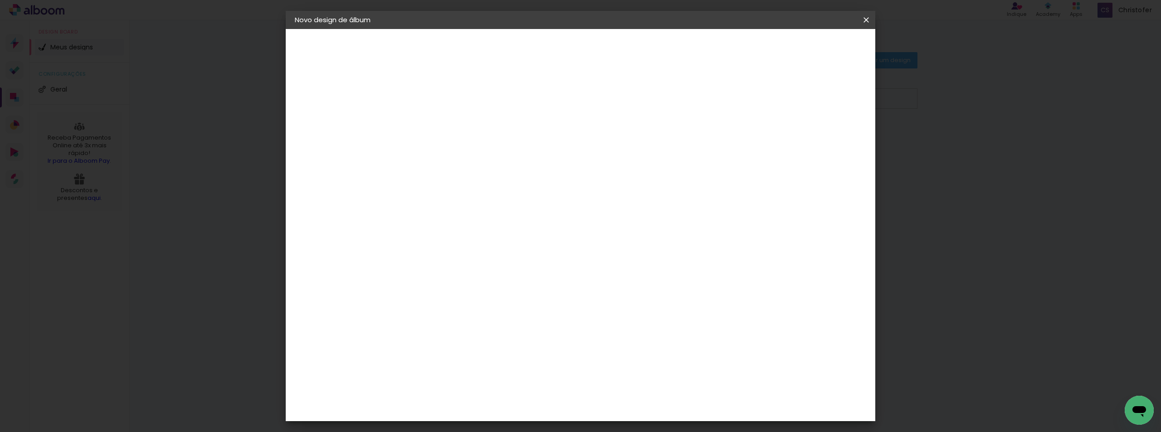
click at [479, 175] on input "monique" at bounding box center [456, 172] width 73 height 11
click at [584, 189] on div "Sugerir uma encadernadora" at bounding box center [556, 189] width 56 height 15
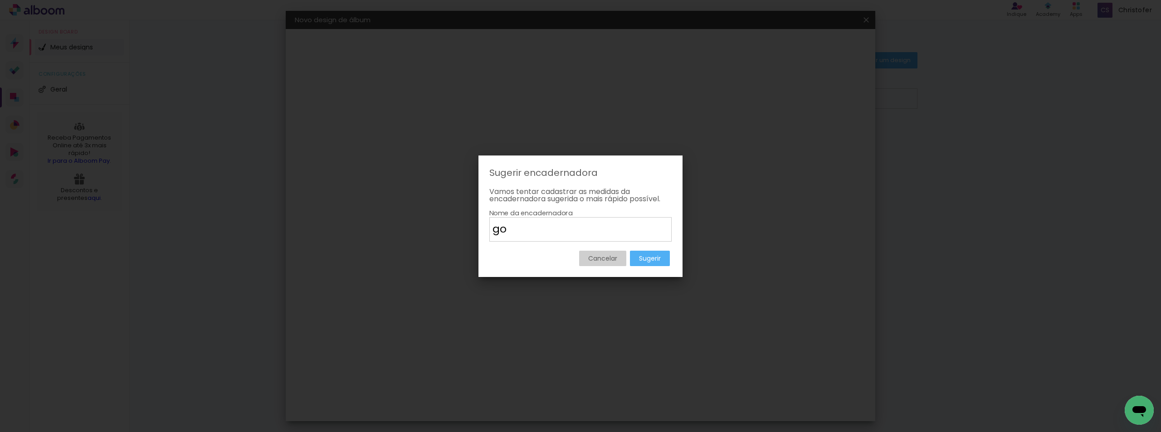
type input "g"
type input "Aphabook"
type paper-input "Aphabook"
click at [0, 0] on slot "Sugerir" at bounding box center [0, 0] width 0 height 0
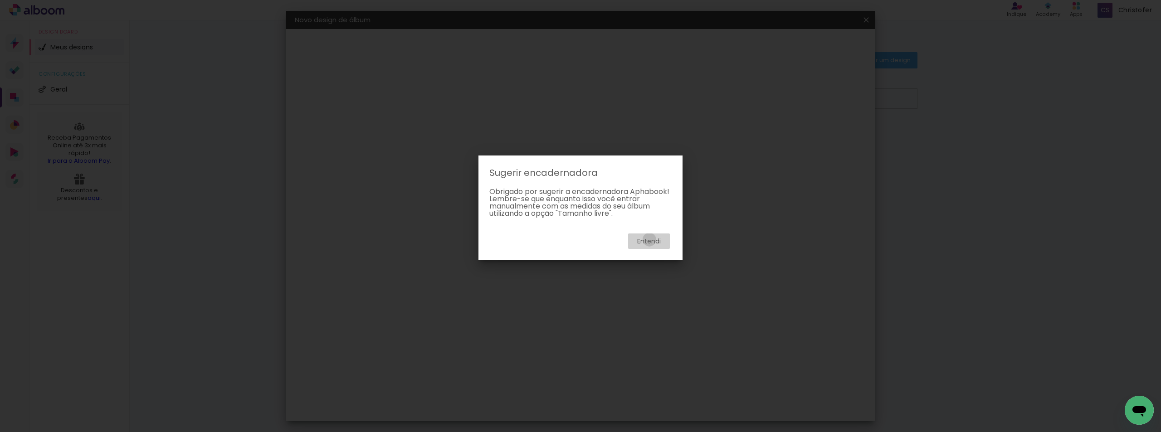
click at [0, 0] on slot "Entendi" at bounding box center [0, 0] width 0 height 0
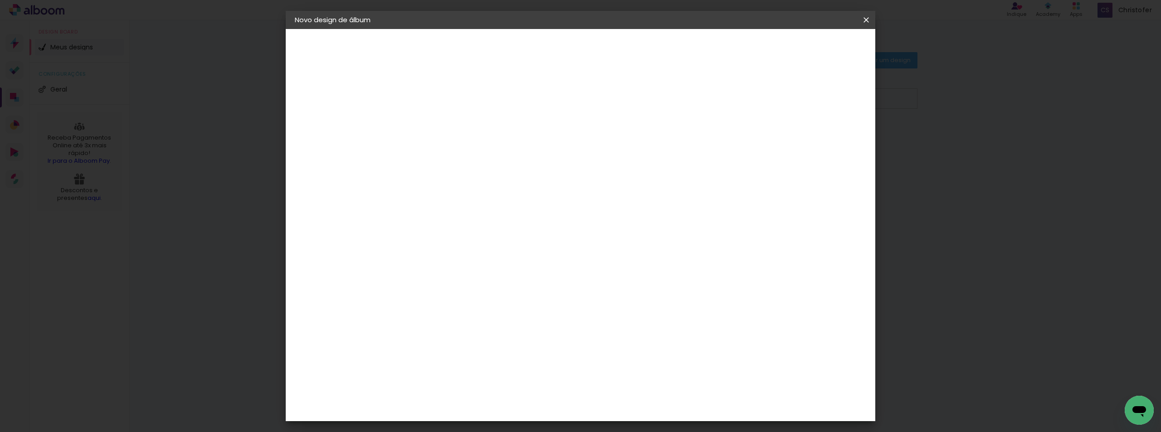
click at [588, 138] on paper-item "Tamanho Livre" at bounding box center [548, 138] width 81 height 20
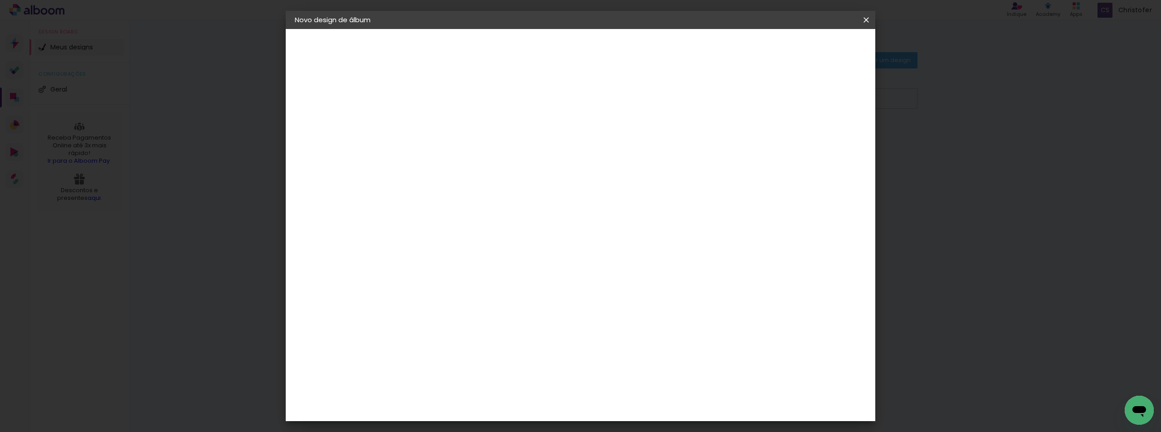
click at [602, 106] on div "Fornecedor Escolha um fornecedor ou avance com o tamanho livre. Voltar Avançar" at bounding box center [502, 67] width 199 height 77
click at [0, 0] on slot "Avançar" at bounding box center [0, 0] width 0 height 0
click at [809, 46] on span "Iniciar design" at bounding box center [788, 48] width 41 height 6
click at [832, 55] on header "Tamanho livre Defina a largura, altura e sangria das lâminas. Voltar Iniciar de…" at bounding box center [617, 52] width 428 height 47
click at [809, 47] on span "Iniciar design" at bounding box center [788, 48] width 41 height 6
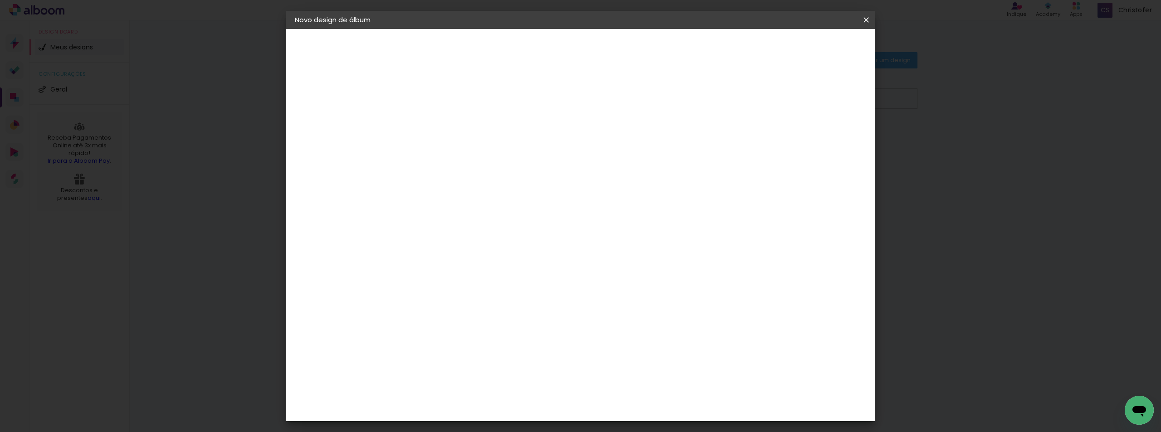
click at [809, 47] on span "Iniciar design" at bounding box center [788, 48] width 41 height 6
click at [809, 46] on span "Iniciar design" at bounding box center [788, 48] width 41 height 6
click at [809, 45] on span "Iniciar design" at bounding box center [788, 48] width 41 height 6
drag, startPoint x: 844, startPoint y: 45, endPoint x: 826, endPoint y: 122, distance: 79.5
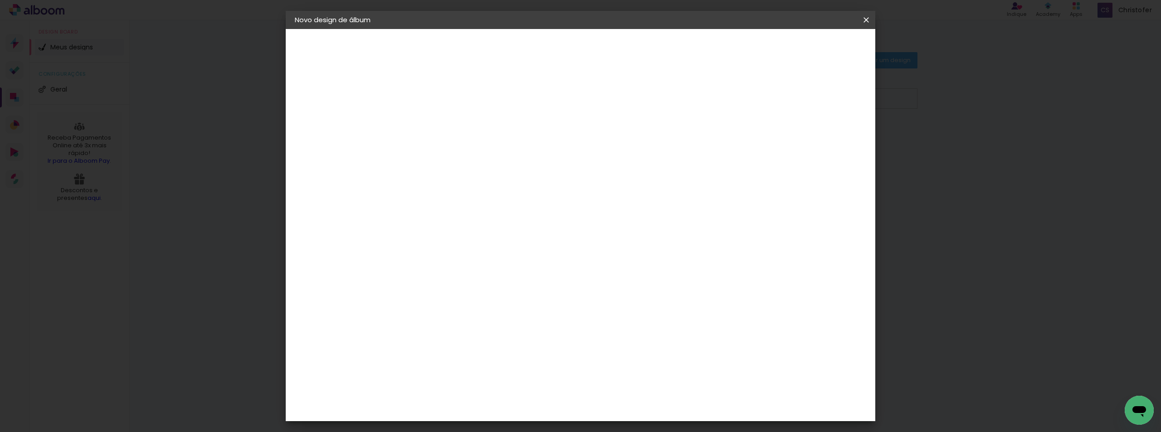
click at [809, 45] on span "Iniciar design" at bounding box center [788, 48] width 41 height 6
click at [691, 318] on div at bounding box center [618, 258] width 356 height 178
click at [764, 102] on div at bounding box center [760, 104] width 8 height 8
type paper-checkbox "on"
click at [829, 38] on header "Tamanho livre Defina a largura, altura e sangria das lâminas. Voltar Iniciar de…" at bounding box center [617, 52] width 428 height 47
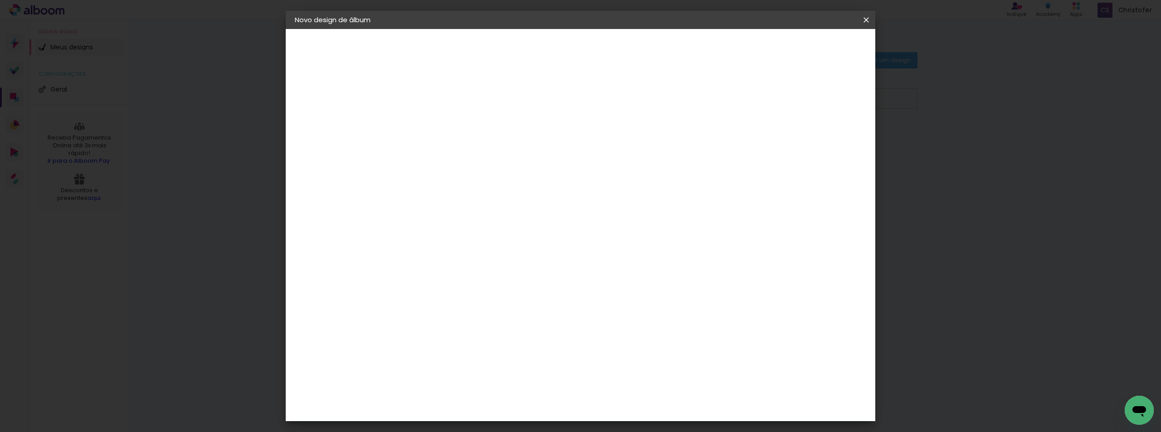
click at [809, 45] on span "Iniciar design" at bounding box center [788, 48] width 41 height 6
click at [809, 47] on span "Iniciar design" at bounding box center [788, 48] width 41 height 6
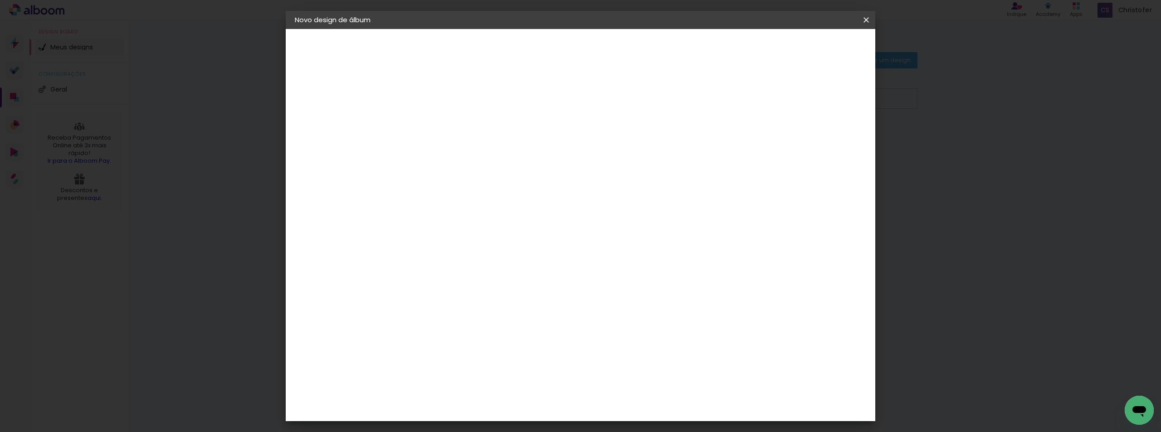
click at [809, 46] on span "Iniciar design" at bounding box center [788, 48] width 41 height 6
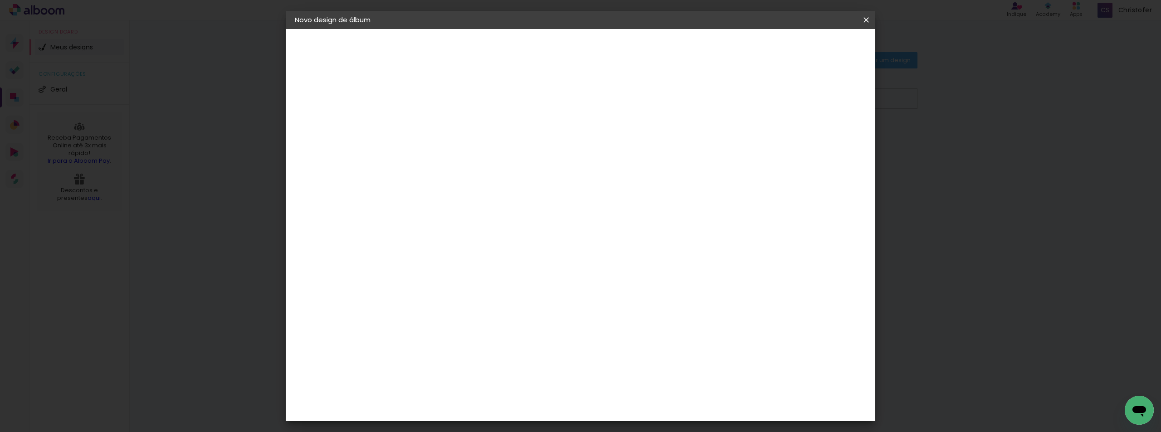
click at [809, 46] on span "Iniciar design" at bounding box center [788, 48] width 41 height 6
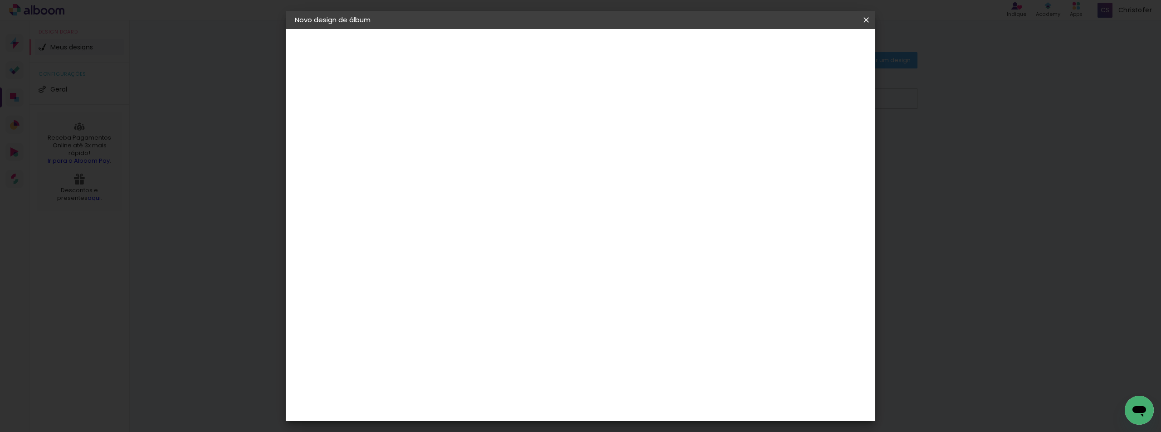
click at [809, 45] on span "Iniciar design" at bounding box center [788, 48] width 41 height 6
click at [809, 46] on span "Iniciar design" at bounding box center [788, 48] width 41 height 6
click at [809, 45] on span "Iniciar design" at bounding box center [788, 48] width 41 height 6
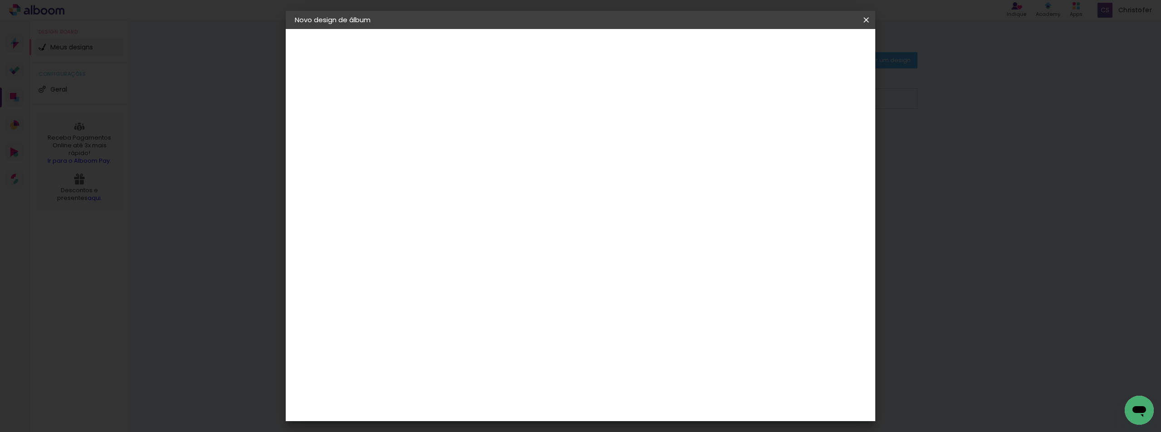
click at [818, 42] on paper-button "Iniciar design" at bounding box center [788, 47] width 59 height 15
click at [867, 24] on iron-icon at bounding box center [865, 19] width 11 height 9
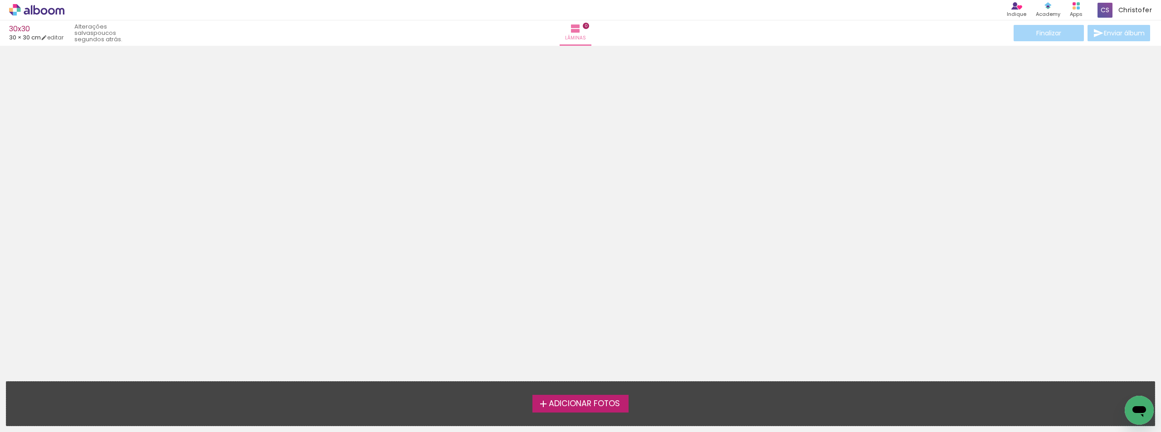
click at [588, 400] on span "Adicionar Fotos" at bounding box center [584, 404] width 71 height 8
click at [0, 0] on input "file" at bounding box center [0, 0] width 0 height 0
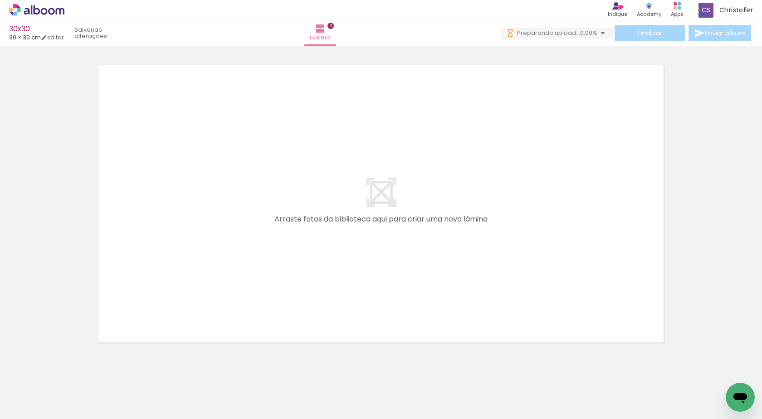
drag, startPoint x: 205, startPoint y: 387, endPoint x: 239, endPoint y: 249, distance: 142.1
click at [238, 249] on quentale-workspace at bounding box center [381, 209] width 762 height 419
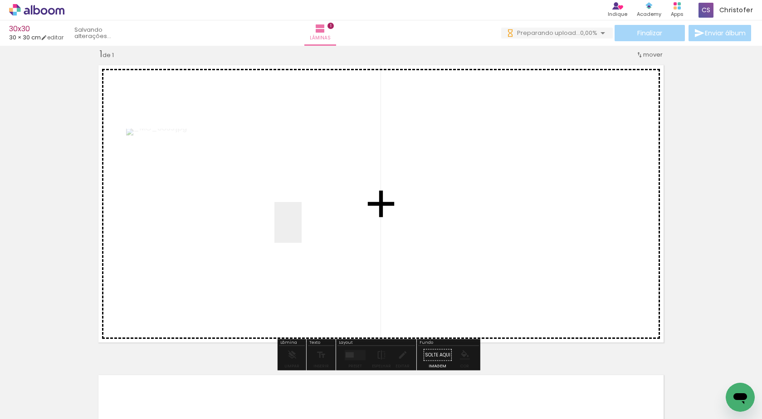
drag, startPoint x: 301, startPoint y: 229, endPoint x: 311, endPoint y: 235, distance: 11.4
click at [308, 214] on quentale-workspace at bounding box center [381, 209] width 762 height 419
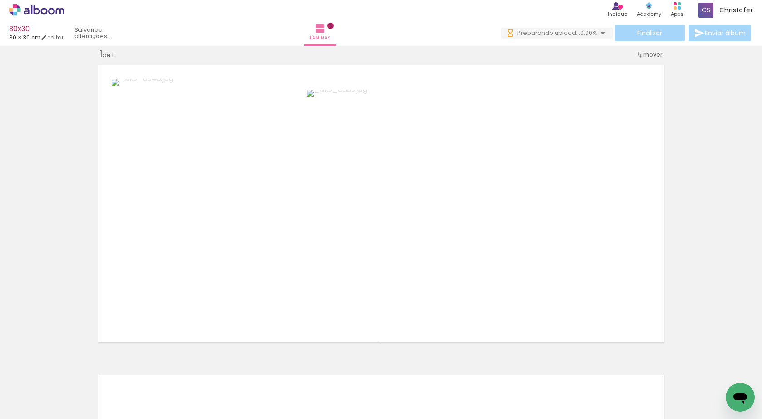
scroll to position [0, 3428]
drag, startPoint x: 165, startPoint y: 415, endPoint x: 16, endPoint y: 26, distance: 416.2
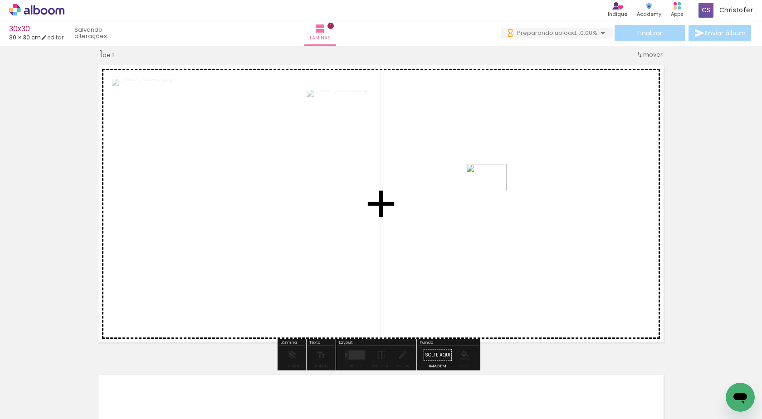
drag, startPoint x: 661, startPoint y: 361, endPoint x: 488, endPoint y: 172, distance: 256.7
click at [488, 172] on quentale-workspace at bounding box center [381, 209] width 762 height 419
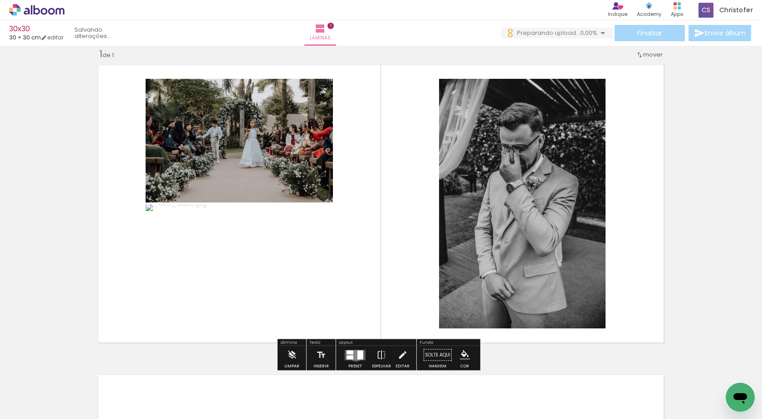
click at [353, 356] on quentale-layouter at bounding box center [355, 355] width 21 height 10
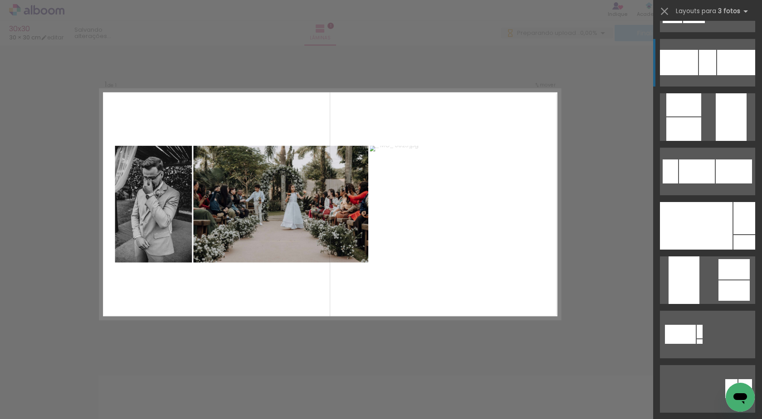
scroll to position [272, 0]
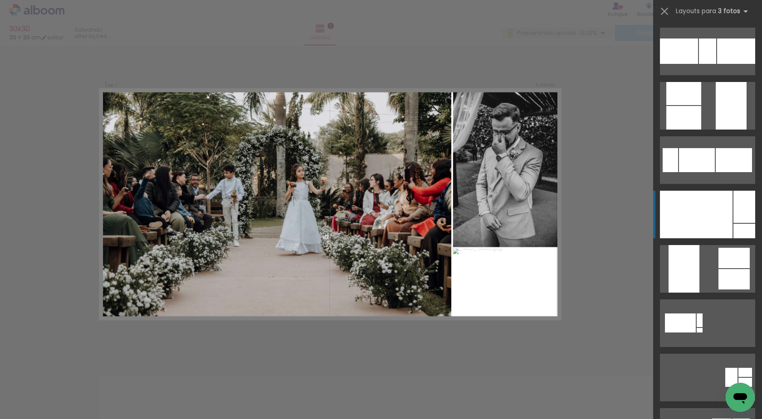
click at [733, 222] on div at bounding box center [744, 207] width 22 height 32
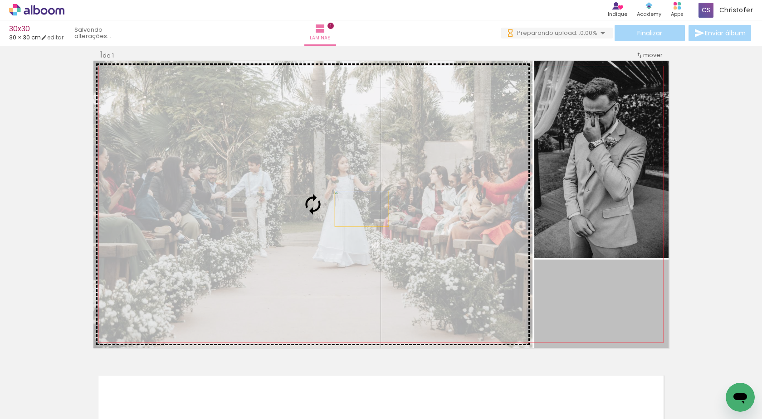
drag, startPoint x: 631, startPoint y: 317, endPoint x: 351, endPoint y: 201, distance: 302.9
click at [0, 0] on slot at bounding box center [0, 0] width 0 height 0
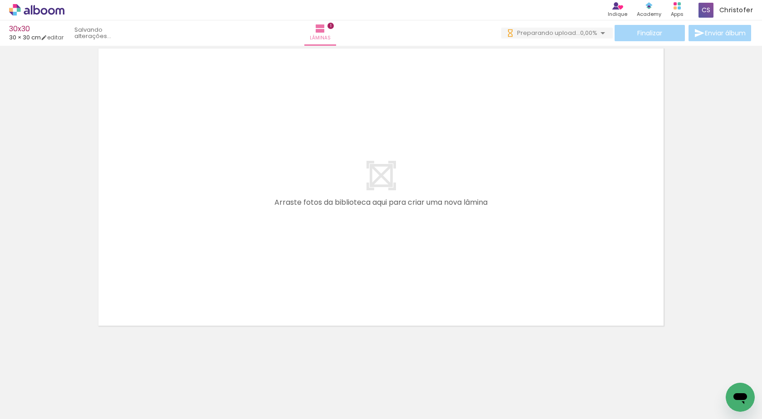
scroll to position [0, 3079]
drag, startPoint x: 122, startPoint y: 395, endPoint x: 183, endPoint y: 181, distance: 222.4
click at [170, 146] on quentale-workspace at bounding box center [381, 209] width 762 height 419
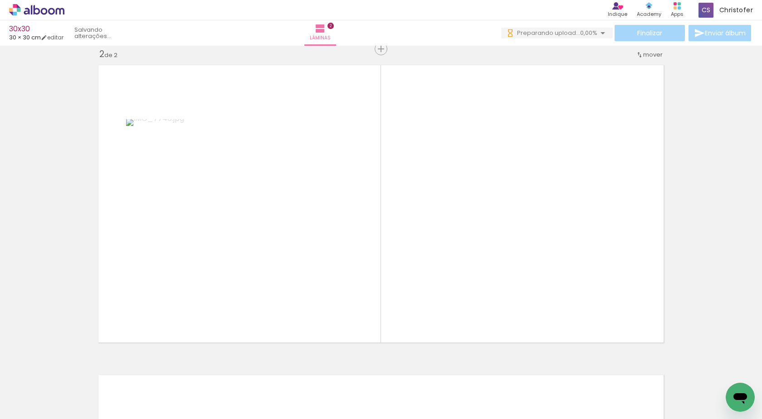
scroll to position [0, 2724]
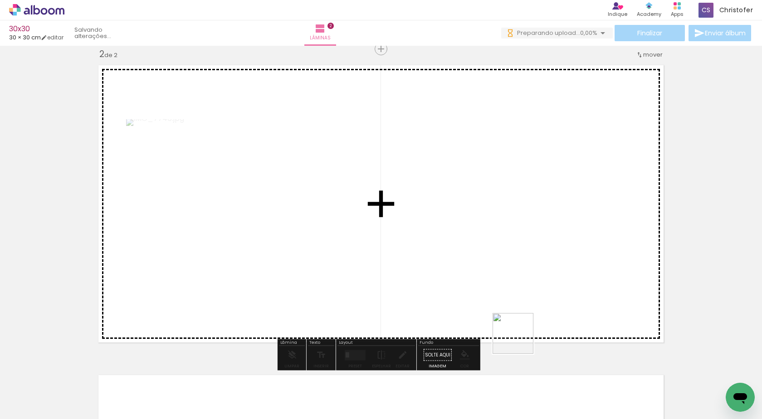
drag, startPoint x: 524, startPoint y: 379, endPoint x: 564, endPoint y: 345, distance: 52.1
click at [520, 223] on quentale-workspace at bounding box center [381, 209] width 762 height 419
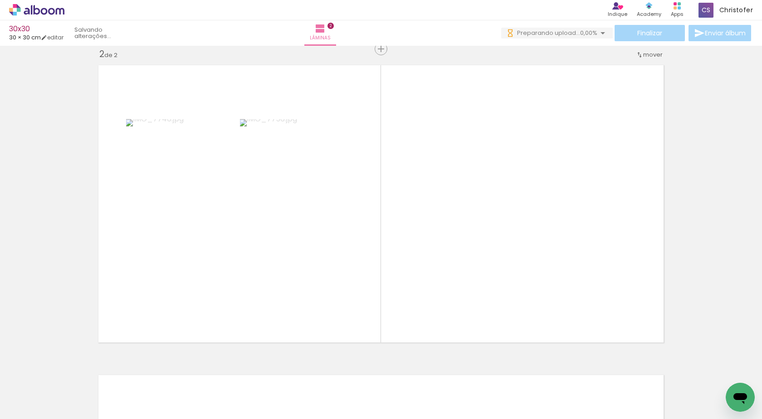
scroll to position [0, 972]
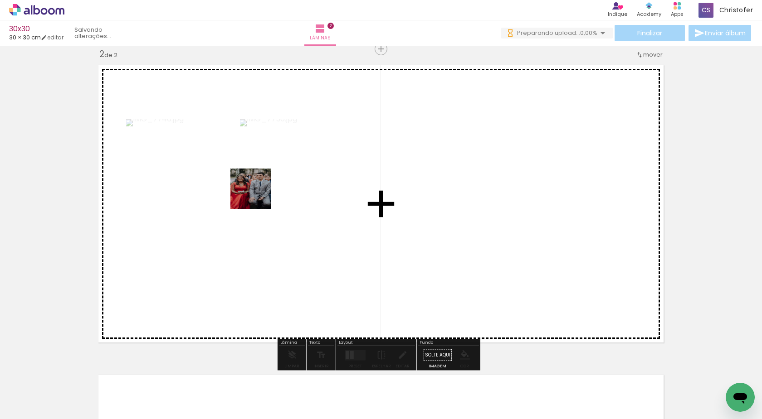
drag, startPoint x: 239, startPoint y: 396, endPoint x: 258, endPoint y: 196, distance: 201.3
click at [258, 196] on quentale-workspace at bounding box center [381, 209] width 762 height 419
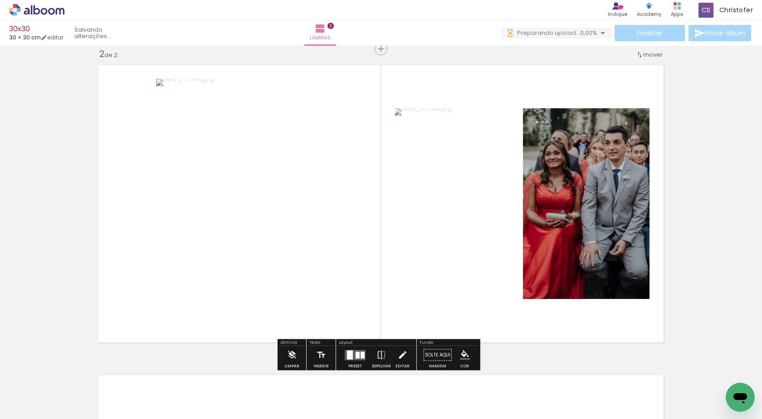
click at [355, 358] on div at bounding box center [357, 355] width 4 height 7
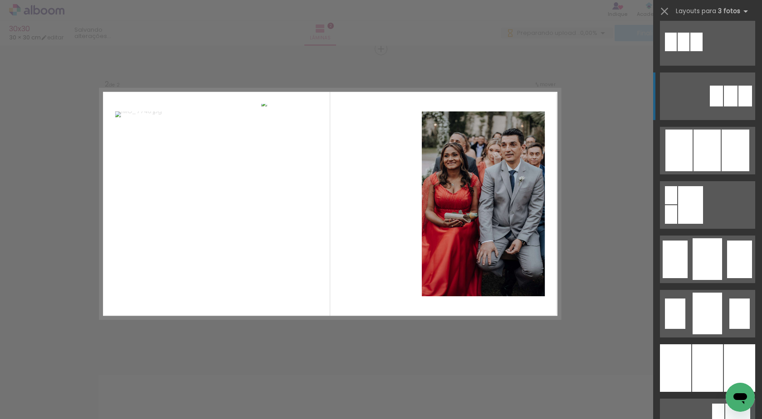
scroll to position [589, 0]
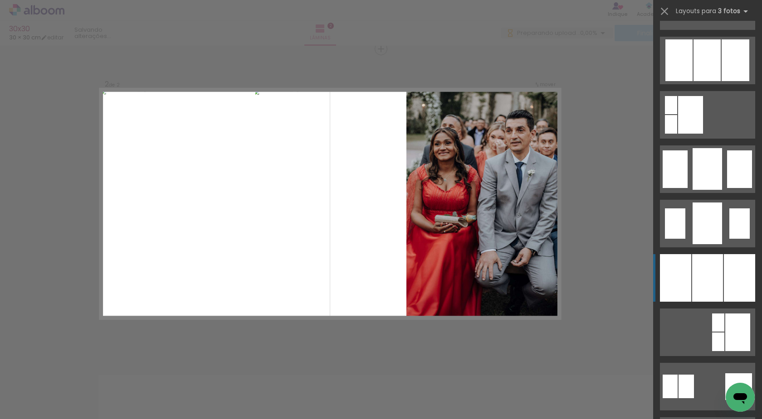
click at [725, 270] on div at bounding box center [739, 278] width 31 height 48
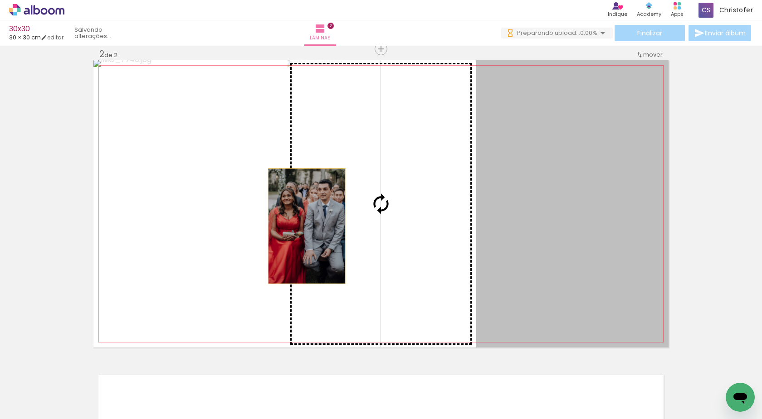
drag, startPoint x: 555, startPoint y: 220, endPoint x: 303, endPoint y: 226, distance: 252.2
click at [0, 0] on slot at bounding box center [0, 0] width 0 height 0
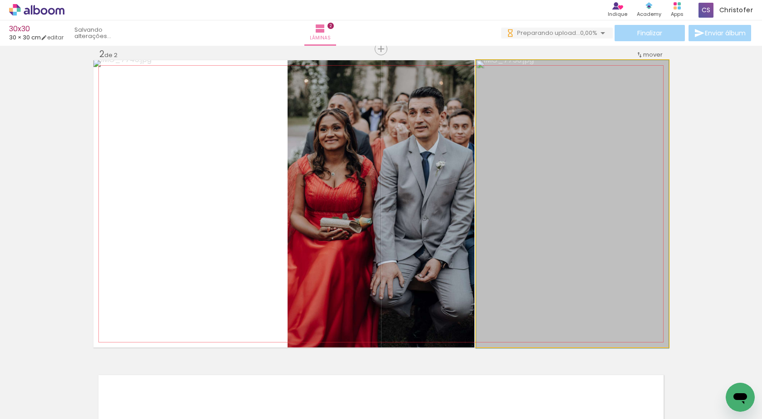
drag, startPoint x: 568, startPoint y: 243, endPoint x: 536, endPoint y: 245, distance: 31.8
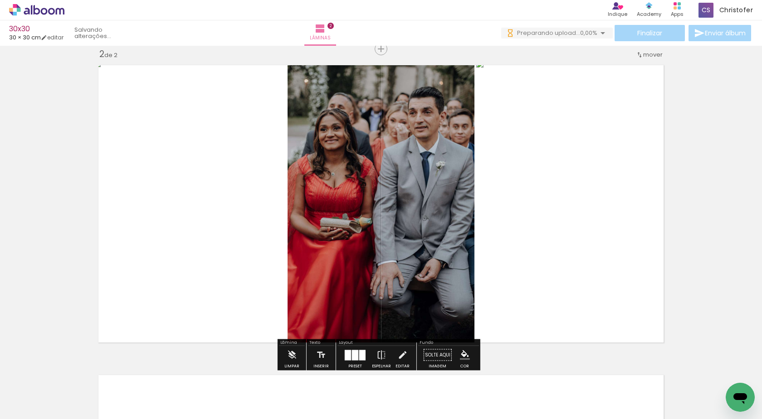
click at [694, 176] on div "Inserir lâmina 1 de 2 Inserir lâmina 2 de 2" at bounding box center [381, 192] width 762 height 931
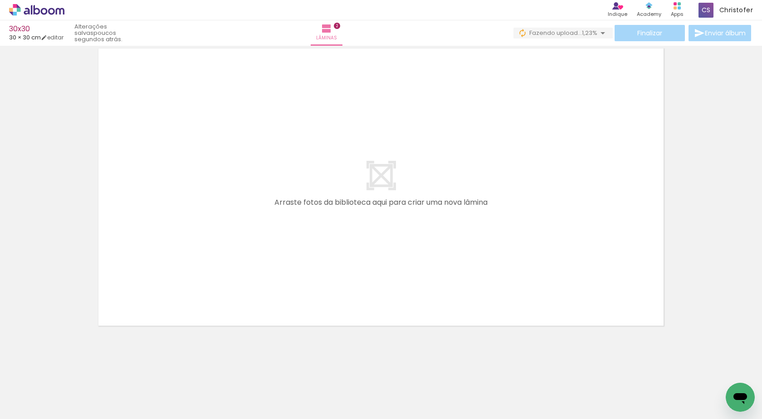
scroll to position [0, 1381]
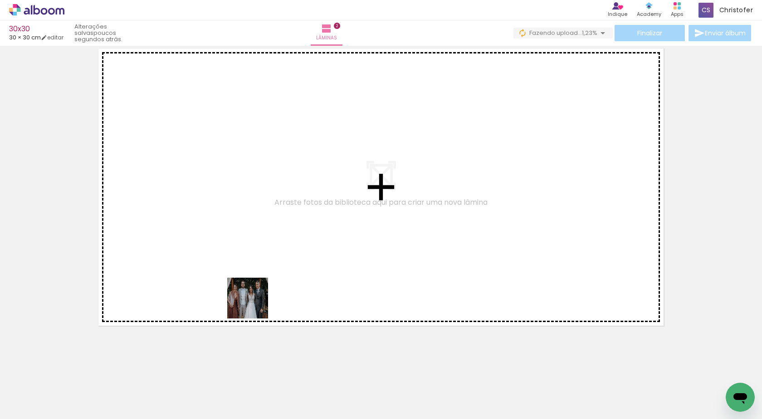
drag, startPoint x: 254, startPoint y: 305, endPoint x: 265, endPoint y: 331, distance: 28.3
click at [283, 213] on quentale-workspace at bounding box center [381, 209] width 762 height 419
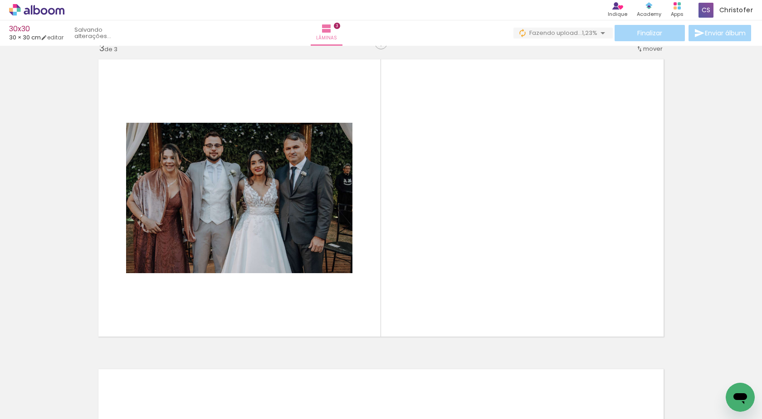
scroll to position [632, 0]
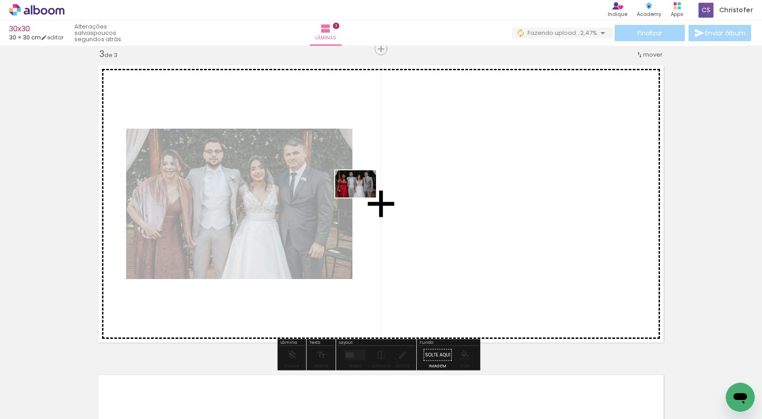
drag, startPoint x: 294, startPoint y: 387, endPoint x: 383, endPoint y: 165, distance: 238.4
click at [383, 165] on quentale-workspace at bounding box center [381, 209] width 762 height 419
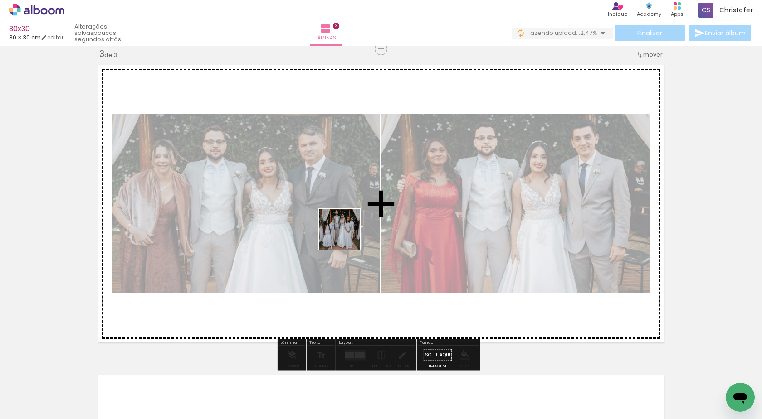
drag, startPoint x: 346, startPoint y: 259, endPoint x: 336, endPoint y: 245, distance: 17.6
click at [345, 203] on quentale-workspace at bounding box center [381, 209] width 762 height 419
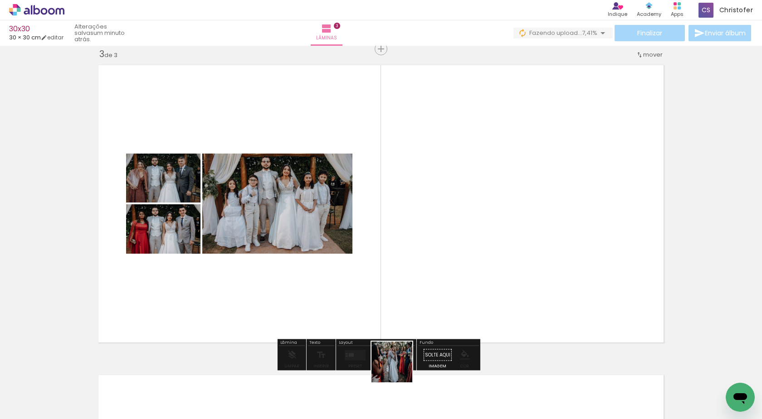
drag, startPoint x: 399, startPoint y: 369, endPoint x: 407, endPoint y: 343, distance: 27.7
click at [413, 258] on quentale-workspace at bounding box center [381, 209] width 762 height 419
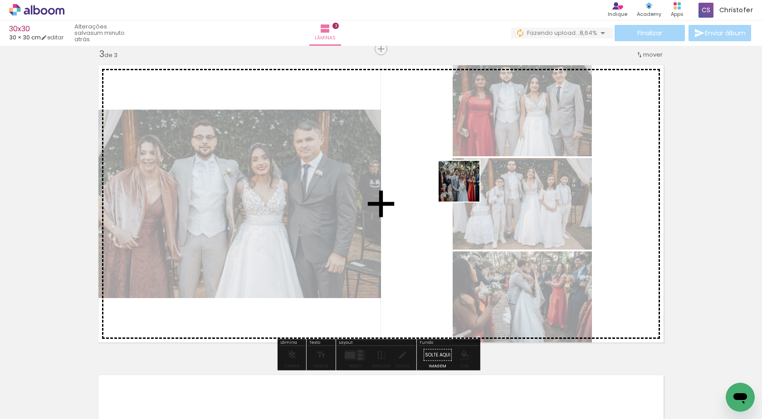
drag, startPoint x: 444, startPoint y: 384, endPoint x: 455, endPoint y: 209, distance: 175.8
click at [466, 183] on quentale-workspace at bounding box center [381, 209] width 762 height 419
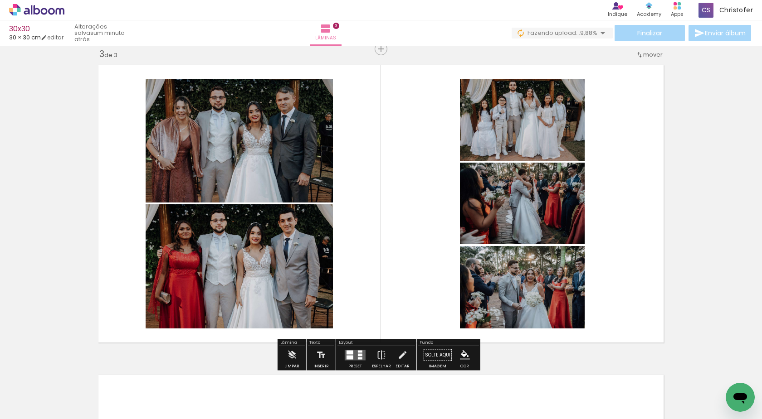
click at [351, 356] on div at bounding box center [349, 357] width 7 height 4
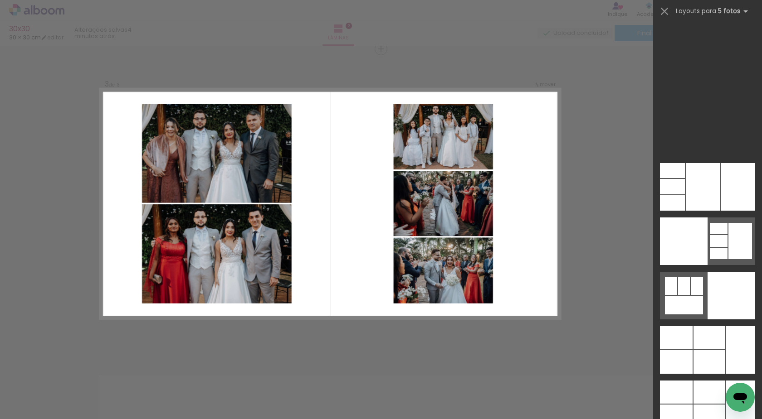
scroll to position [24954, 0]
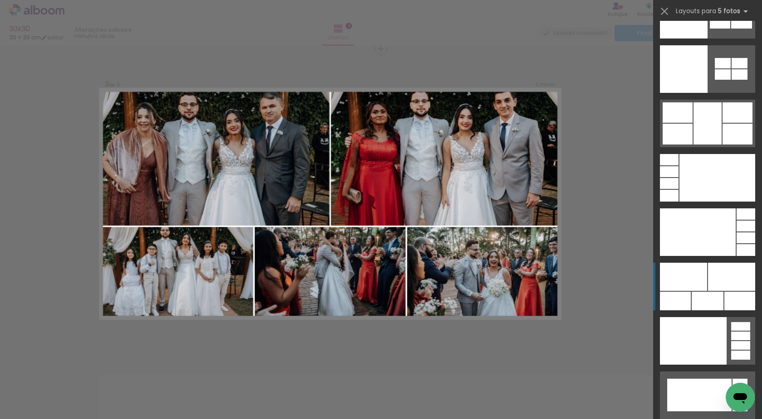
click at [729, 292] on div at bounding box center [739, 301] width 31 height 19
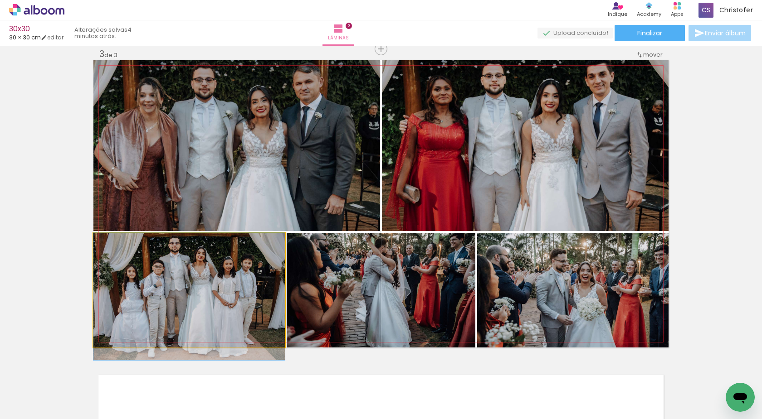
drag, startPoint x: 187, startPoint y: 279, endPoint x: 193, endPoint y: 322, distance: 43.9
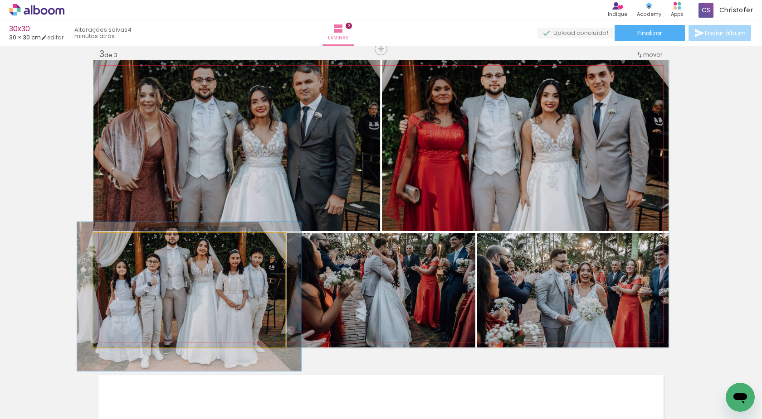
drag, startPoint x: 112, startPoint y: 244, endPoint x: 117, endPoint y: 244, distance: 5.4
type paper-slider "117"
click at [117, 244] on div at bounding box center [120, 242] width 8 height 8
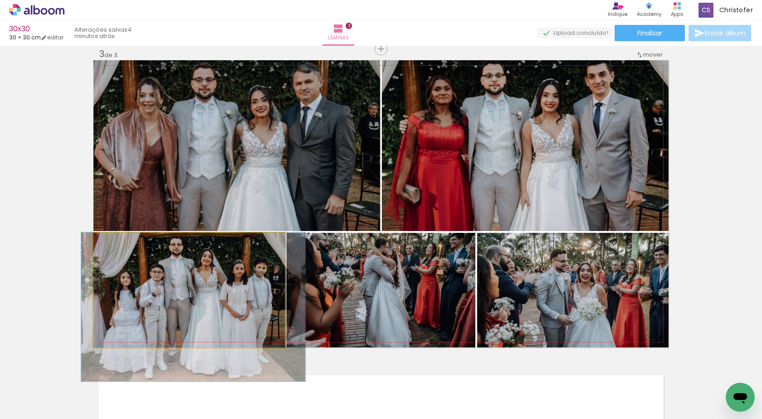
drag, startPoint x: 236, startPoint y: 287, endPoint x: 240, endPoint y: 301, distance: 15.2
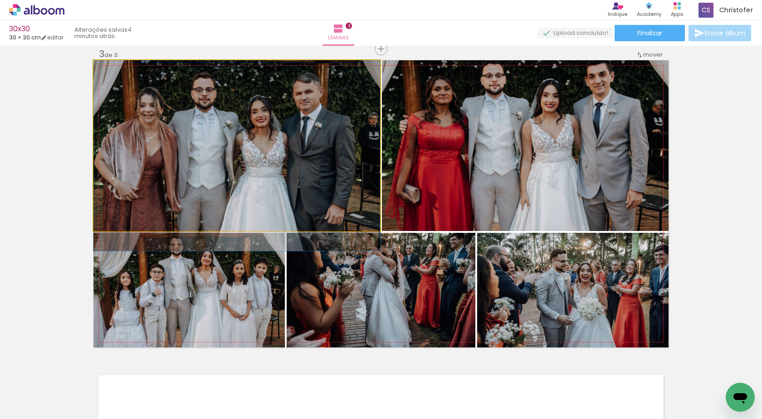
drag, startPoint x: 257, startPoint y: 115, endPoint x: 271, endPoint y: 167, distance: 54.1
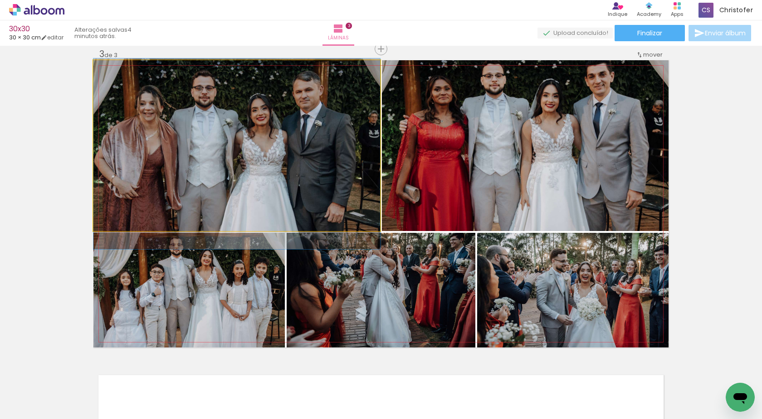
drag, startPoint x: 256, startPoint y: 173, endPoint x: 261, endPoint y: 171, distance: 4.9
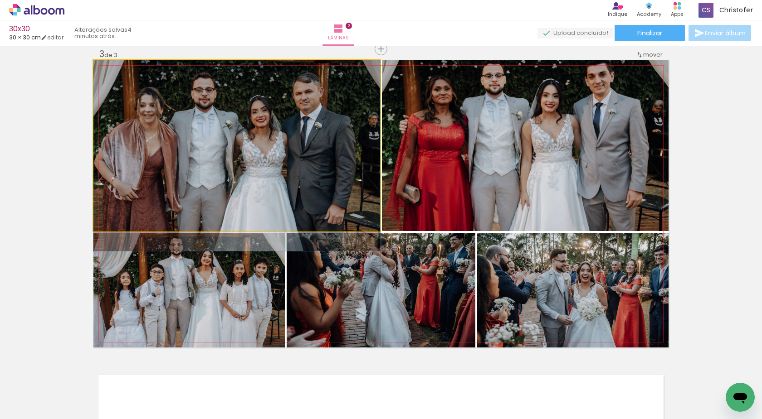
click at [115, 71] on div at bounding box center [115, 70] width 8 height 8
drag, startPoint x: 196, startPoint y: 137, endPoint x: 167, endPoint y: 136, distance: 29.5
drag, startPoint x: 216, startPoint y: 155, endPoint x: 262, endPoint y: 160, distance: 45.7
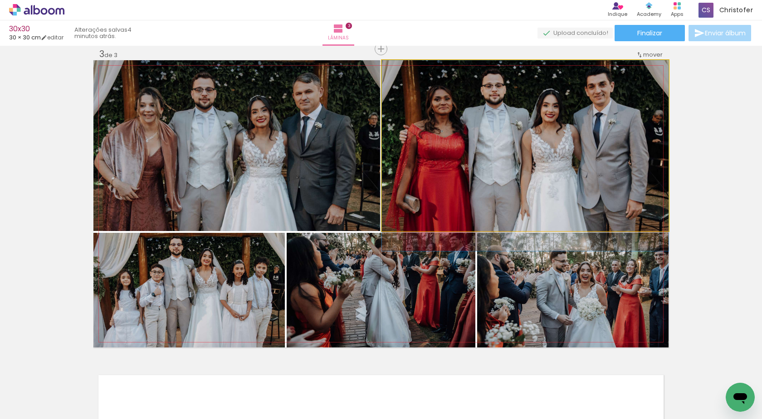
drag, startPoint x: 542, startPoint y: 142, endPoint x: 538, endPoint y: 192, distance: 49.6
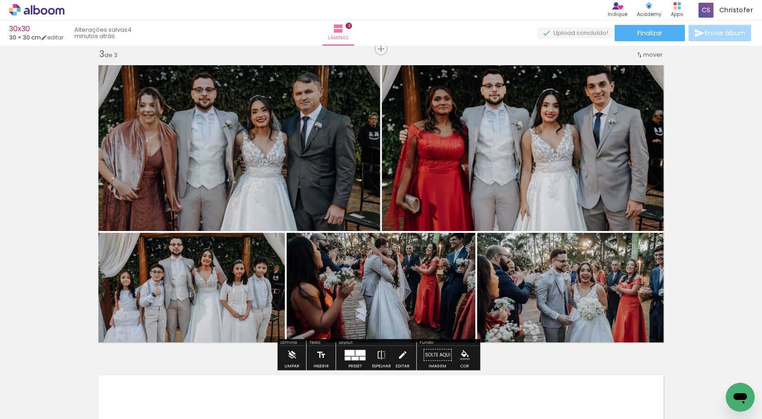
click at [701, 208] on div "Inserir lâmina 1 de 3 Inserir lâmina 2 de 3 Inserir lâmina 3 de 3" at bounding box center [381, 37] width 762 height 1241
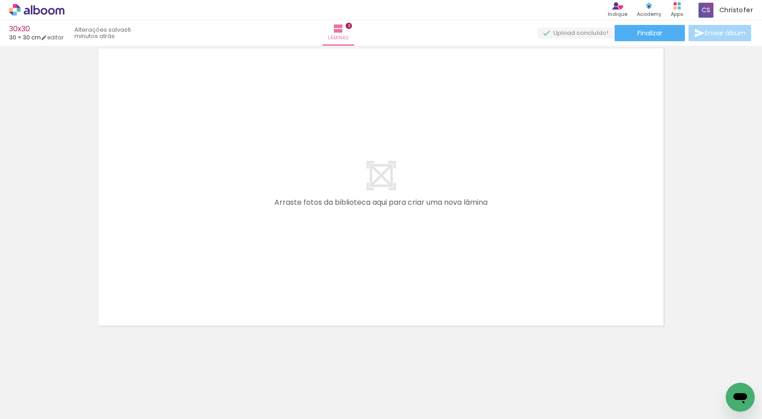
scroll to position [0, 1548]
drag, startPoint x: 335, startPoint y: 394, endPoint x: 337, endPoint y: 401, distance: 7.2
click at [337, 401] on div at bounding box center [320, 389] width 45 height 30
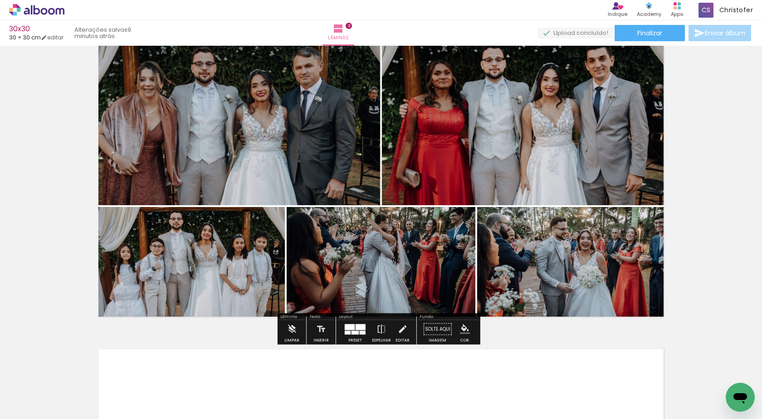
scroll to position [642, 0]
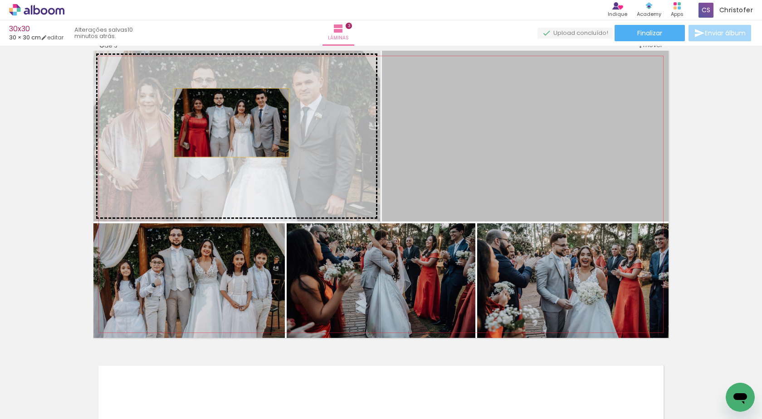
drag, startPoint x: 267, startPoint y: 126, endPoint x: 220, endPoint y: 122, distance: 46.4
click at [0, 0] on slot at bounding box center [0, 0] width 0 height 0
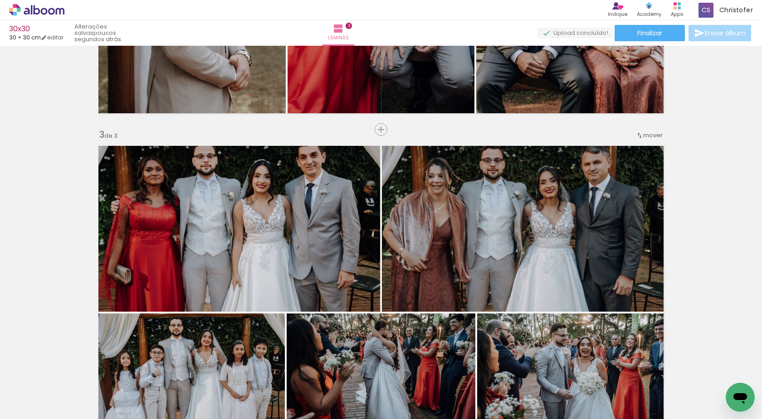
scroll to position [551, 0]
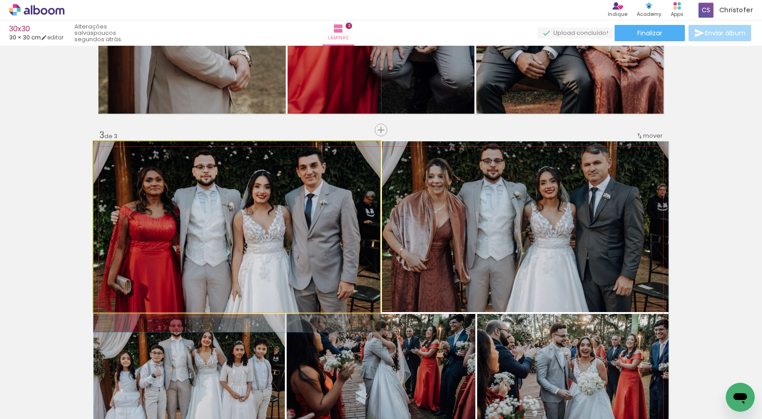
drag, startPoint x: 275, startPoint y: 243, endPoint x: 285, endPoint y: 260, distance: 20.3
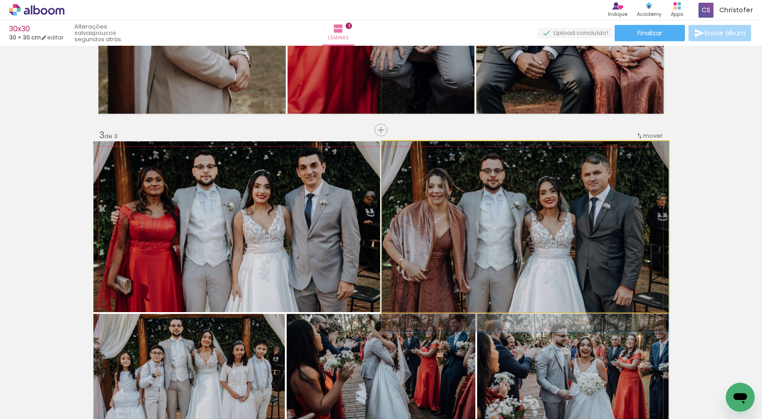
drag, startPoint x: 532, startPoint y: 214, endPoint x: 532, endPoint y: 219, distance: 5.9
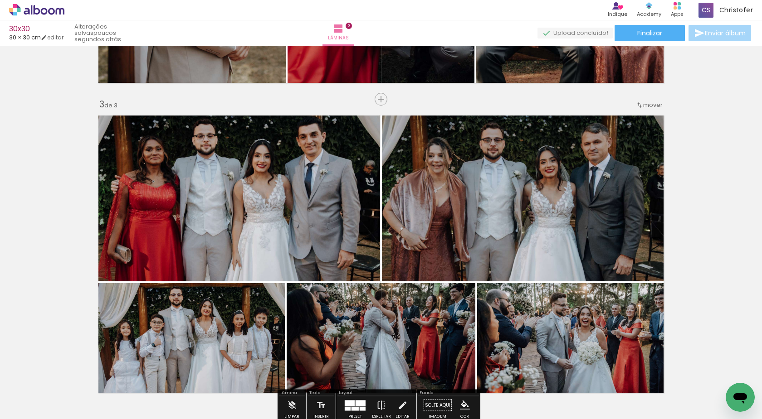
scroll to position [596, 0]
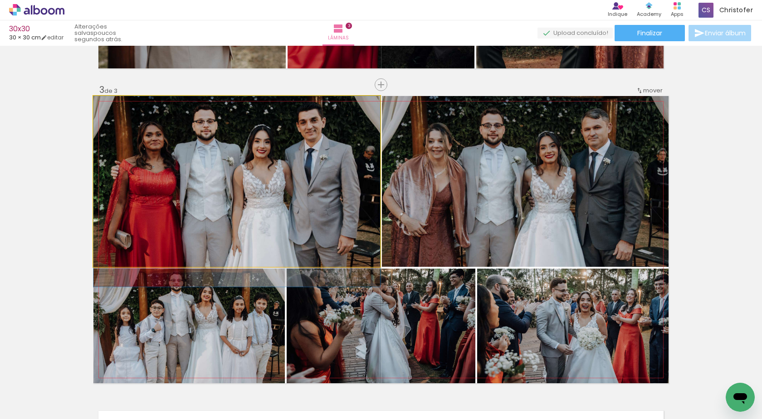
click at [296, 173] on quentale-photo at bounding box center [236, 181] width 287 height 171
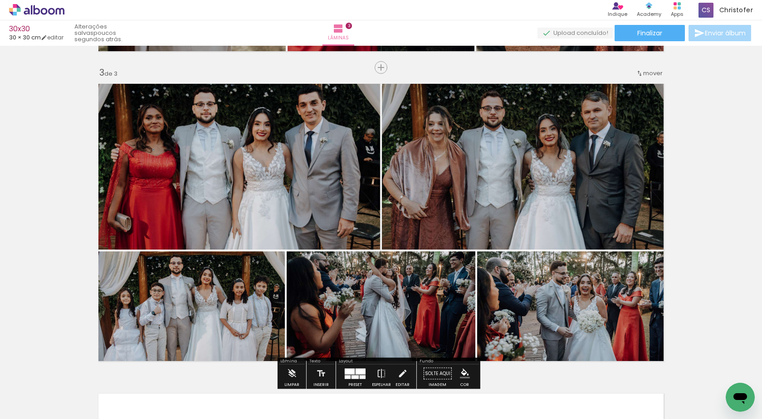
scroll to position [642, 0]
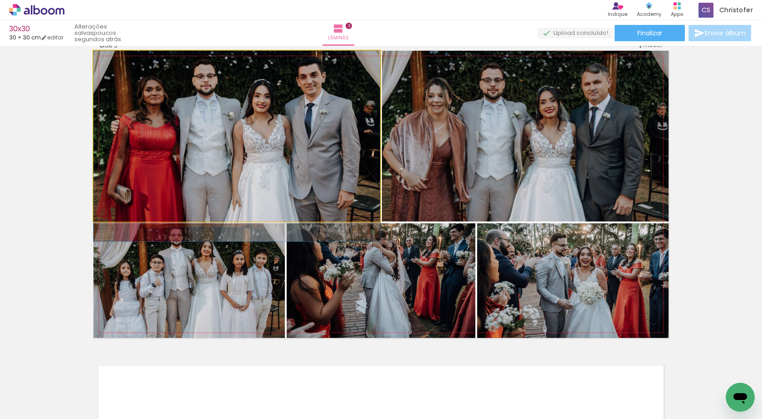
drag, startPoint x: 310, startPoint y: 145, endPoint x: 313, endPoint y: 159, distance: 14.3
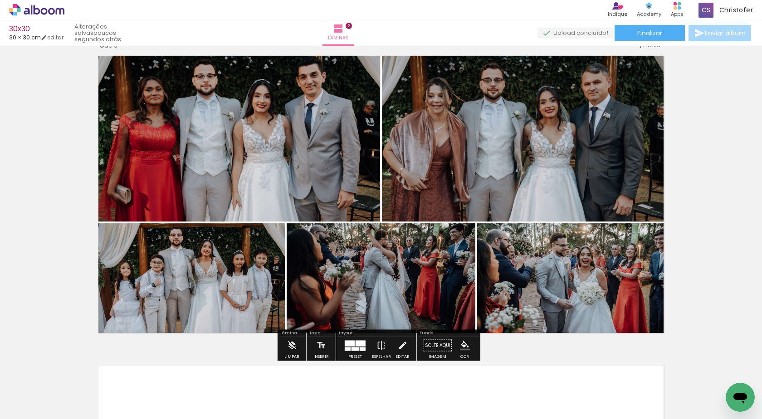
click at [717, 178] on div "Inserir lâmina 1 de 3 Inserir lâmina 2 de 3 Inserir lâmina 3 de 3" at bounding box center [381, 27] width 762 height 1241
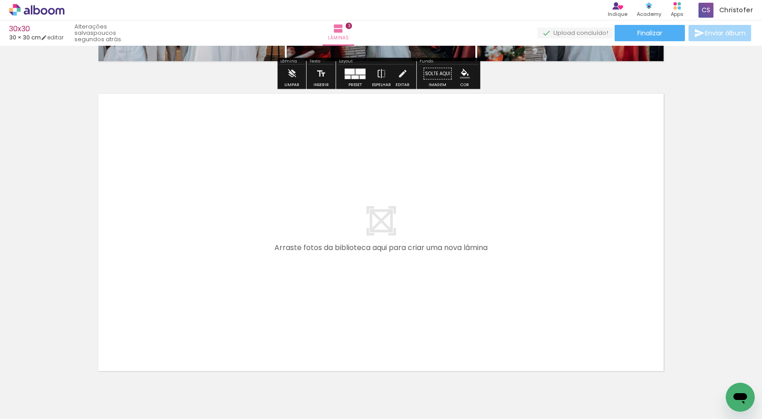
scroll to position [959, 0]
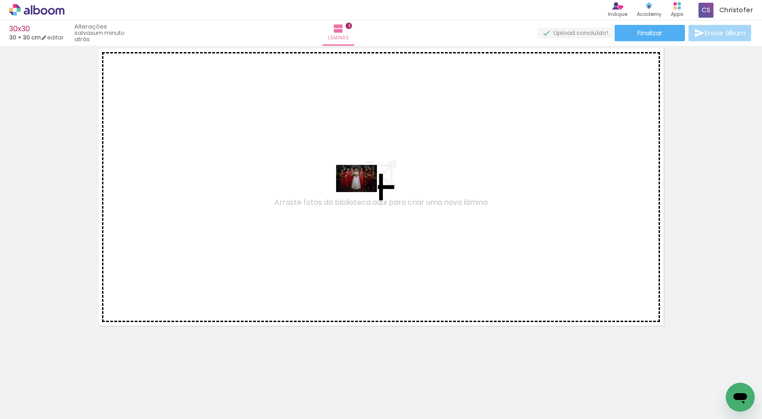
drag, startPoint x: 387, startPoint y: 399, endPoint x: 366, endPoint y: 155, distance: 244.8
click at [366, 155] on quentale-workspace at bounding box center [381, 209] width 762 height 419
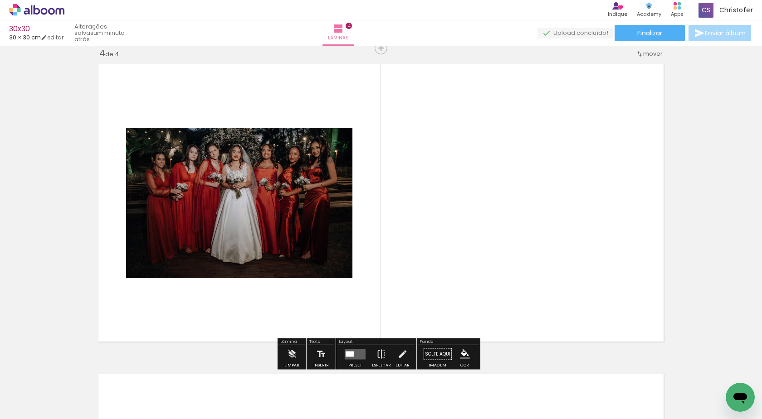
scroll to position [942, 0]
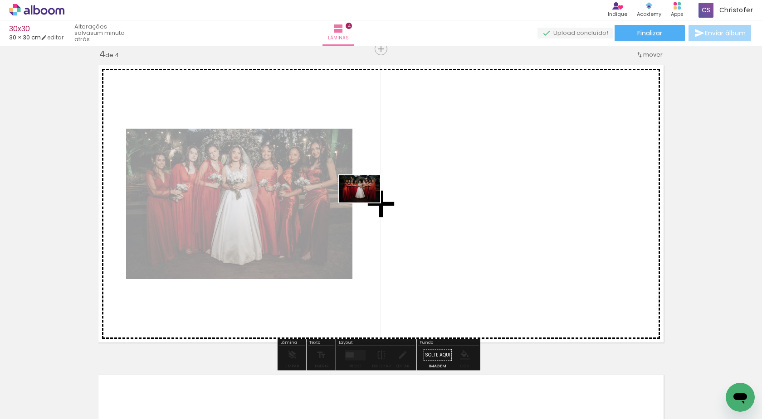
drag, startPoint x: 315, startPoint y: 387, endPoint x: 368, endPoint y: 200, distance: 194.2
click at [368, 200] on quentale-workspace at bounding box center [381, 209] width 762 height 419
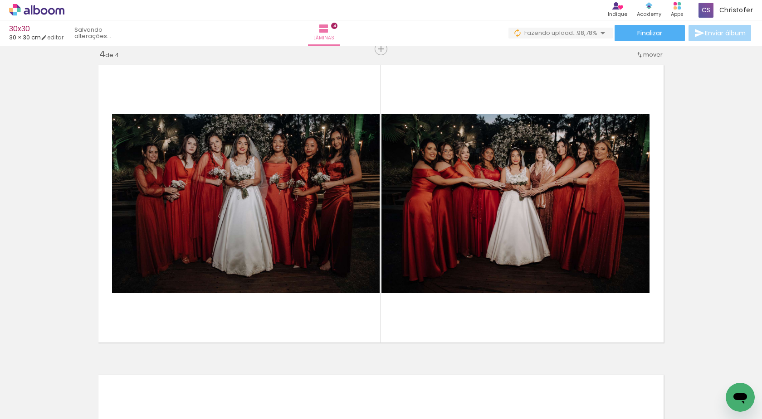
scroll to position [0, 3479]
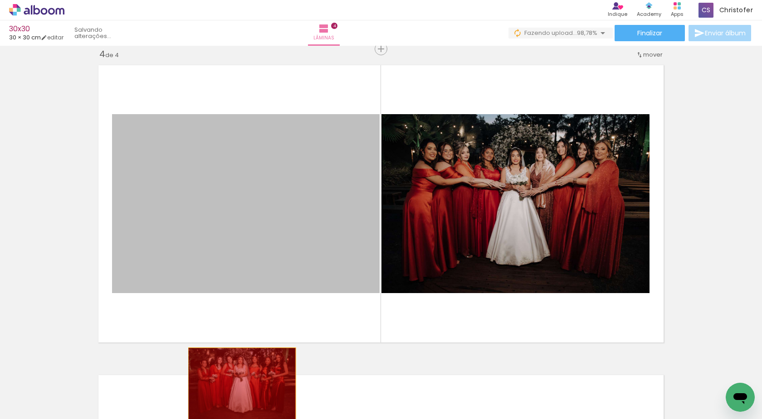
drag, startPoint x: 267, startPoint y: 237, endPoint x: 238, endPoint y: 384, distance: 149.6
click at [238, 384] on quentale-workspace at bounding box center [381, 209] width 762 height 419
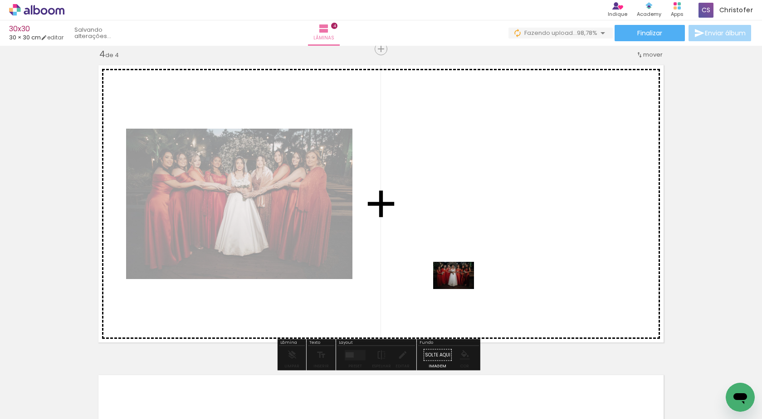
drag, startPoint x: 719, startPoint y: 384, endPoint x: 434, endPoint y: 242, distance: 318.1
click at [434, 242] on quentale-workspace at bounding box center [381, 209] width 762 height 419
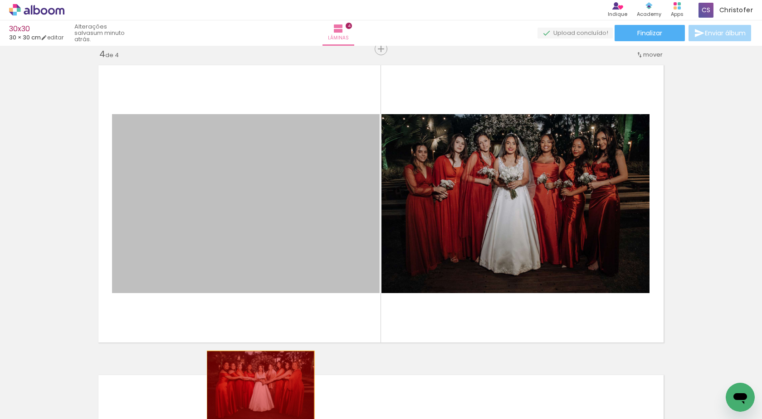
drag, startPoint x: 277, startPoint y: 198, endPoint x: 257, endPoint y: 387, distance: 190.5
click at [257, 387] on quentale-workspace at bounding box center [381, 209] width 762 height 419
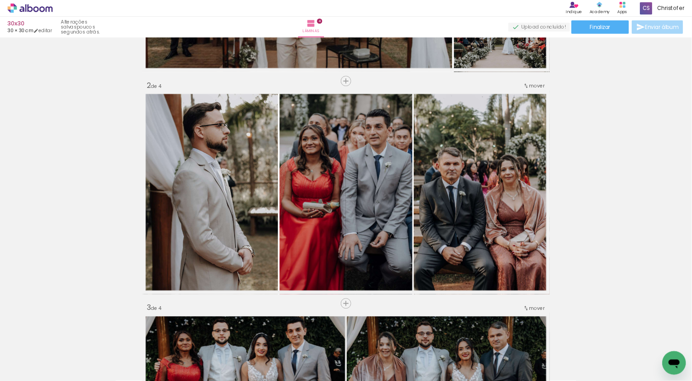
scroll to position [0, 0]
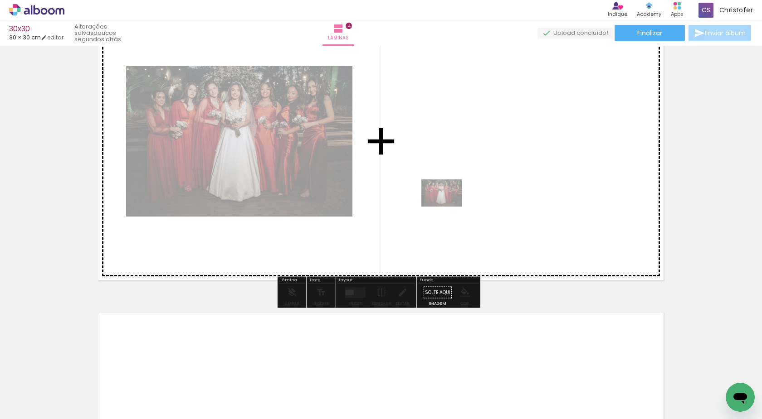
drag, startPoint x: 721, startPoint y: 388, endPoint x: 448, endPoint y: 207, distance: 327.4
click at [448, 207] on quentale-workspace at bounding box center [381, 209] width 762 height 419
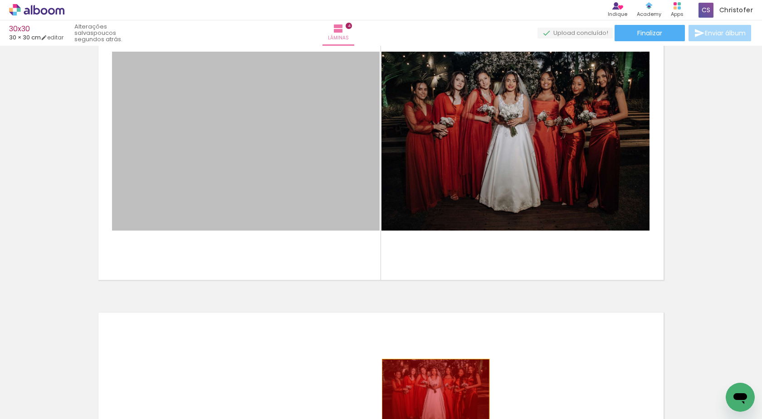
drag, startPoint x: 243, startPoint y: 131, endPoint x: 432, endPoint y: 395, distance: 324.9
click at [432, 395] on quentale-workspace at bounding box center [381, 209] width 762 height 419
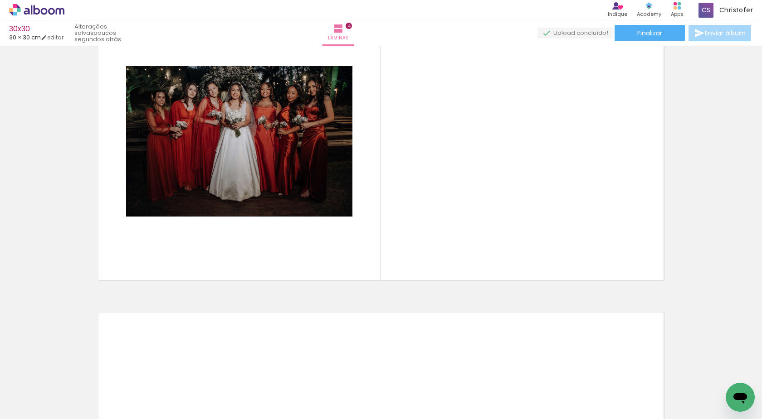
scroll to position [0, 1463]
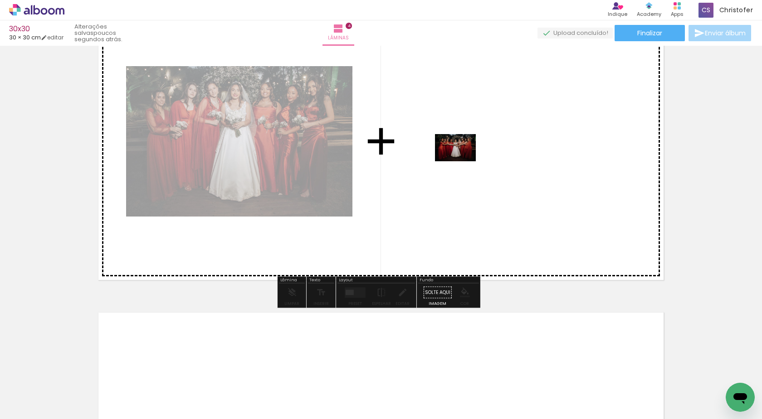
drag, startPoint x: 408, startPoint y: 392, endPoint x: 462, endPoint y: 161, distance: 237.0
click at [462, 161] on quentale-workspace at bounding box center [381, 209] width 762 height 419
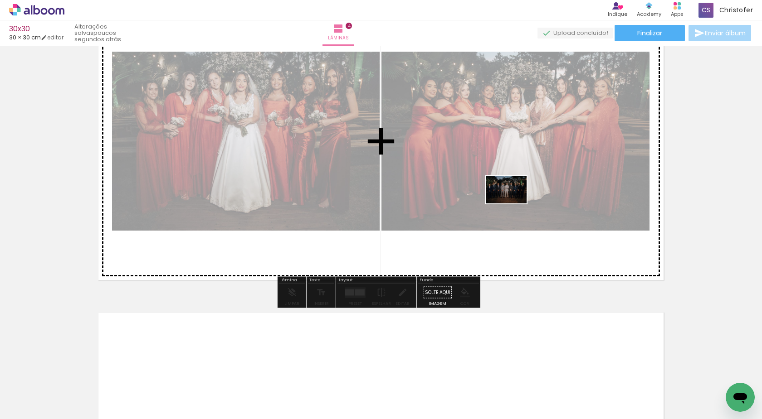
drag, startPoint x: 507, startPoint y: 373, endPoint x: 513, endPoint y: 204, distance: 169.6
click at [513, 204] on quentale-workspace at bounding box center [381, 209] width 762 height 419
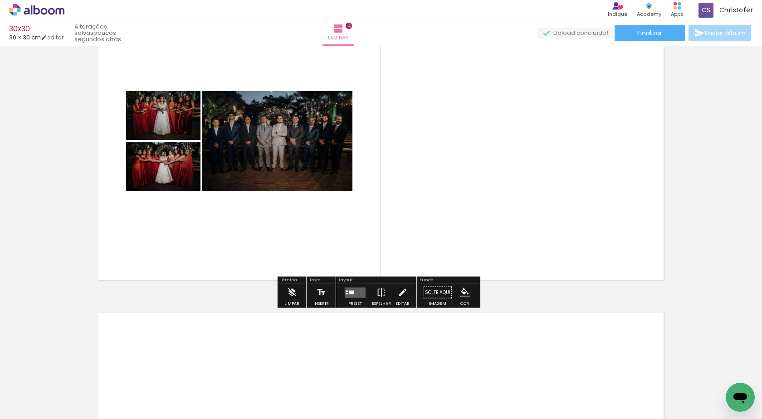
drag, startPoint x: 564, startPoint y: 389, endPoint x: 501, endPoint y: 298, distance: 110.8
click at [546, 162] on quentale-workspace at bounding box center [381, 209] width 762 height 419
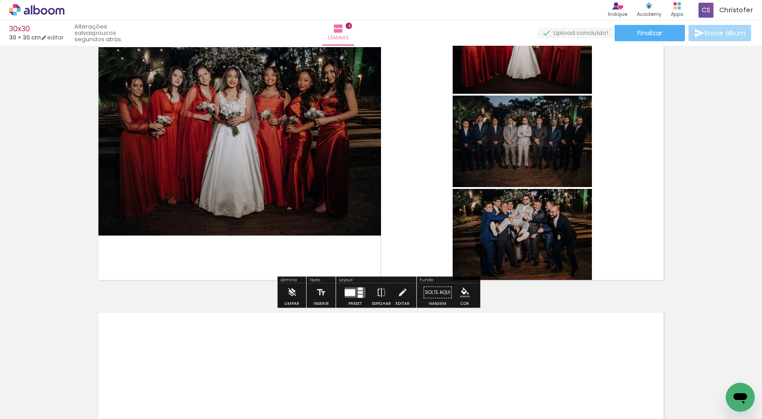
click at [358, 297] on div at bounding box center [360, 296] width 5 height 3
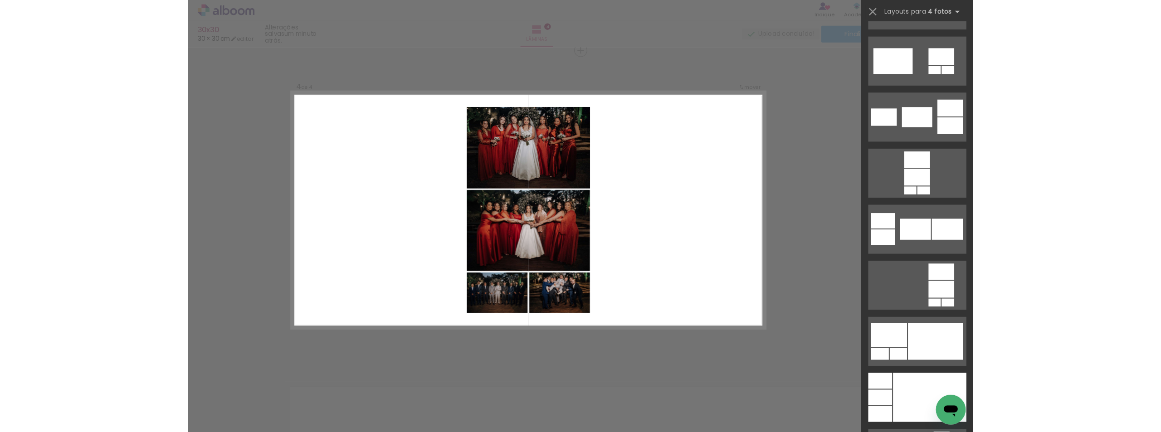
scroll to position [3083, 0]
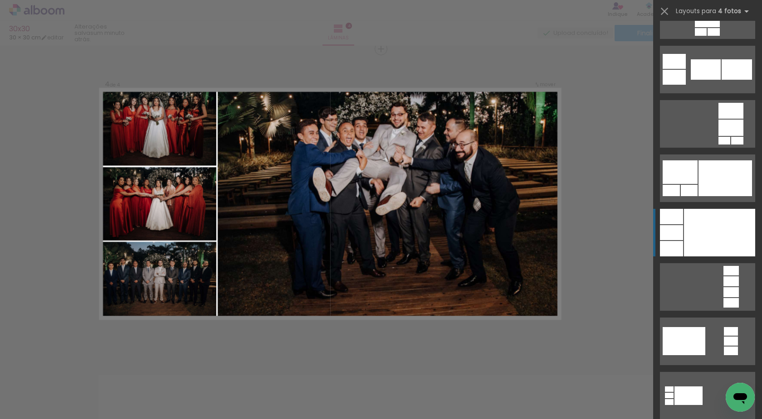
click at [701, 218] on div at bounding box center [719, 233] width 71 height 48
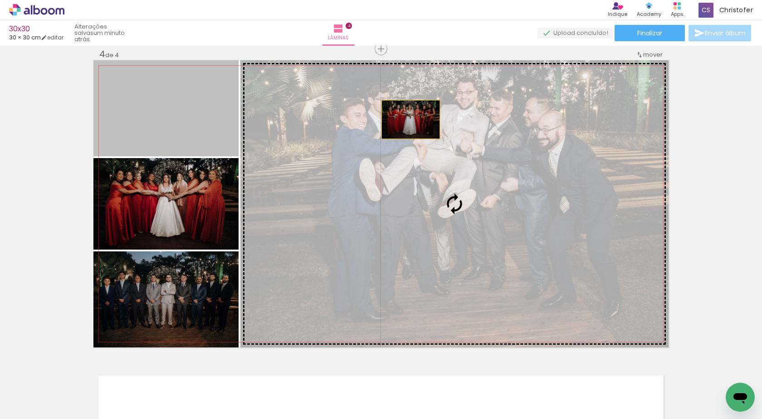
drag, startPoint x: 146, startPoint y: 119, endPoint x: 409, endPoint y: 119, distance: 263.9
click at [0, 0] on slot at bounding box center [0, 0] width 0 height 0
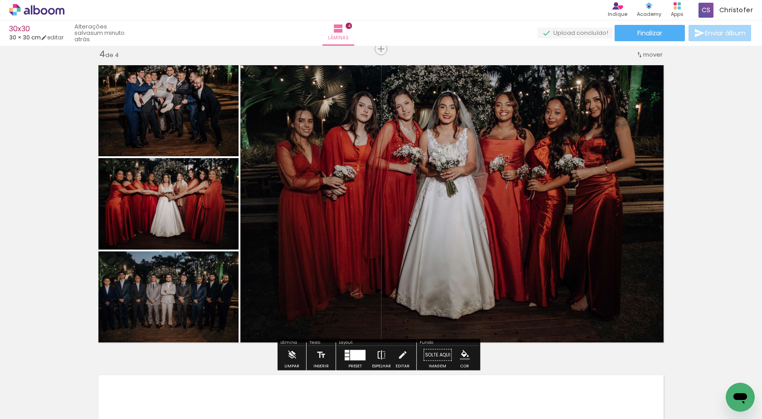
click at [378, 351] on iron-icon at bounding box center [381, 355] width 10 height 18
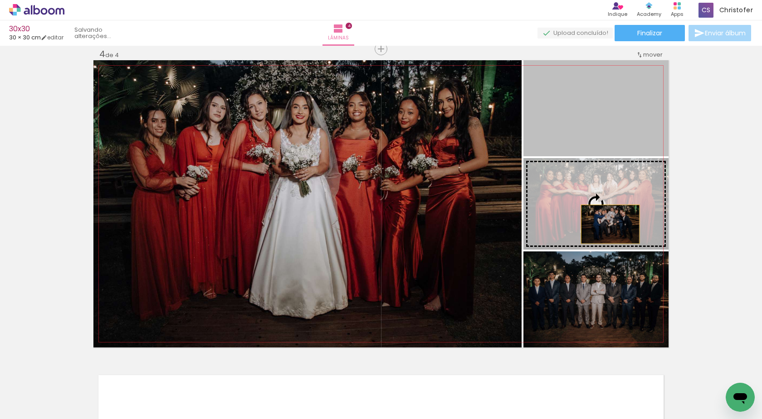
drag, startPoint x: 609, startPoint y: 122, endPoint x: 607, endPoint y: 224, distance: 102.0
click at [0, 0] on slot at bounding box center [0, 0] width 0 height 0
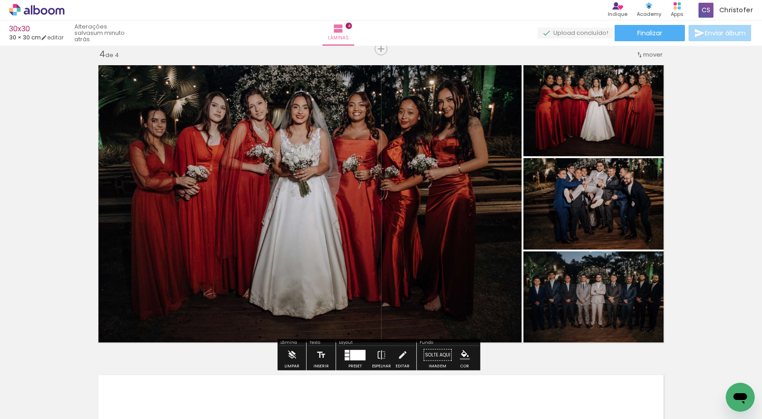
click at [649, 30] on span "Finalizar" at bounding box center [649, 33] width 25 height 6
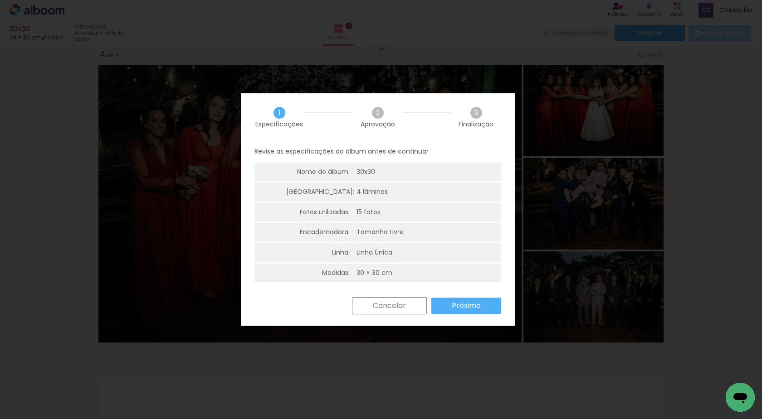
click at [0, 0] on slot "Próximo" at bounding box center [0, 0] width 0 height 0
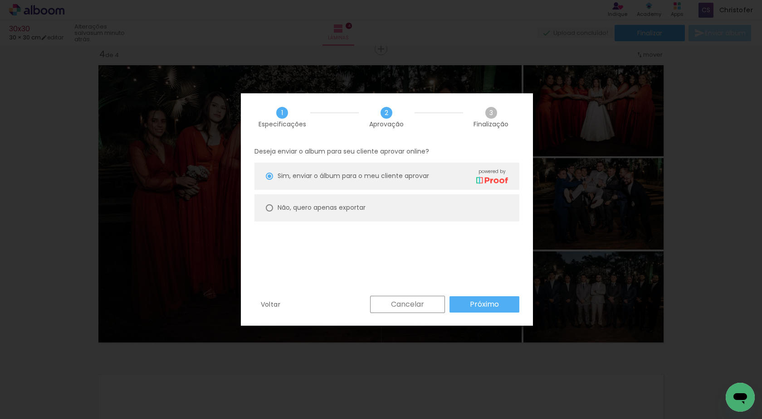
click at [269, 208] on div at bounding box center [269, 207] width 7 height 7
type paper-radio-button "on"
click at [0, 0] on slot "Próximo" at bounding box center [0, 0] width 0 height 0
type input "Alta, 300 DPI"
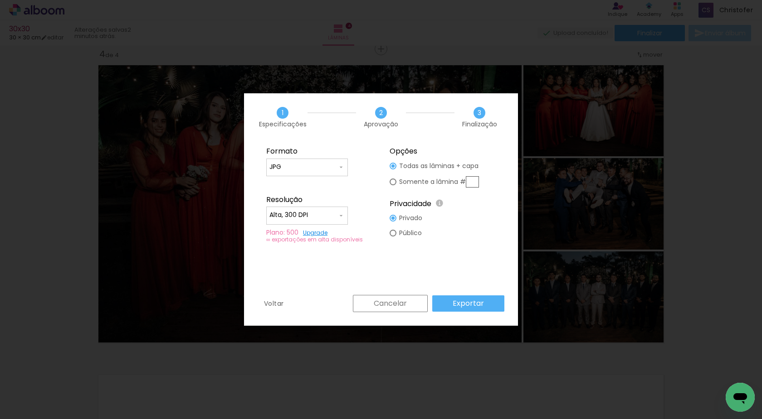
click at [486, 307] on paper-button "Exportar" at bounding box center [468, 304] width 72 height 16
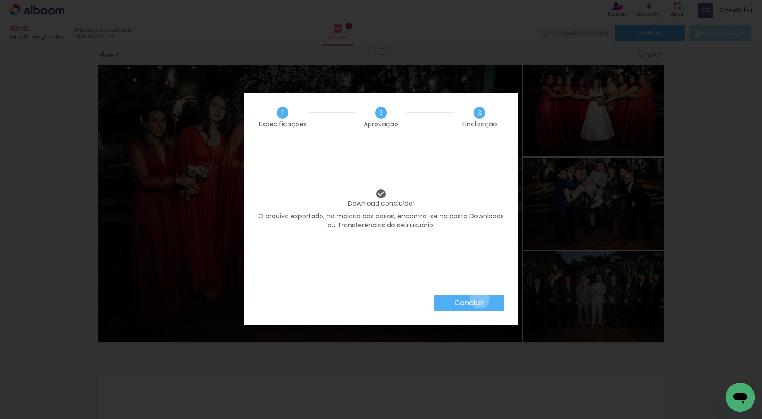
click at [0, 0] on slot "Concluir" at bounding box center [0, 0] width 0 height 0
